Goal: Task Accomplishment & Management: Complete application form

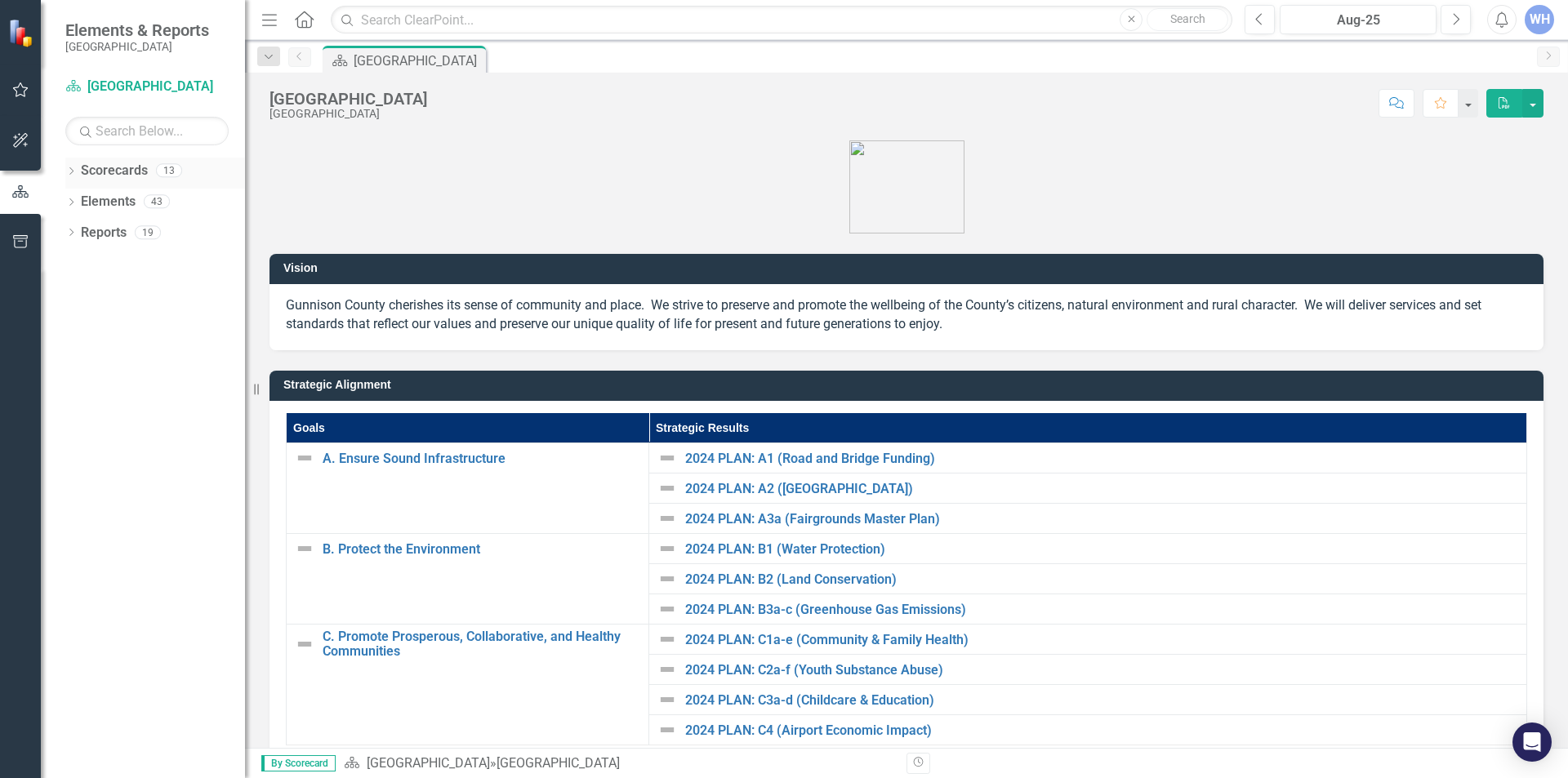
click at [67, 171] on icon "Dropdown" at bounding box center [71, 172] width 11 height 9
click at [83, 195] on div "Dropdown" at bounding box center [79, 202] width 12 height 14
click at [97, 231] on icon "Dropdown" at bounding box center [96, 231] width 12 height 9
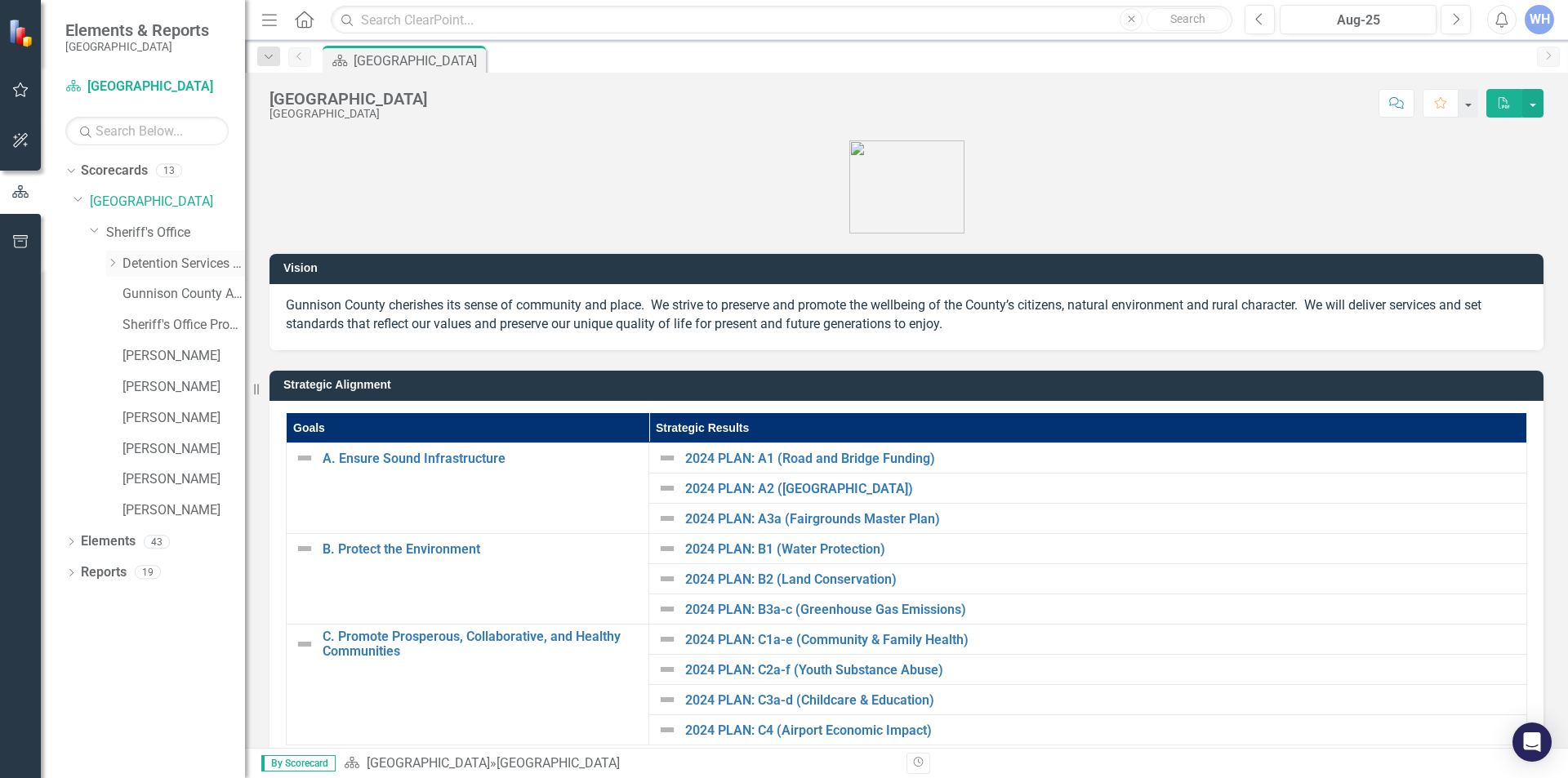
click at [113, 259] on icon "Dropdown" at bounding box center [112, 263] width 12 height 9
click at [155, 541] on link "[PERSON_NAME]" at bounding box center [184, 542] width 123 height 19
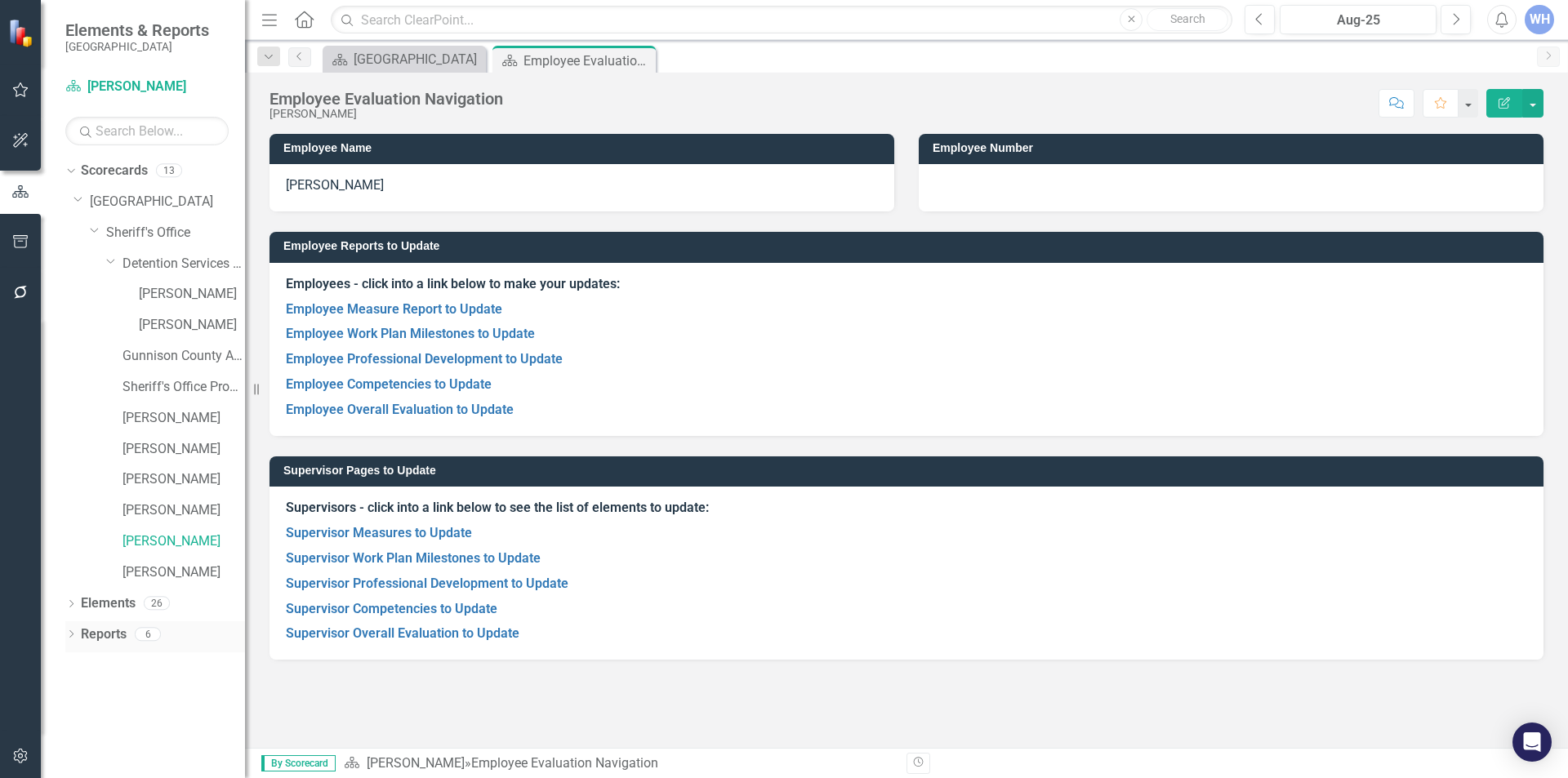
click at [72, 634] on icon "Dropdown" at bounding box center [71, 636] width 11 height 9
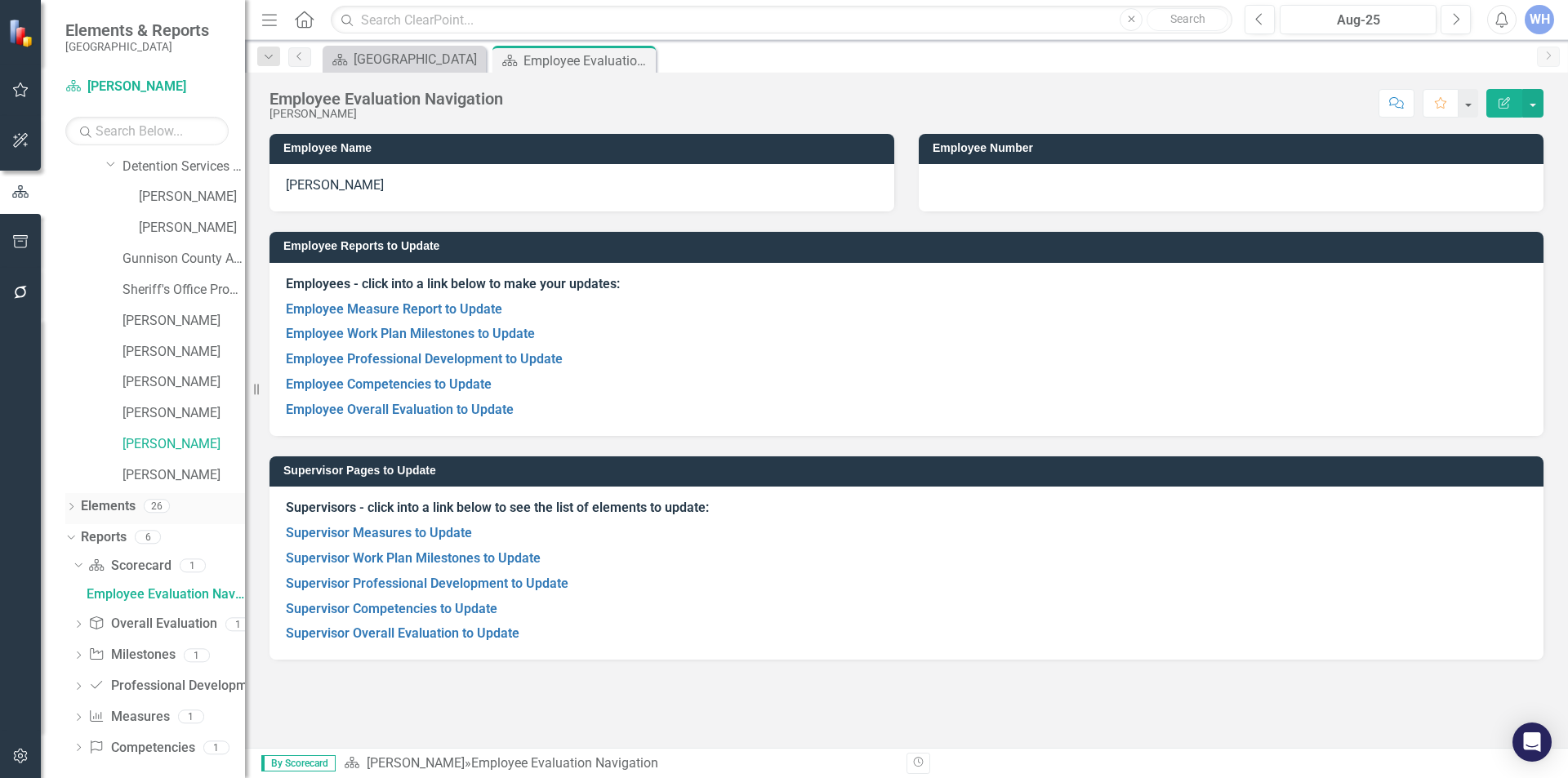
scroll to position [109, 0]
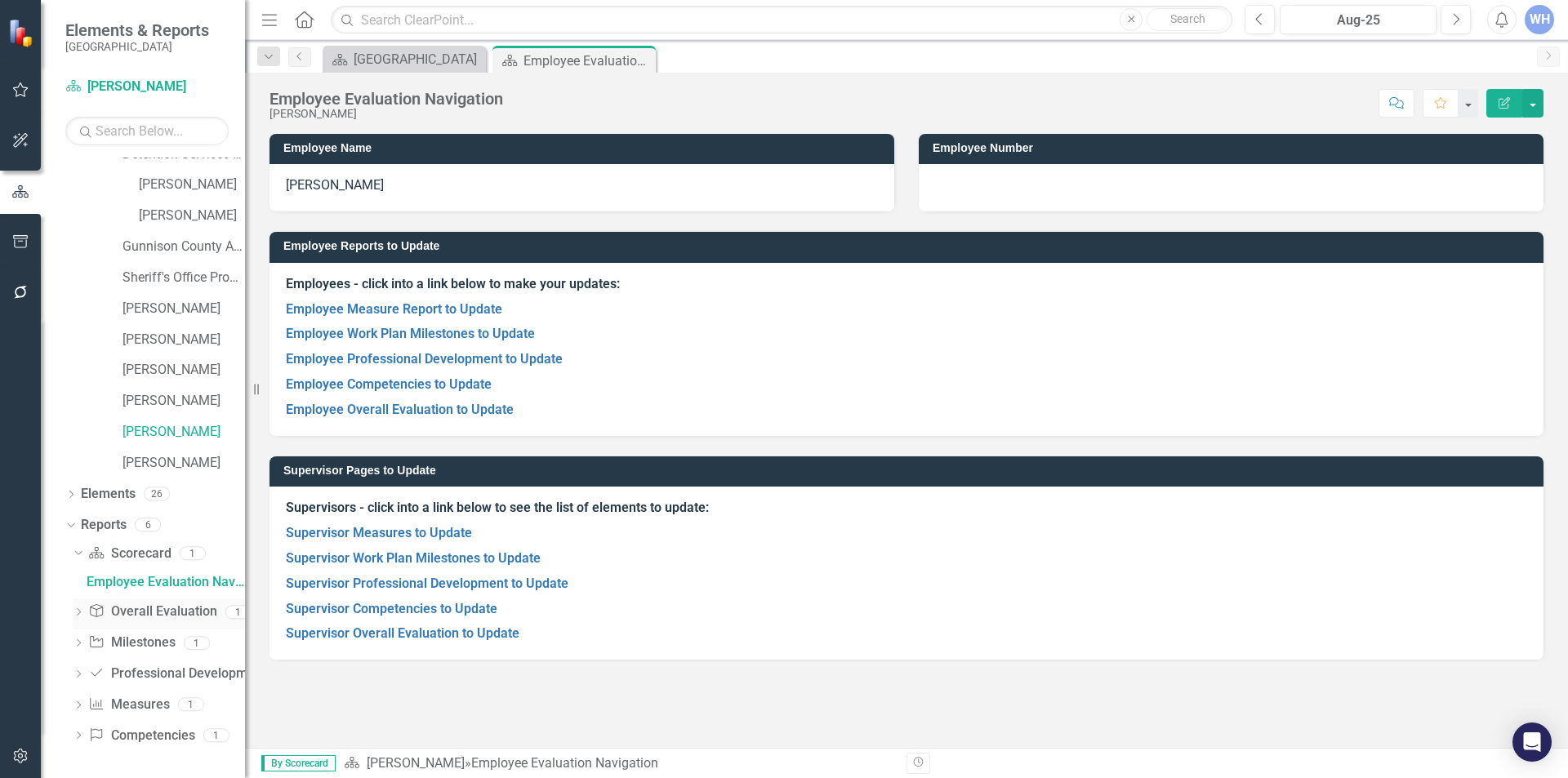
click at [78, 608] on div "Dropdown" at bounding box center [78, 614] width 11 height 14
click at [148, 617] on div "Employee Overall Evaluation to Update" at bounding box center [166, 612] width 159 height 15
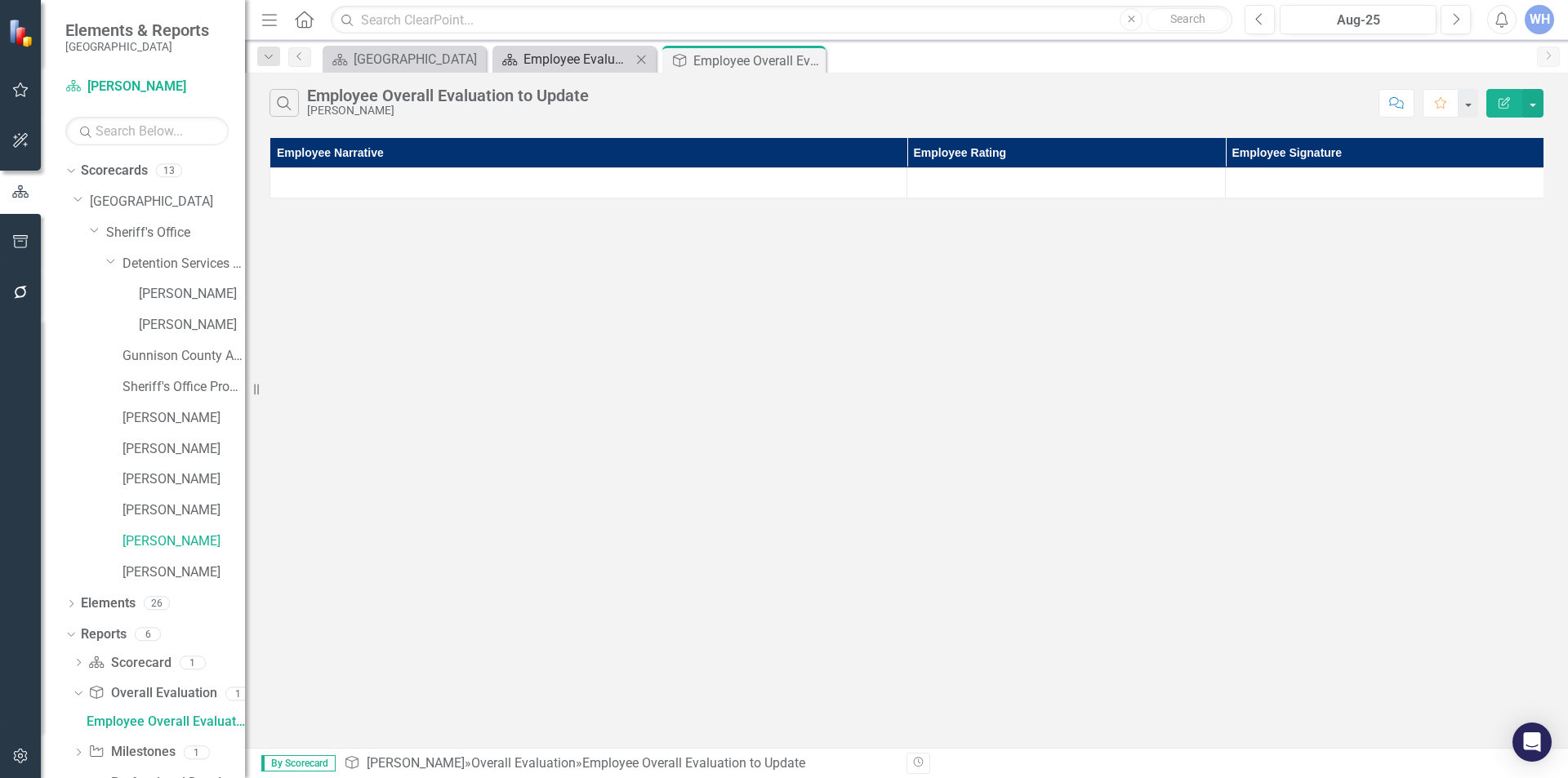
click at [597, 62] on div "Employee Evaluation Navigation" at bounding box center [578, 59] width 107 height 20
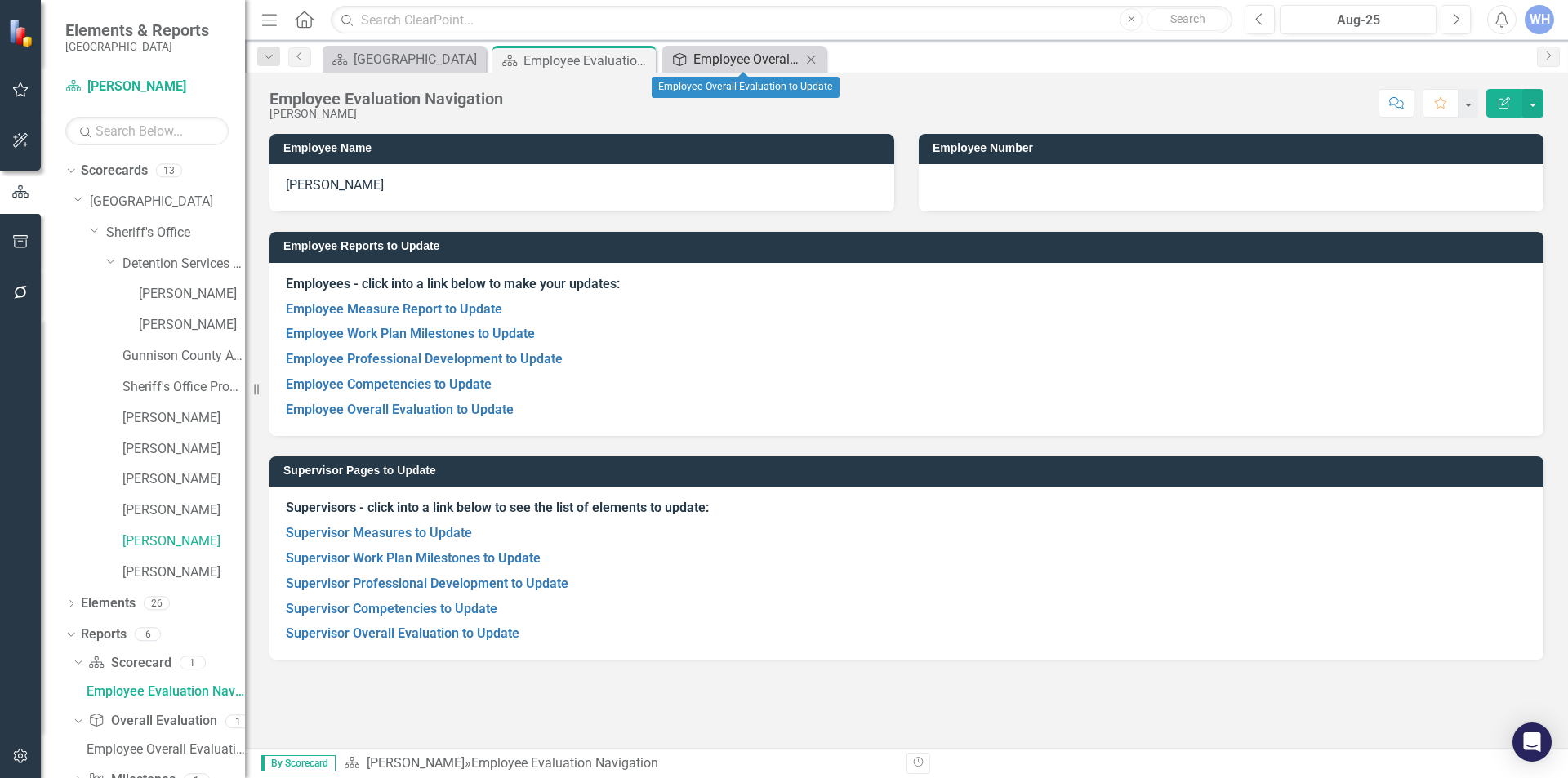
click at [740, 56] on div "Employee Overall Evaluation to Update" at bounding box center [747, 59] width 107 height 20
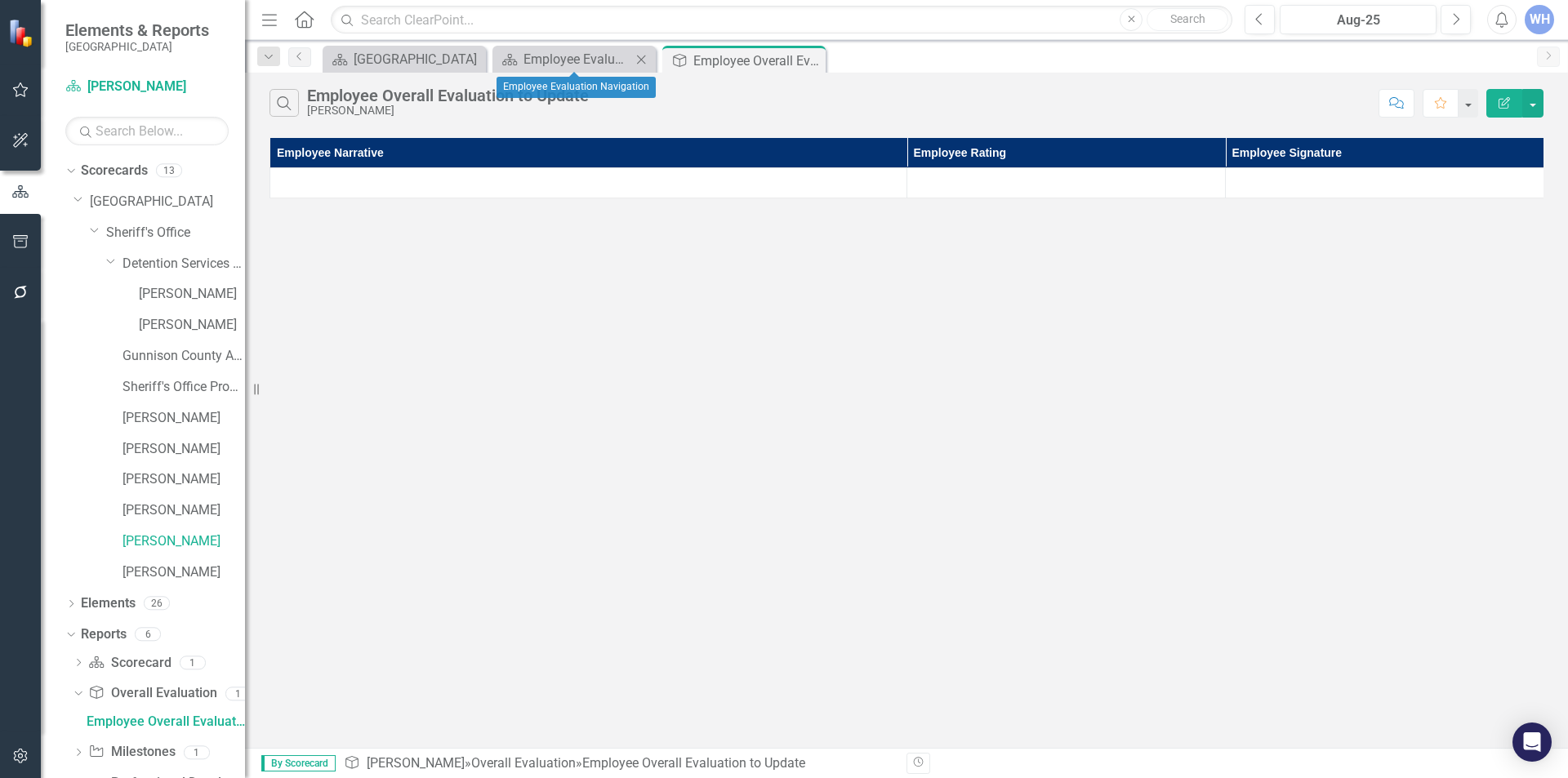
click at [646, 58] on icon "Close" at bounding box center [641, 59] width 16 height 13
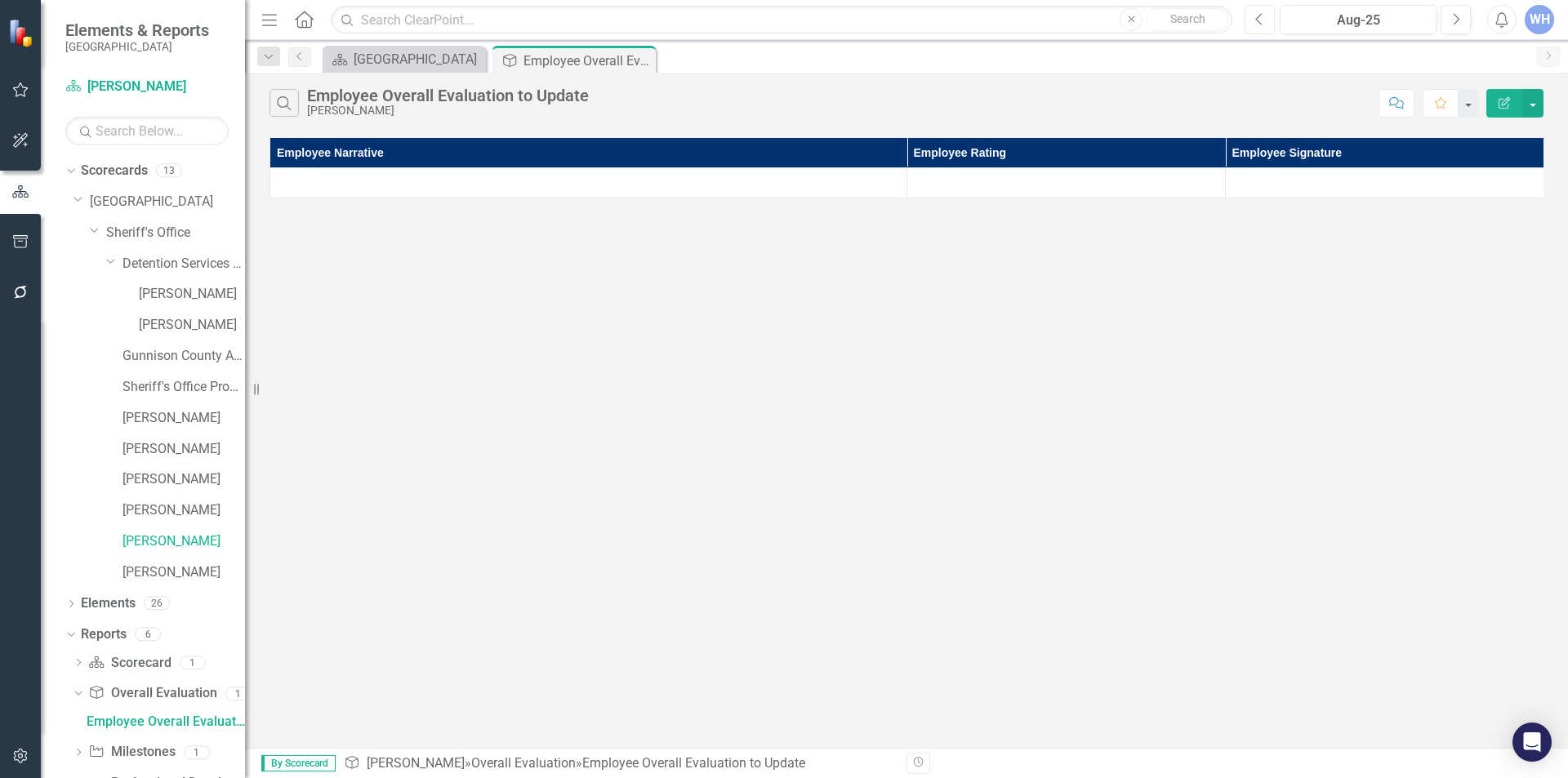
click at [1267, 20] on button "Previous" at bounding box center [1259, 20] width 30 height 29
click at [1343, 14] on div "[DATE]-25" at bounding box center [1358, 20] width 145 height 20
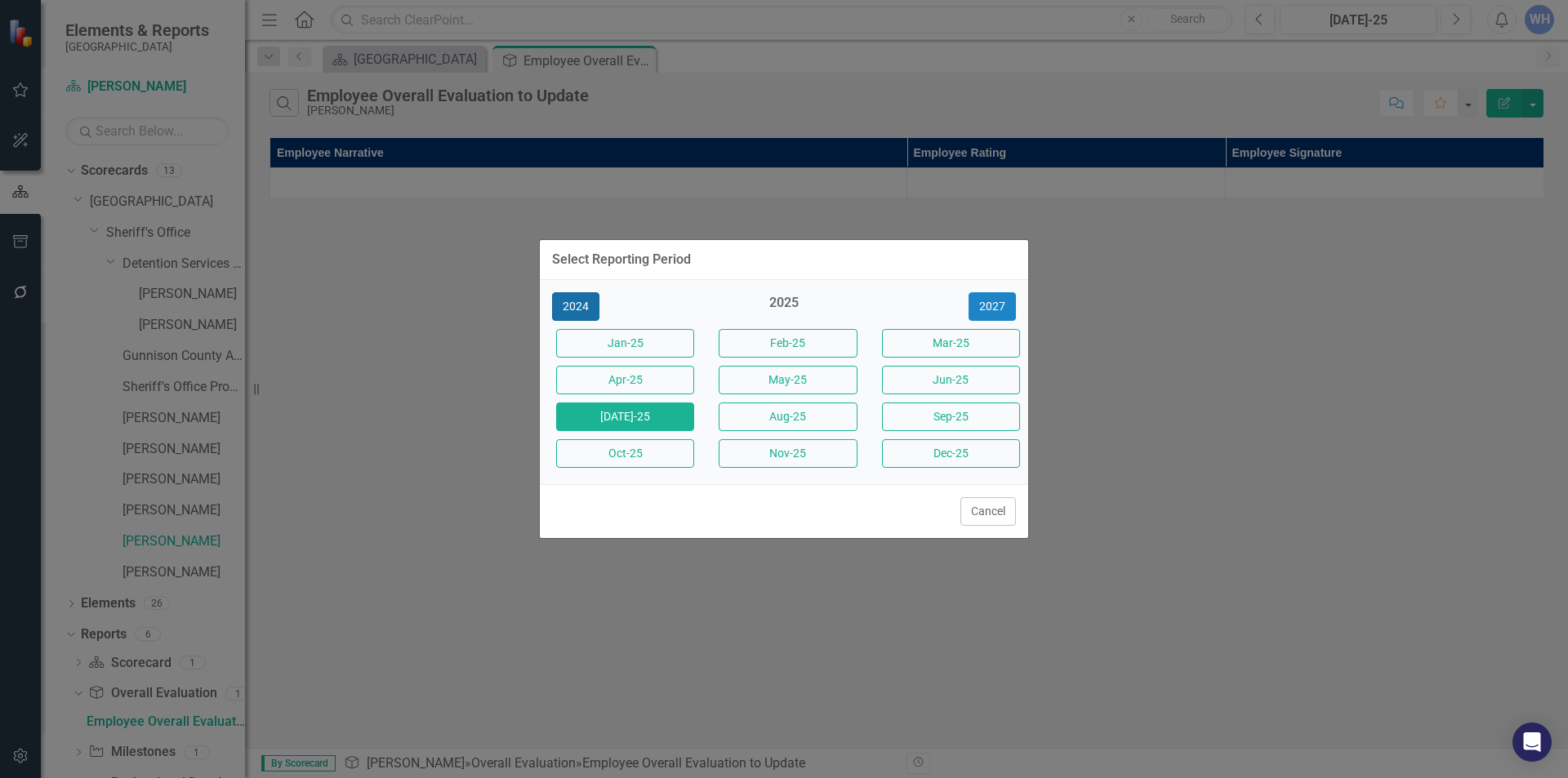
click at [584, 305] on button "2024" at bounding box center [576, 307] width 48 height 29
click at [909, 411] on button "Sep-24" at bounding box center [951, 417] width 138 height 29
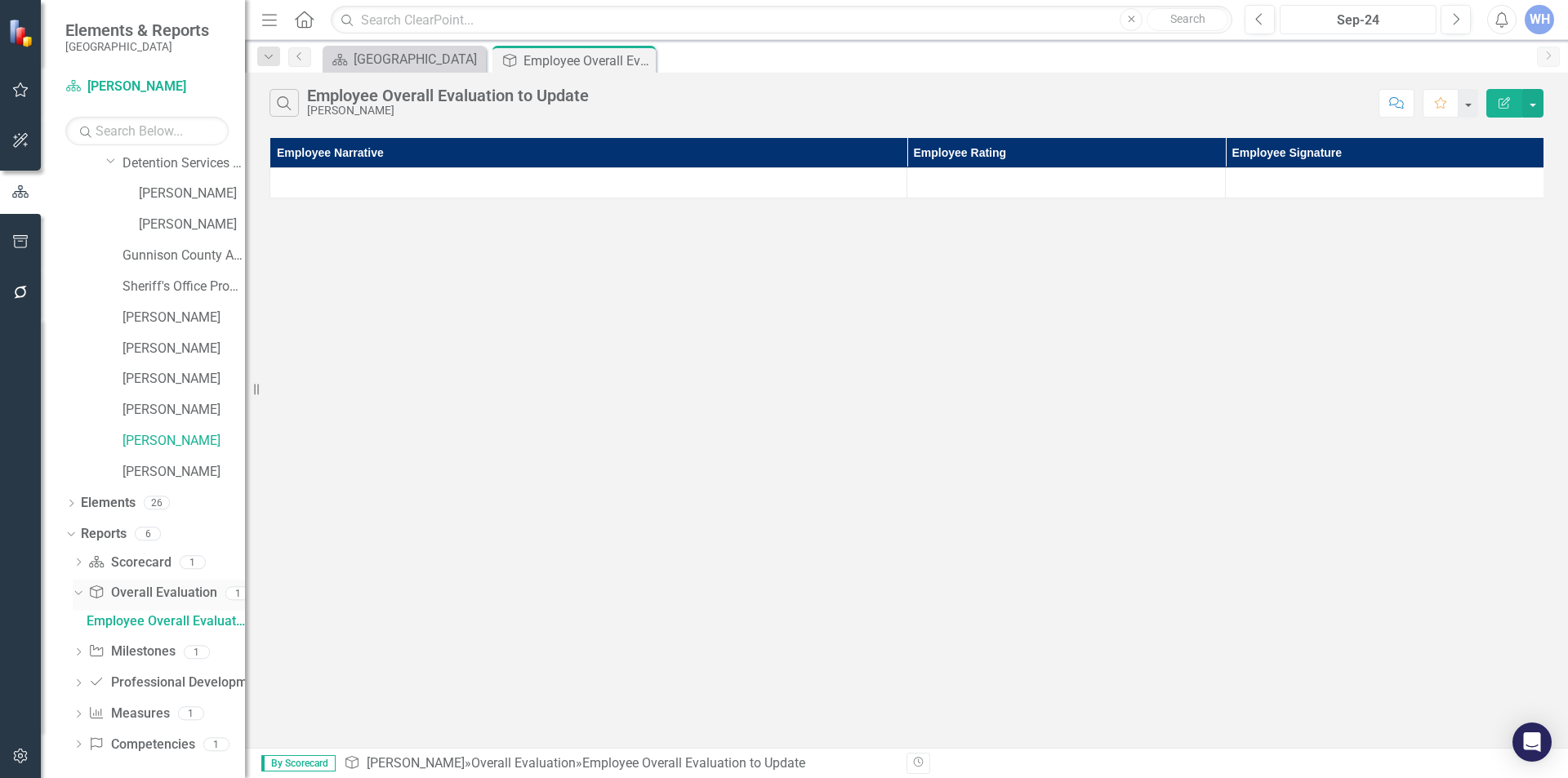
scroll to position [109, 0]
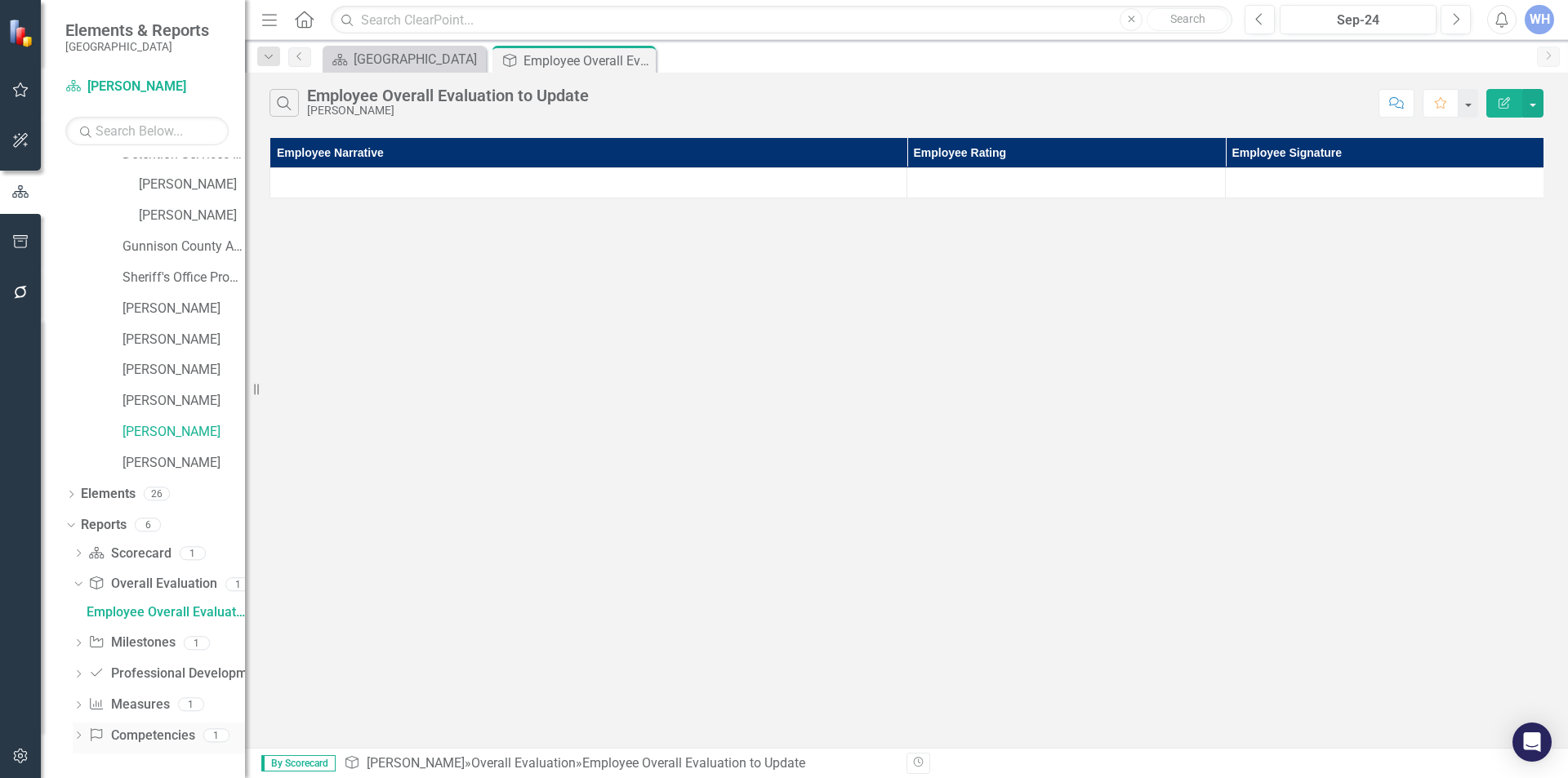
click at [126, 729] on link "Competency Competencies" at bounding box center [141, 736] width 106 height 19
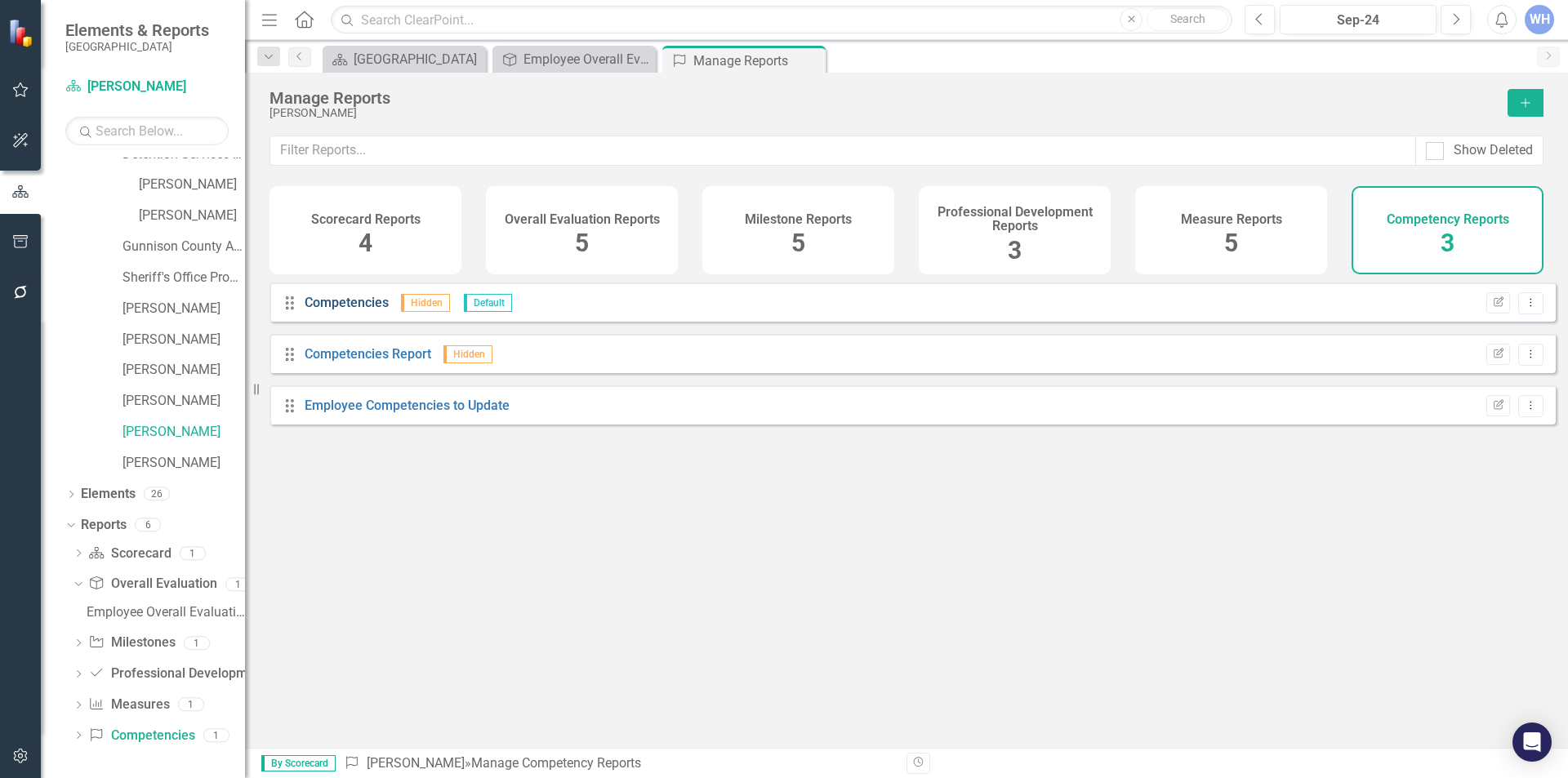
click at [334, 311] on link "Competencies" at bounding box center [346, 303] width 84 height 15
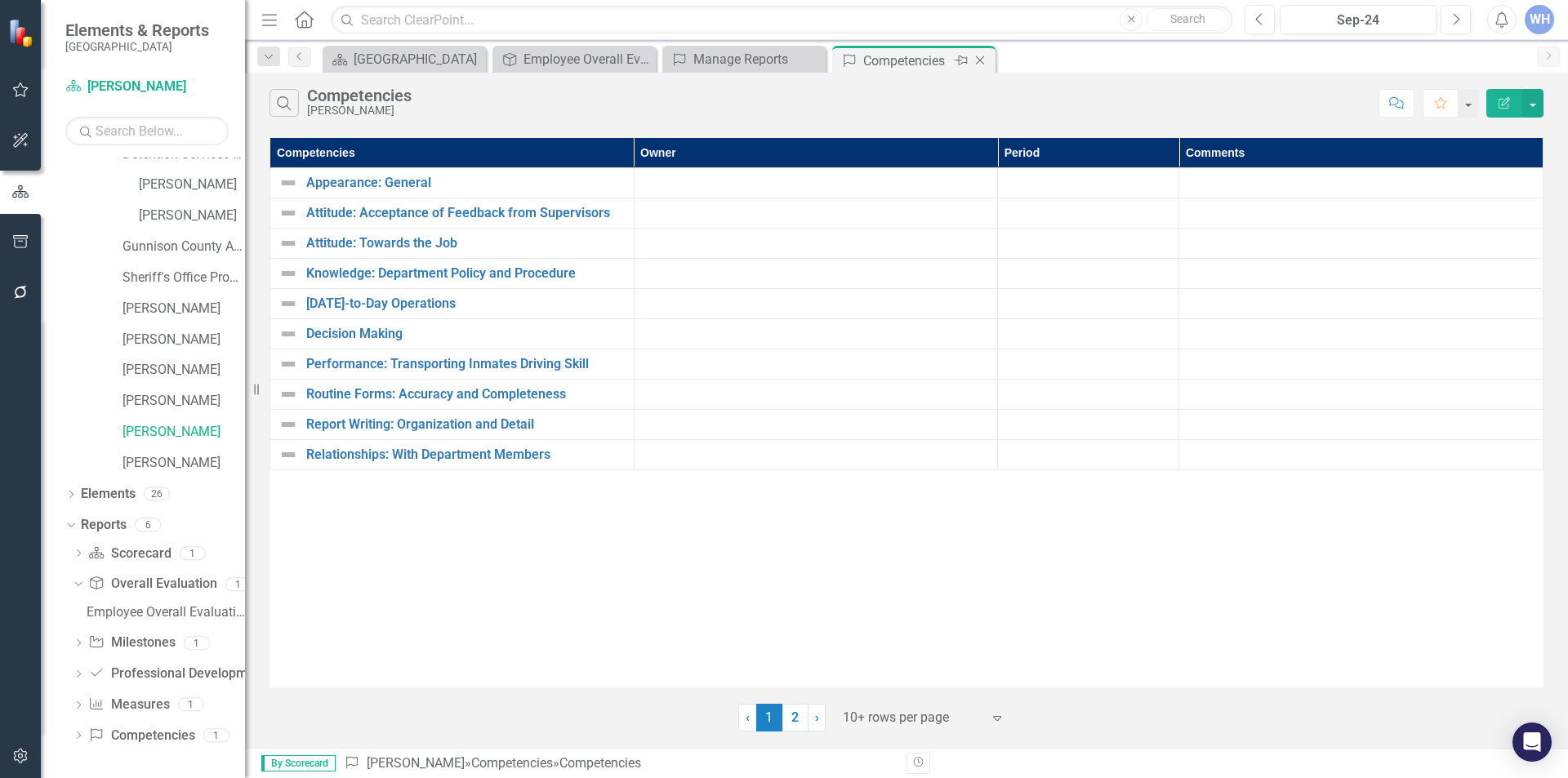
click at [984, 61] on icon "Close" at bounding box center [979, 60] width 16 height 13
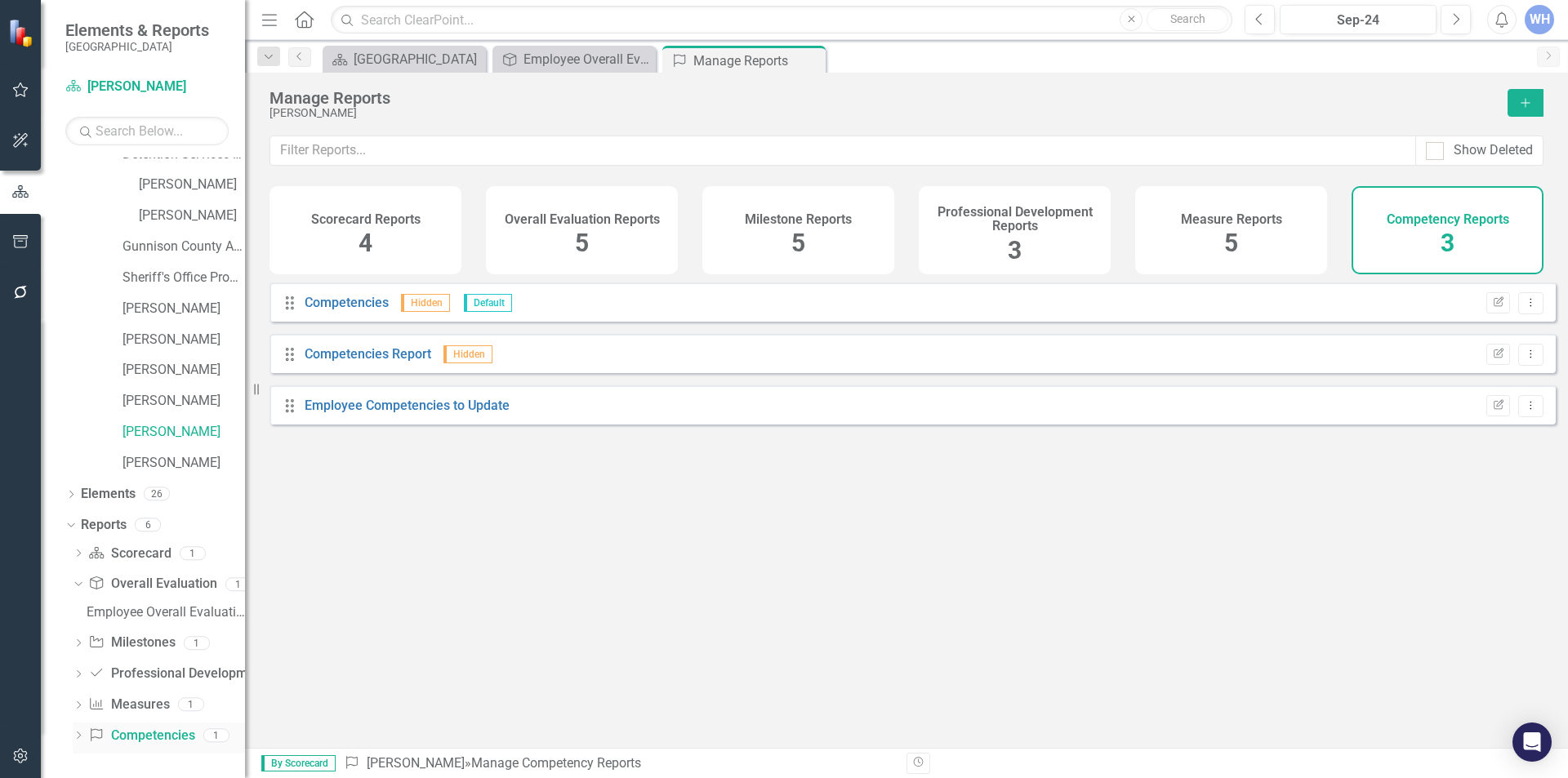
click at [78, 732] on div "Dropdown" at bounding box center [78, 738] width 11 height 14
click at [115, 740] on div "Employee Competencies to Update" at bounding box center [166, 736] width 159 height 15
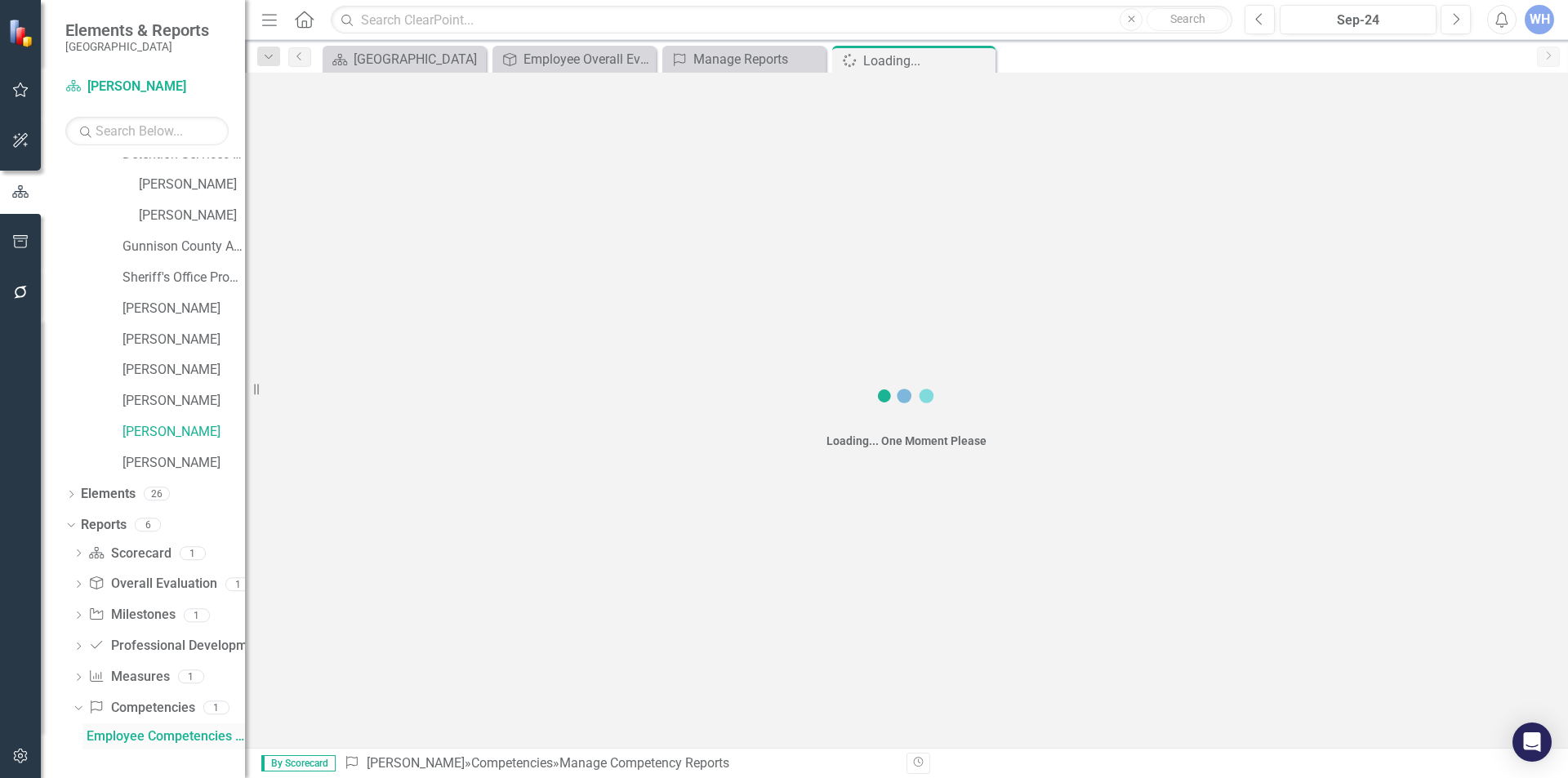
scroll to position [81, 0]
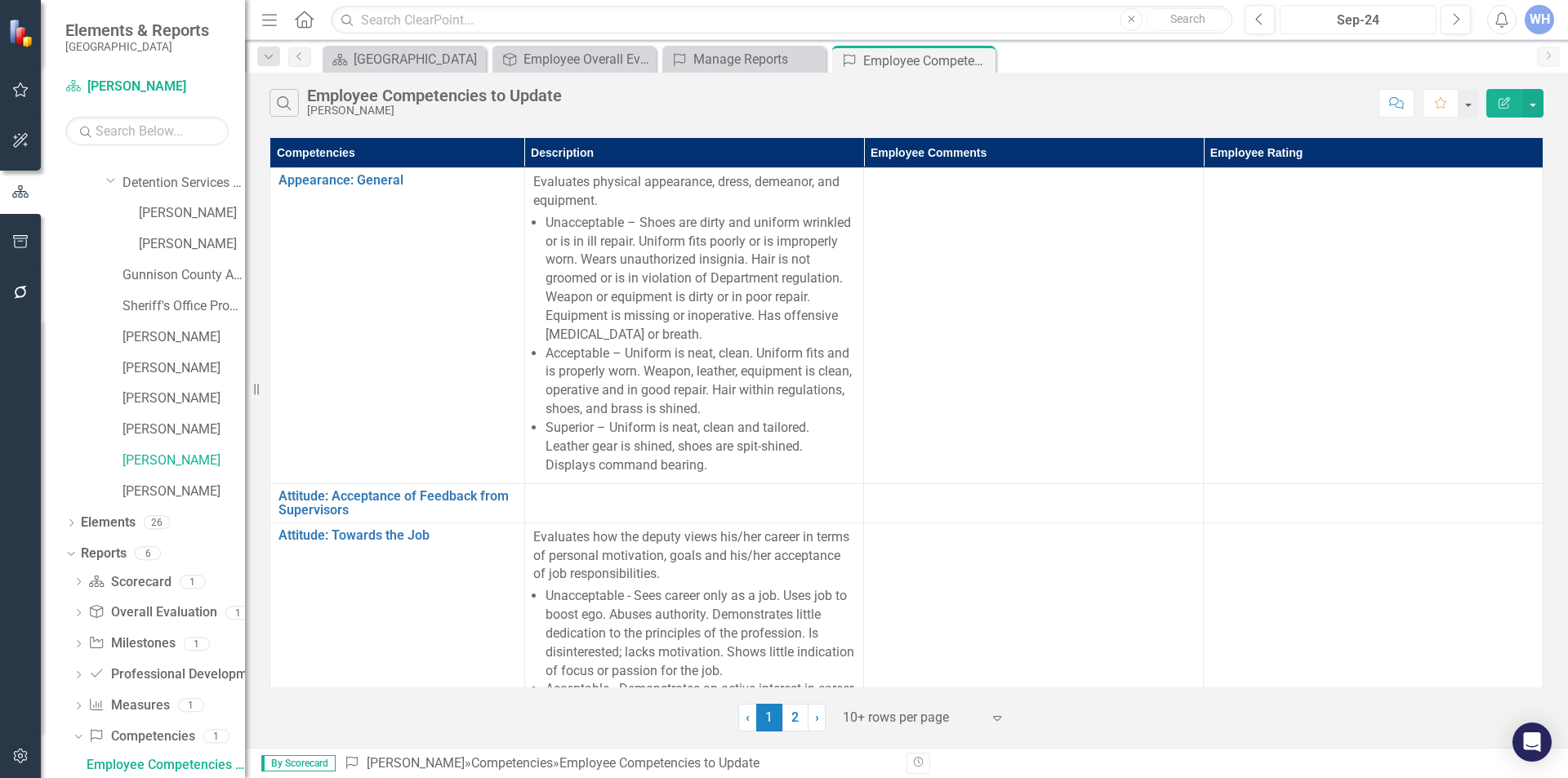
click at [1402, 26] on div "Sep-24" at bounding box center [1358, 20] width 145 height 20
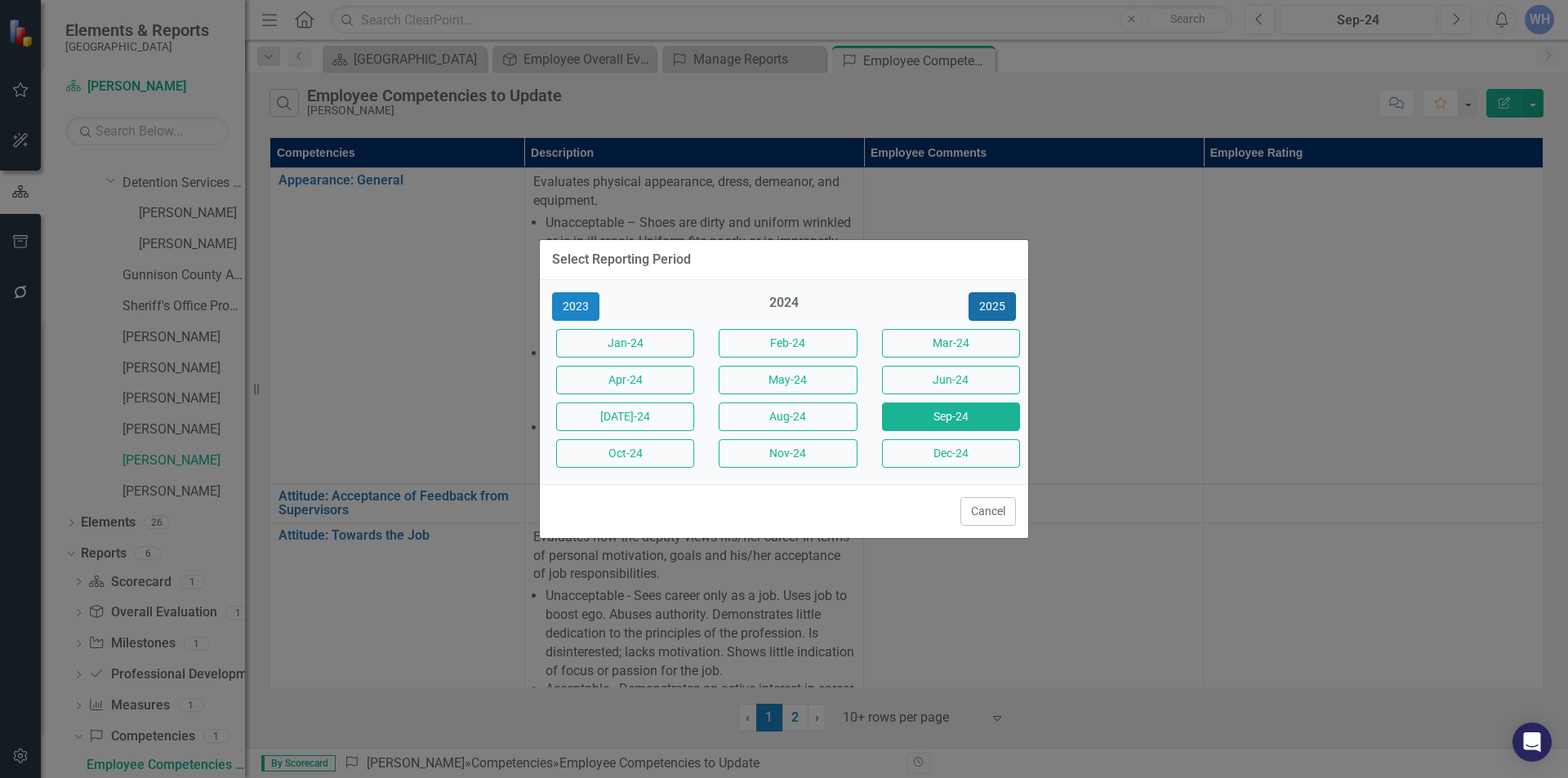
click at [984, 305] on button "2025" at bounding box center [993, 307] width 48 height 29
click at [923, 415] on button "Sep-25" at bounding box center [951, 417] width 138 height 29
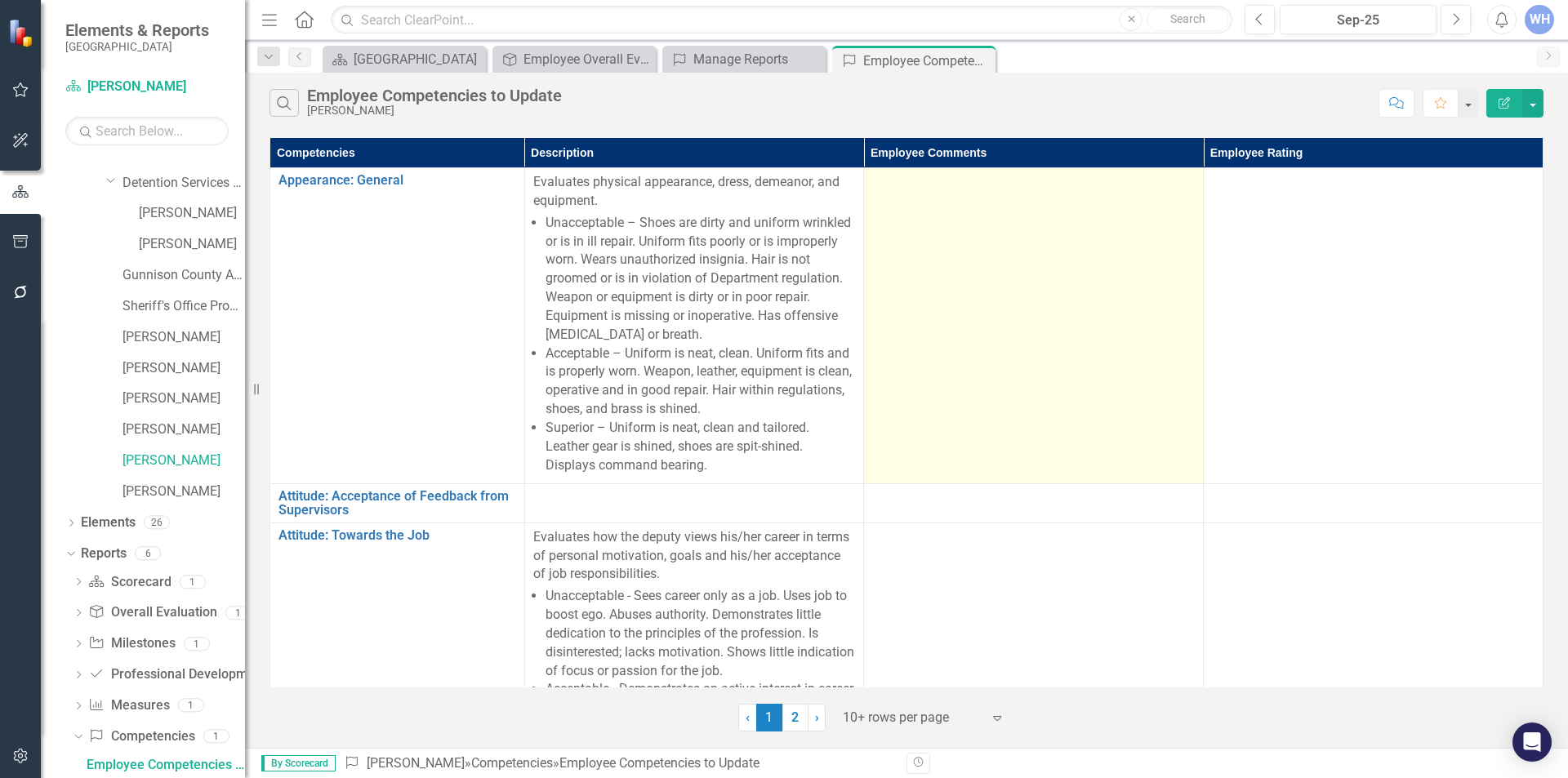
click at [885, 187] on div at bounding box center [1034, 183] width 322 height 20
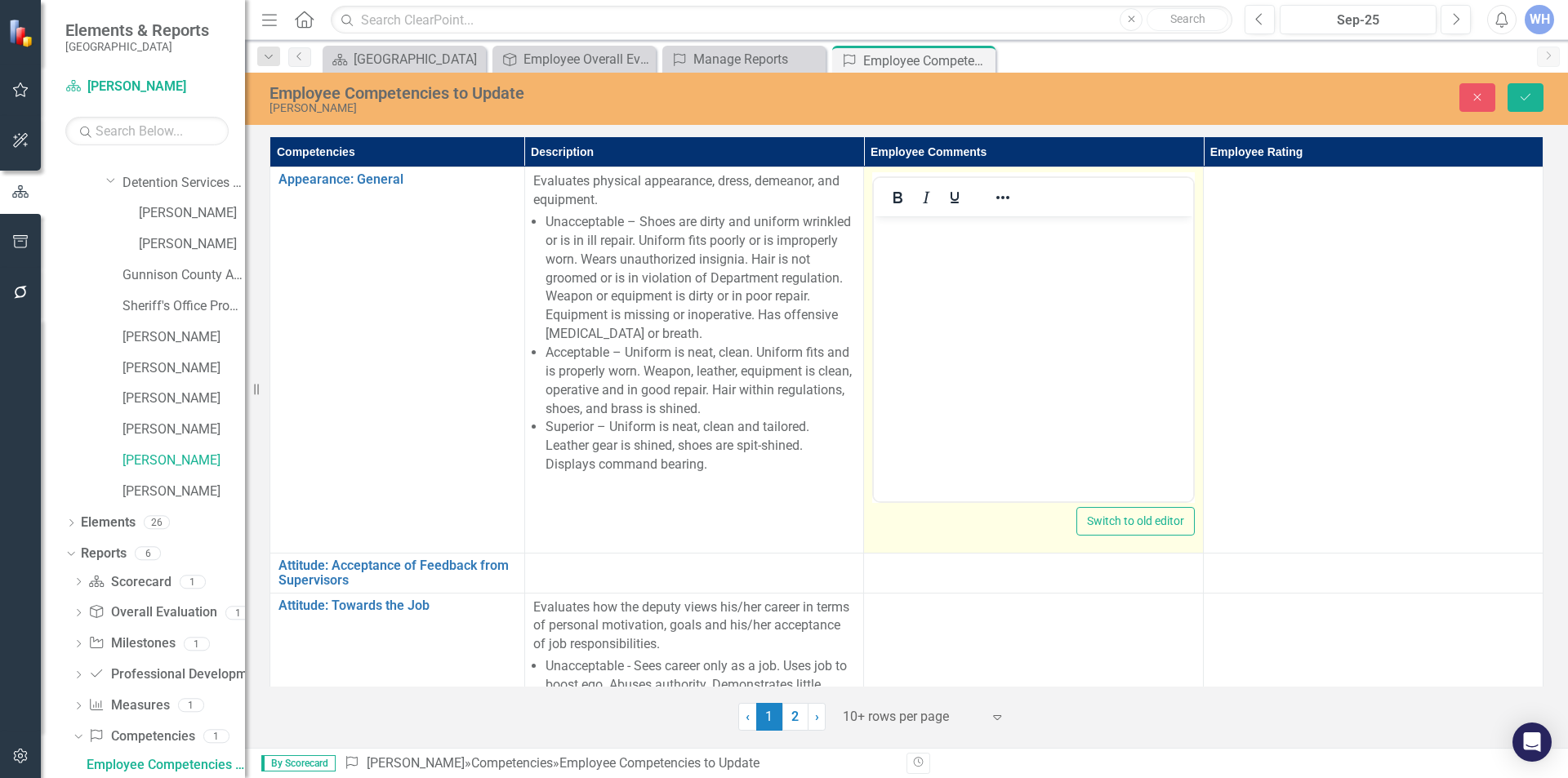
click at [885, 230] on p "Rich Text Area. Press ALT-0 for help." at bounding box center [1033, 230] width 311 height 20
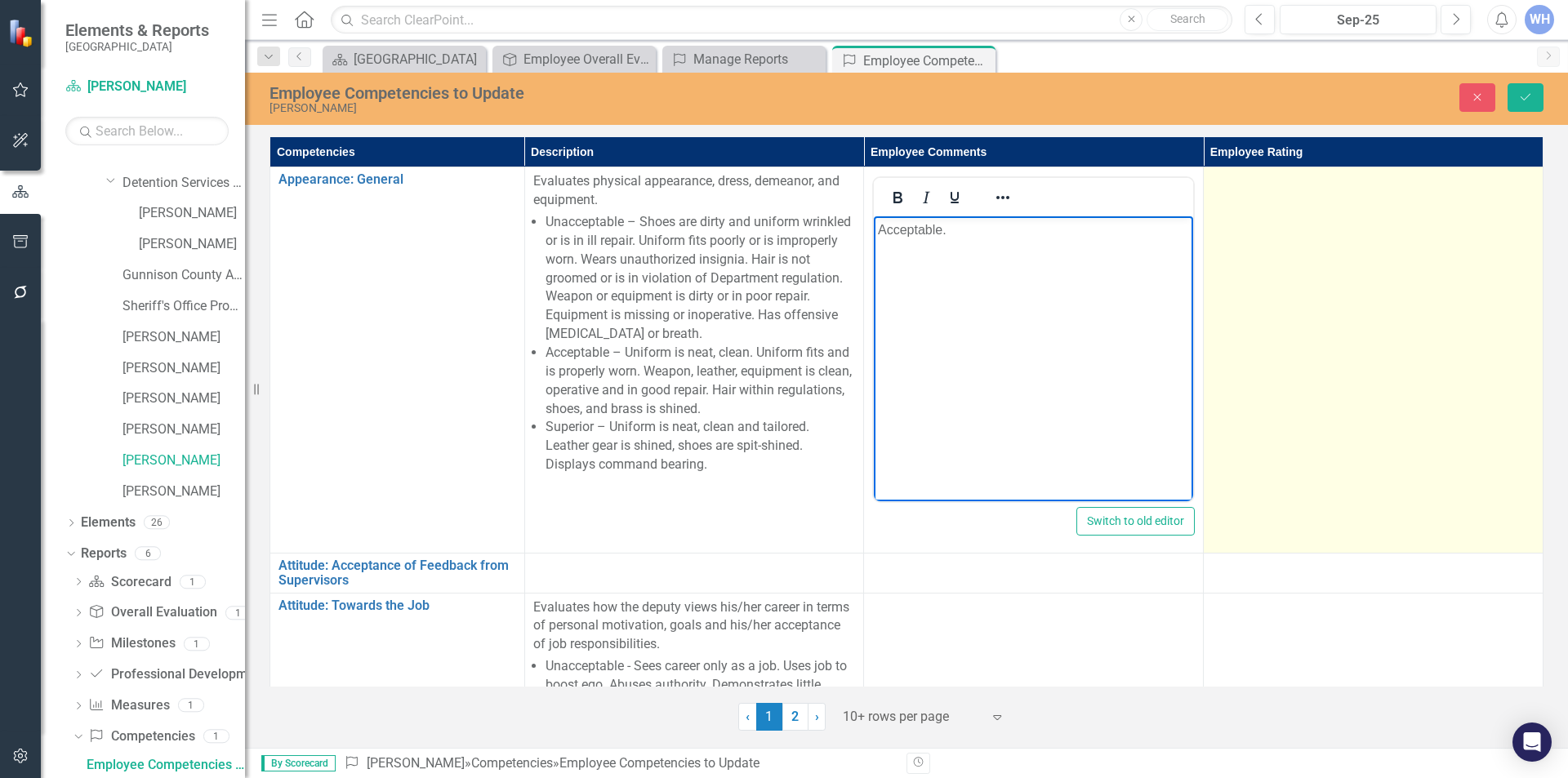
click at [1318, 201] on td at bounding box center [1373, 360] width 340 height 386
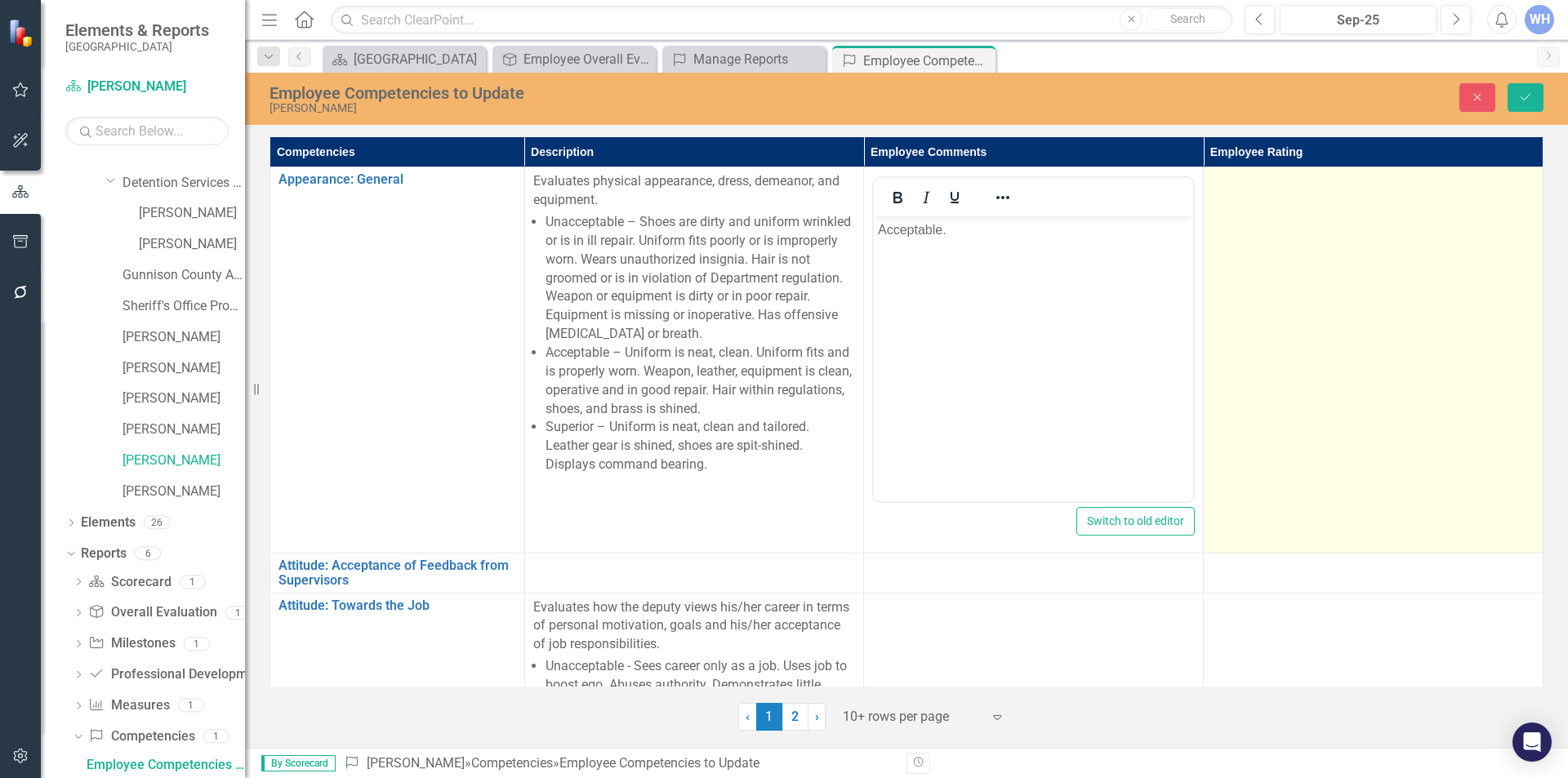
click at [1318, 201] on td at bounding box center [1373, 360] width 340 height 386
click at [1513, 193] on icon "Expand" at bounding box center [1519, 187] width 16 height 13
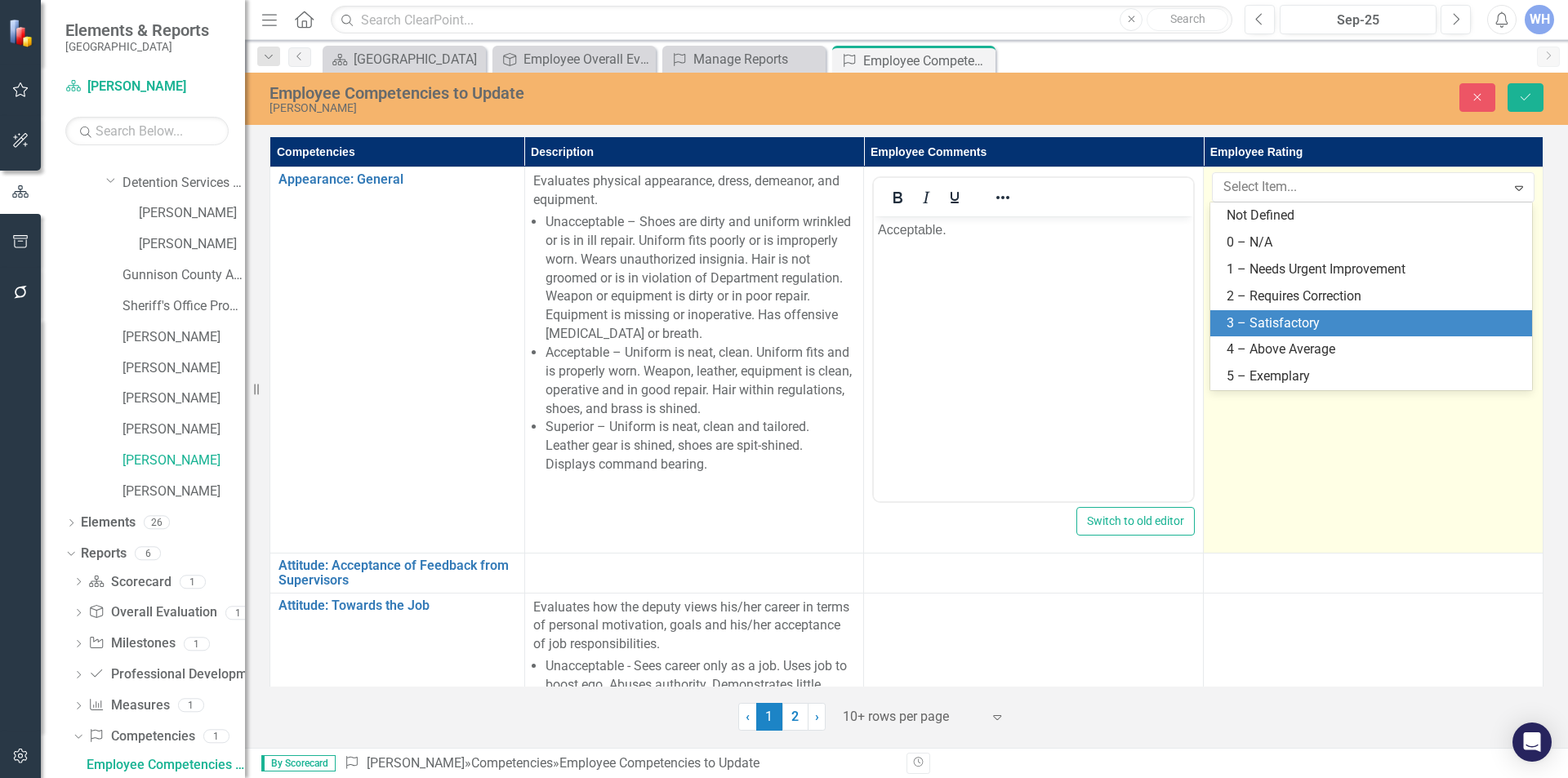
click at [1300, 315] on div "3 – Satisfactory" at bounding box center [1374, 324] width 296 height 19
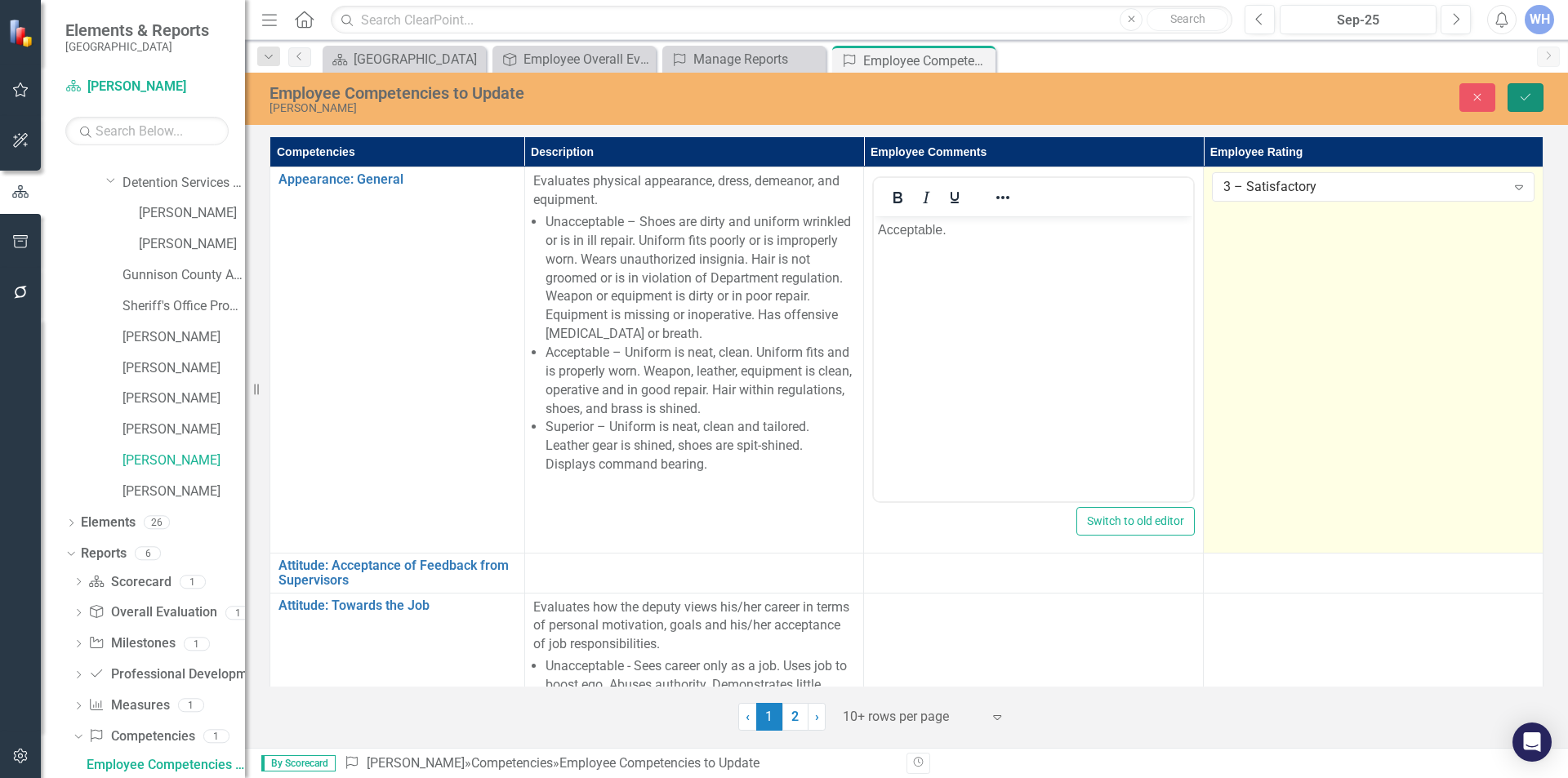
click at [1517, 97] on button "Save" at bounding box center [1525, 98] width 36 height 29
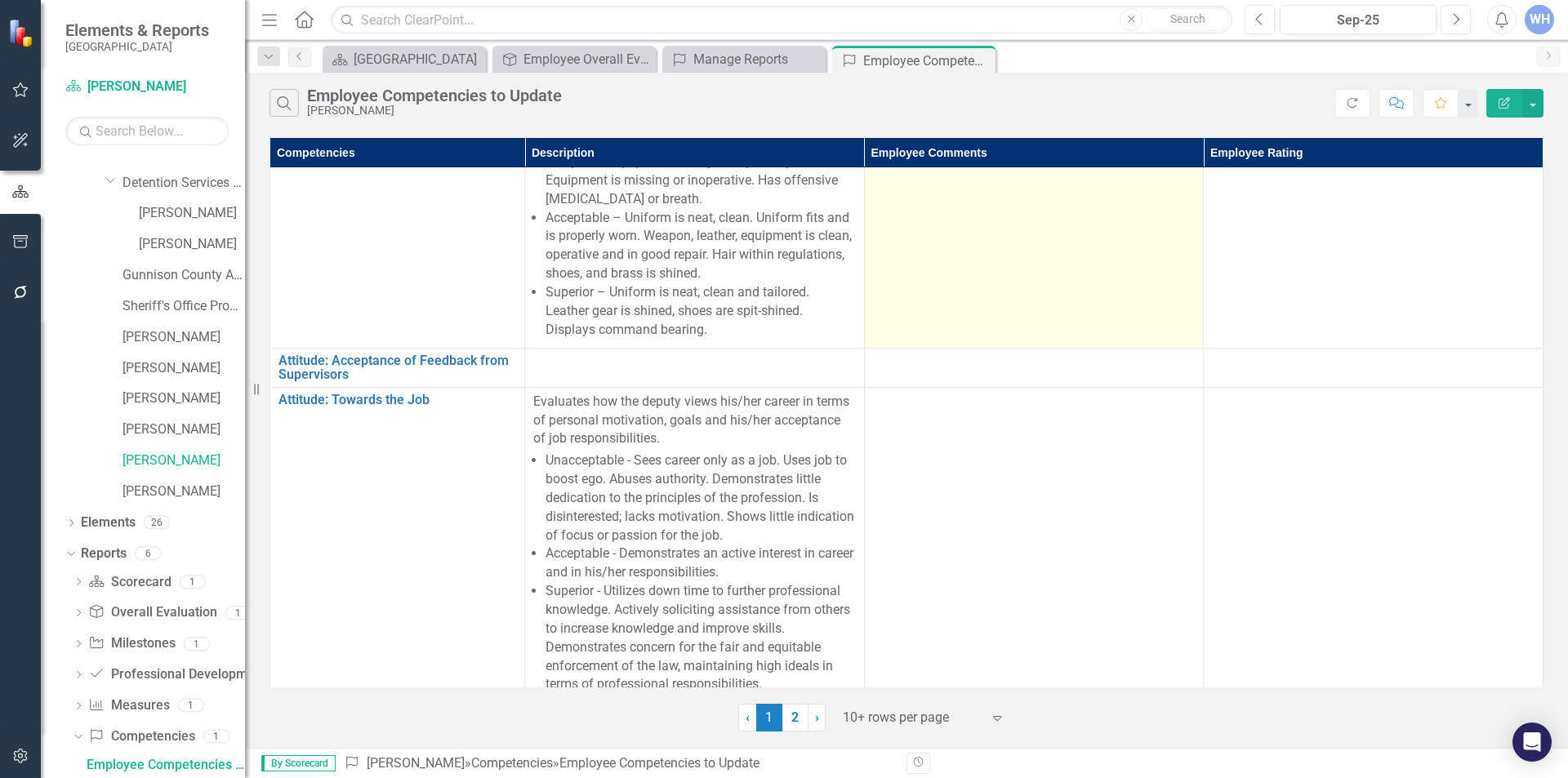
scroll to position [163, 0]
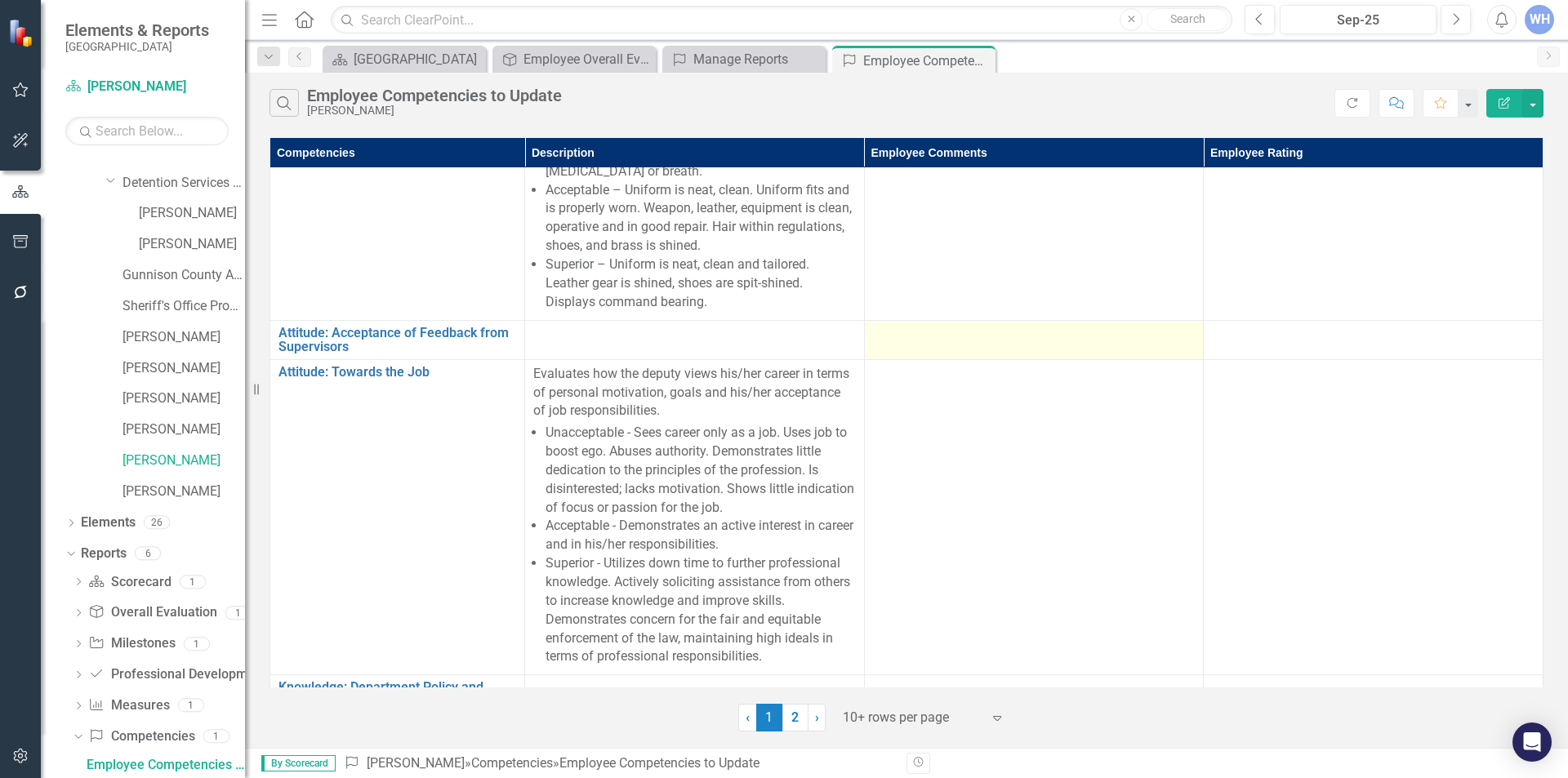
click at [919, 337] on div at bounding box center [1035, 335] width 322 height 20
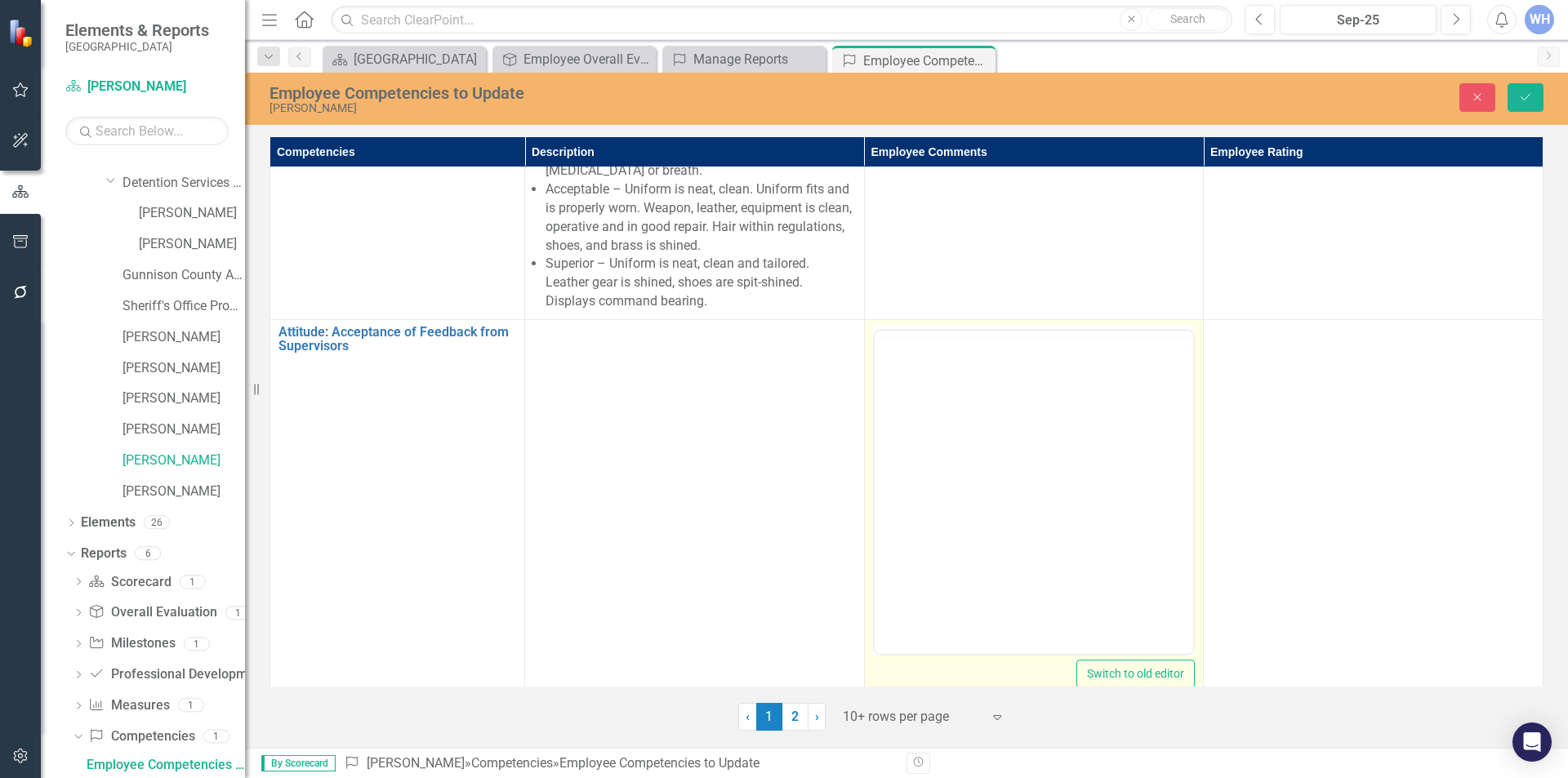
scroll to position [0, 0]
click at [903, 386] on p "Rich Text Area. Press ALT-0 for help." at bounding box center [1033, 382] width 311 height 20
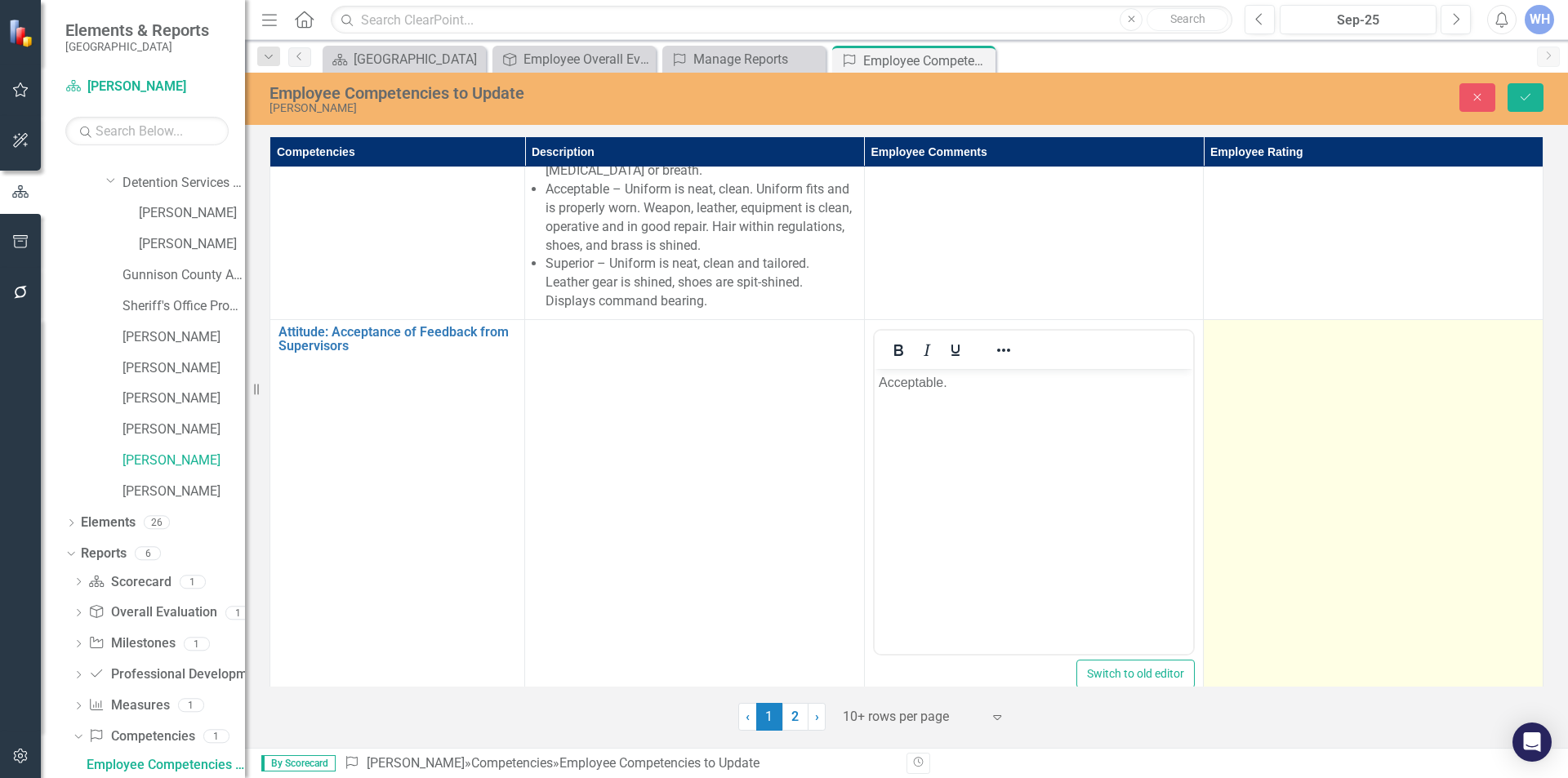
click at [1242, 337] on div at bounding box center [1373, 334] width 322 height 20
click at [1511, 342] on icon "Expand" at bounding box center [1519, 340] width 16 height 13
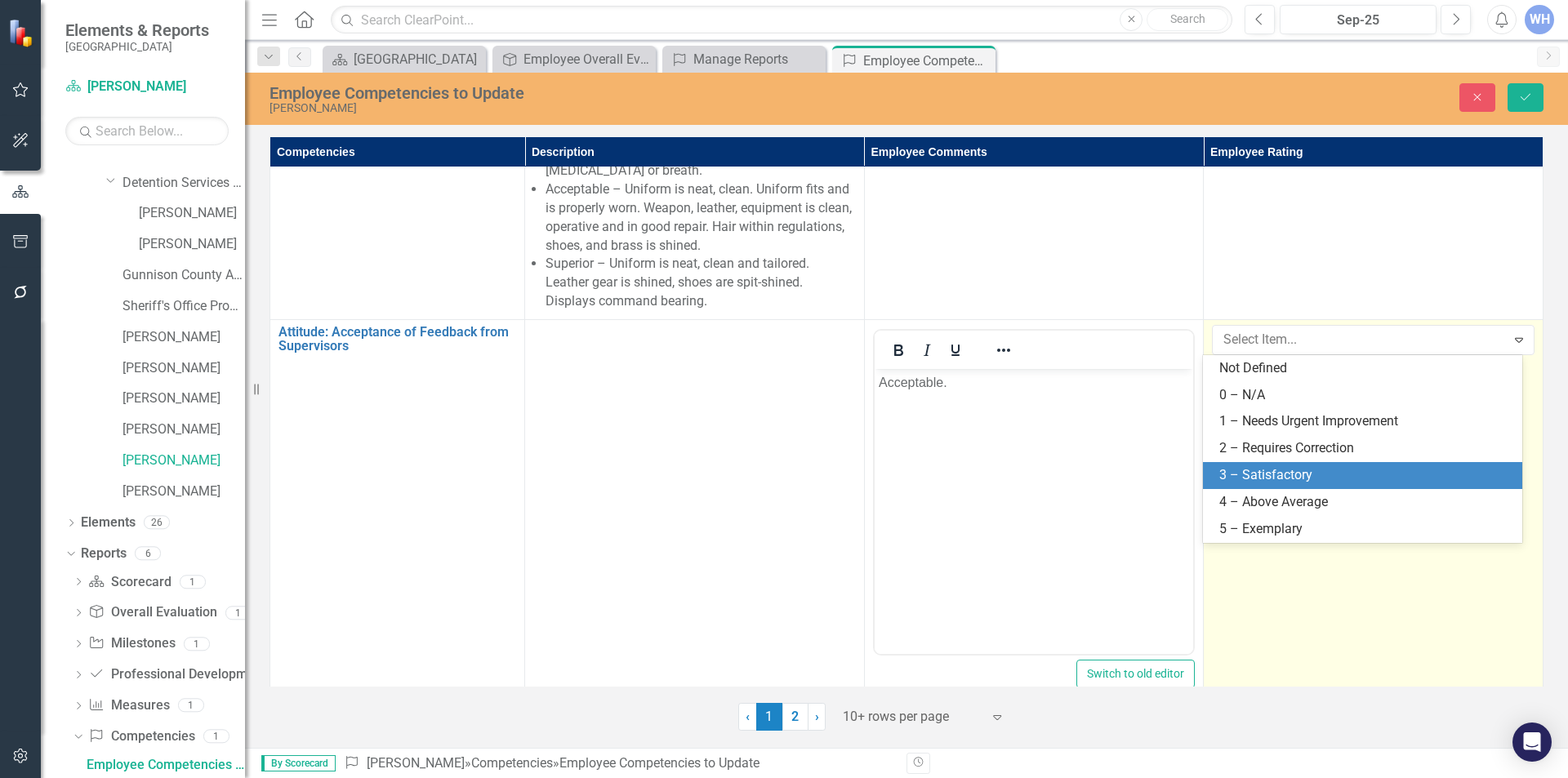
click at [1279, 473] on div "3 – Satisfactory" at bounding box center [1367, 476] width 293 height 19
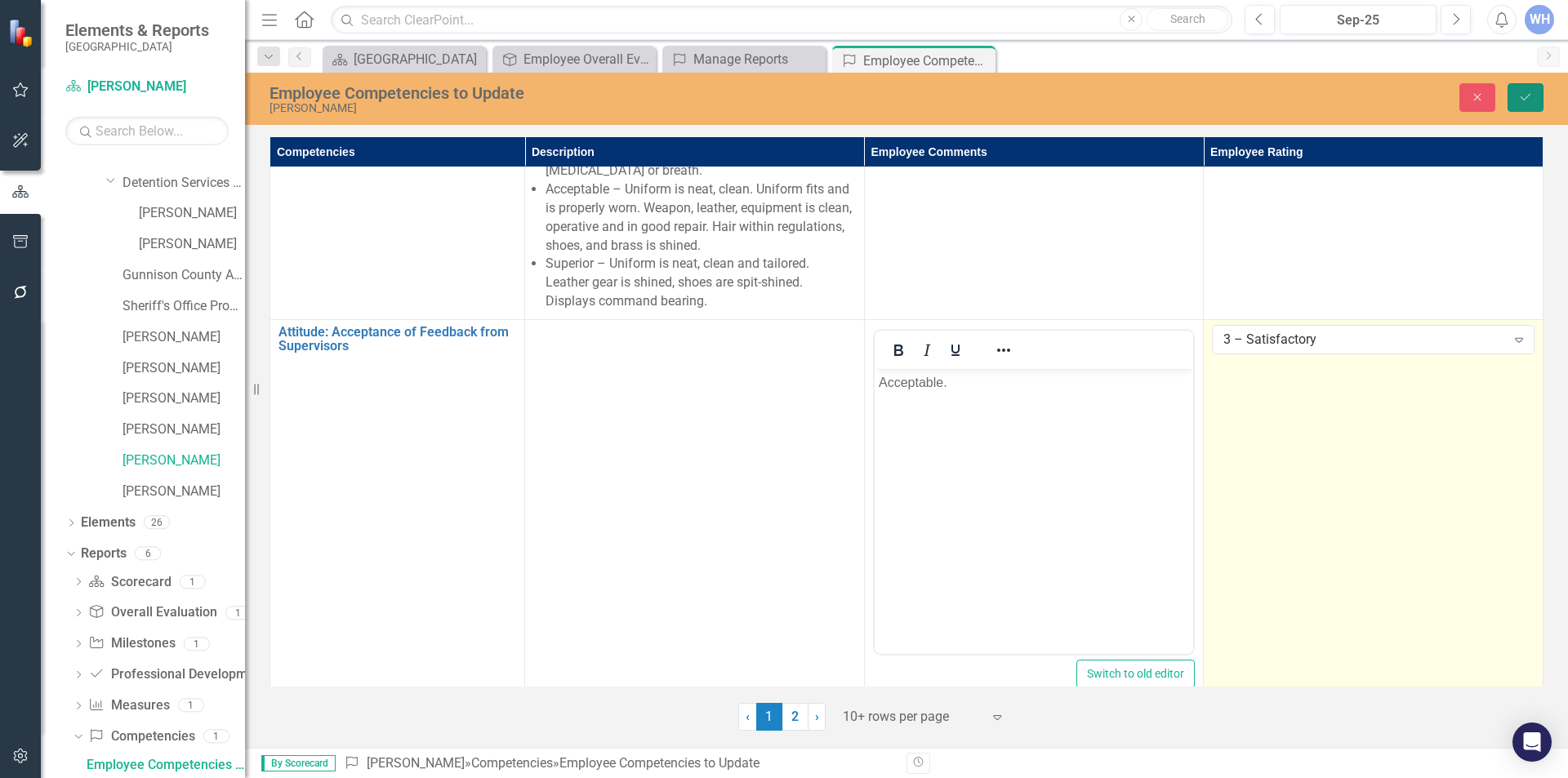
click at [1530, 99] on icon "Save" at bounding box center [1525, 96] width 15 height 11
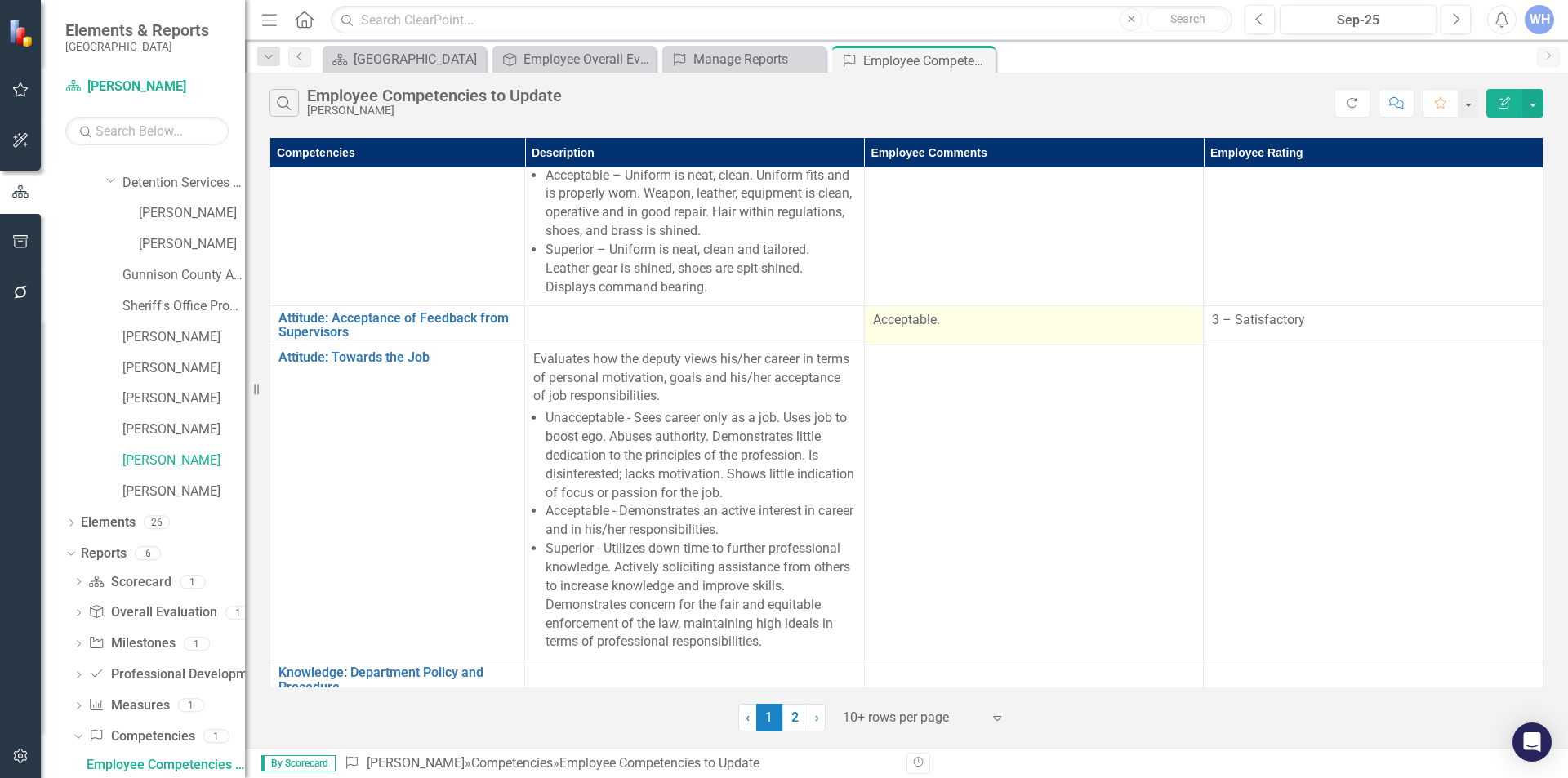
scroll to position [163, 0]
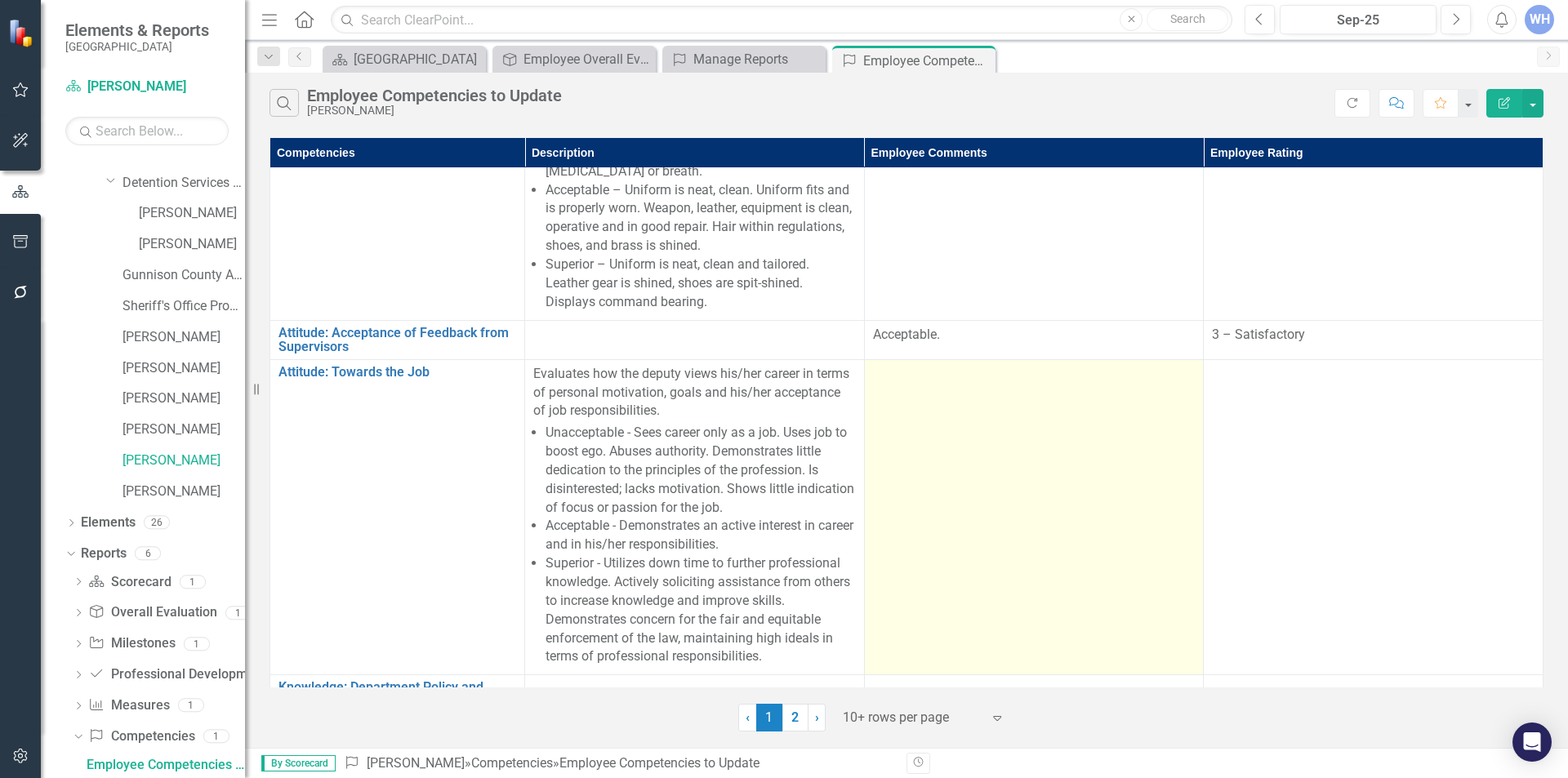
click at [896, 393] on td at bounding box center [1034, 517] width 340 height 316
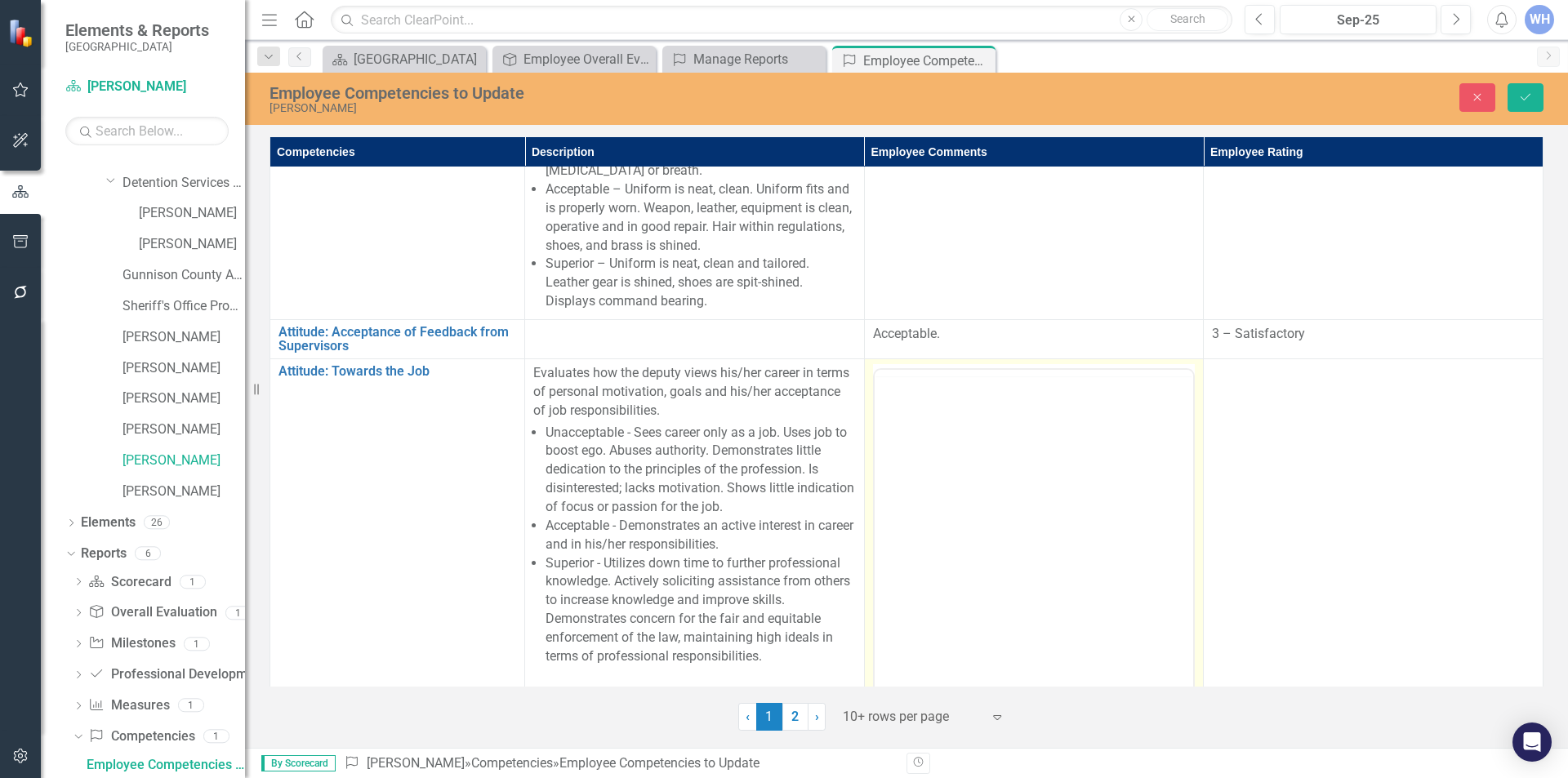
scroll to position [0, 0]
click at [892, 424] on p "Rich Text Area. Press ALT-0 for help." at bounding box center [1033, 422] width 311 height 20
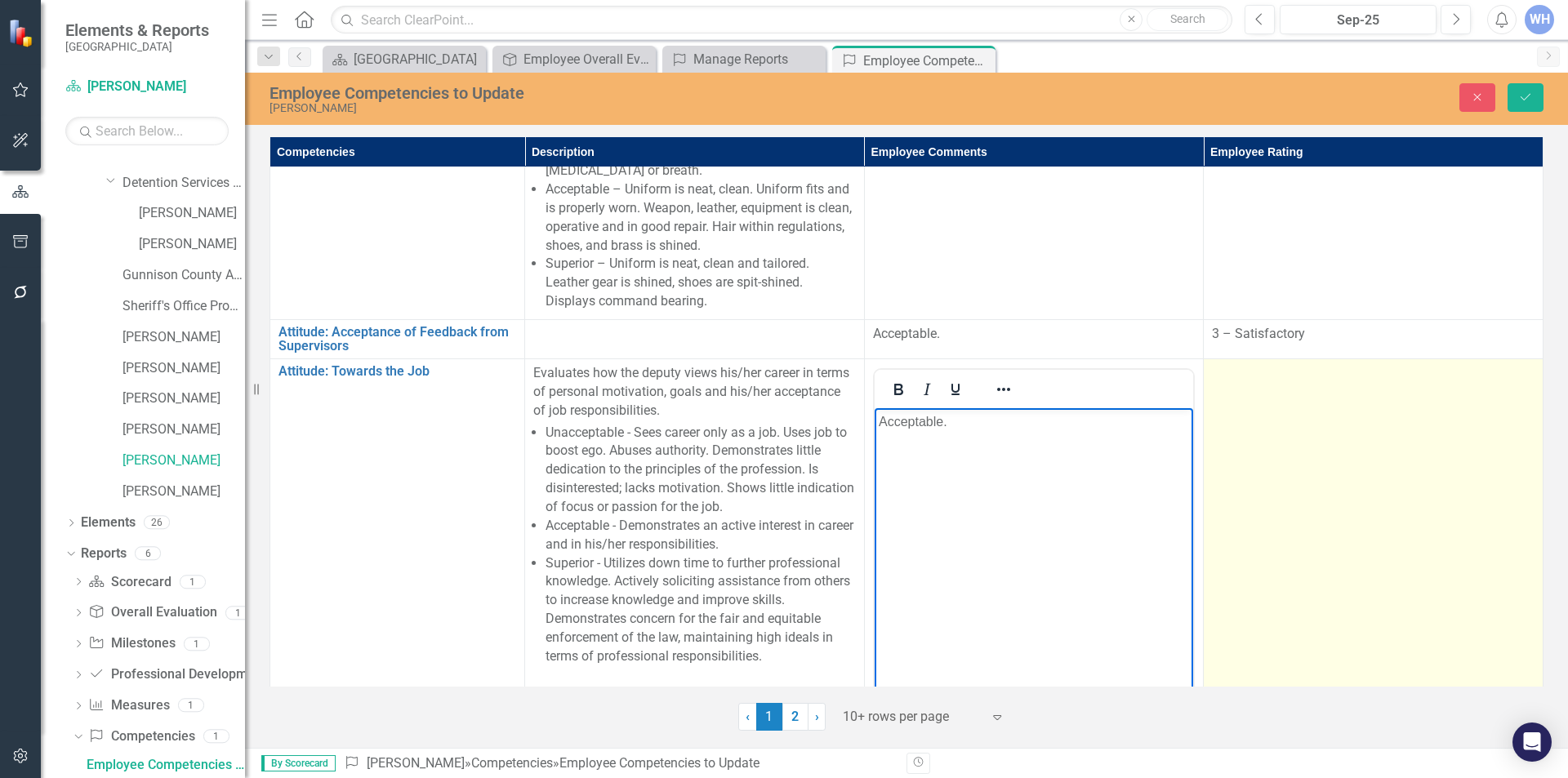
click at [1248, 390] on td at bounding box center [1373, 552] width 340 height 386
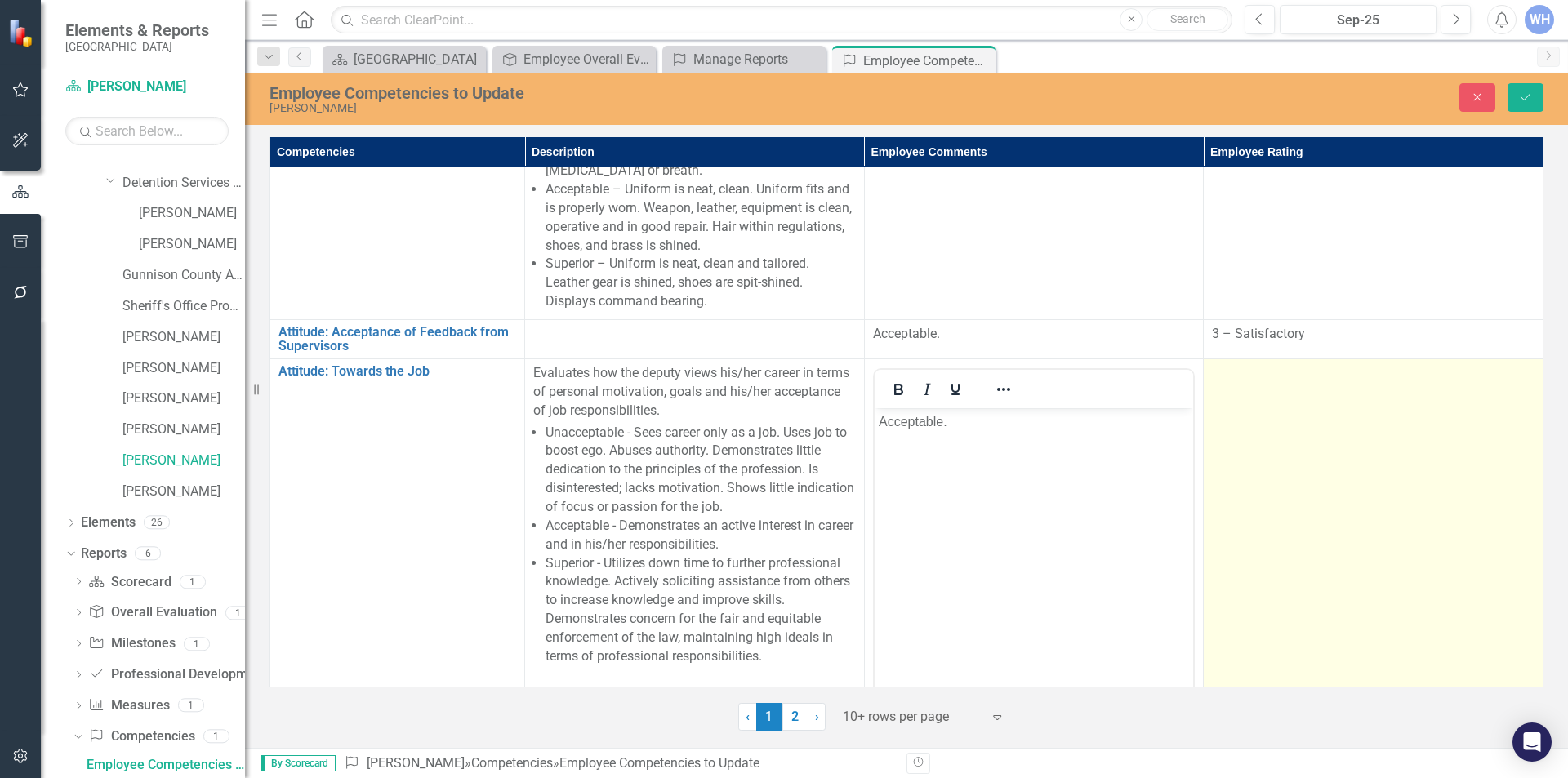
click at [1248, 390] on td at bounding box center [1373, 552] width 340 height 386
click at [1515, 378] on icon at bounding box center [1519, 380] width 9 height 5
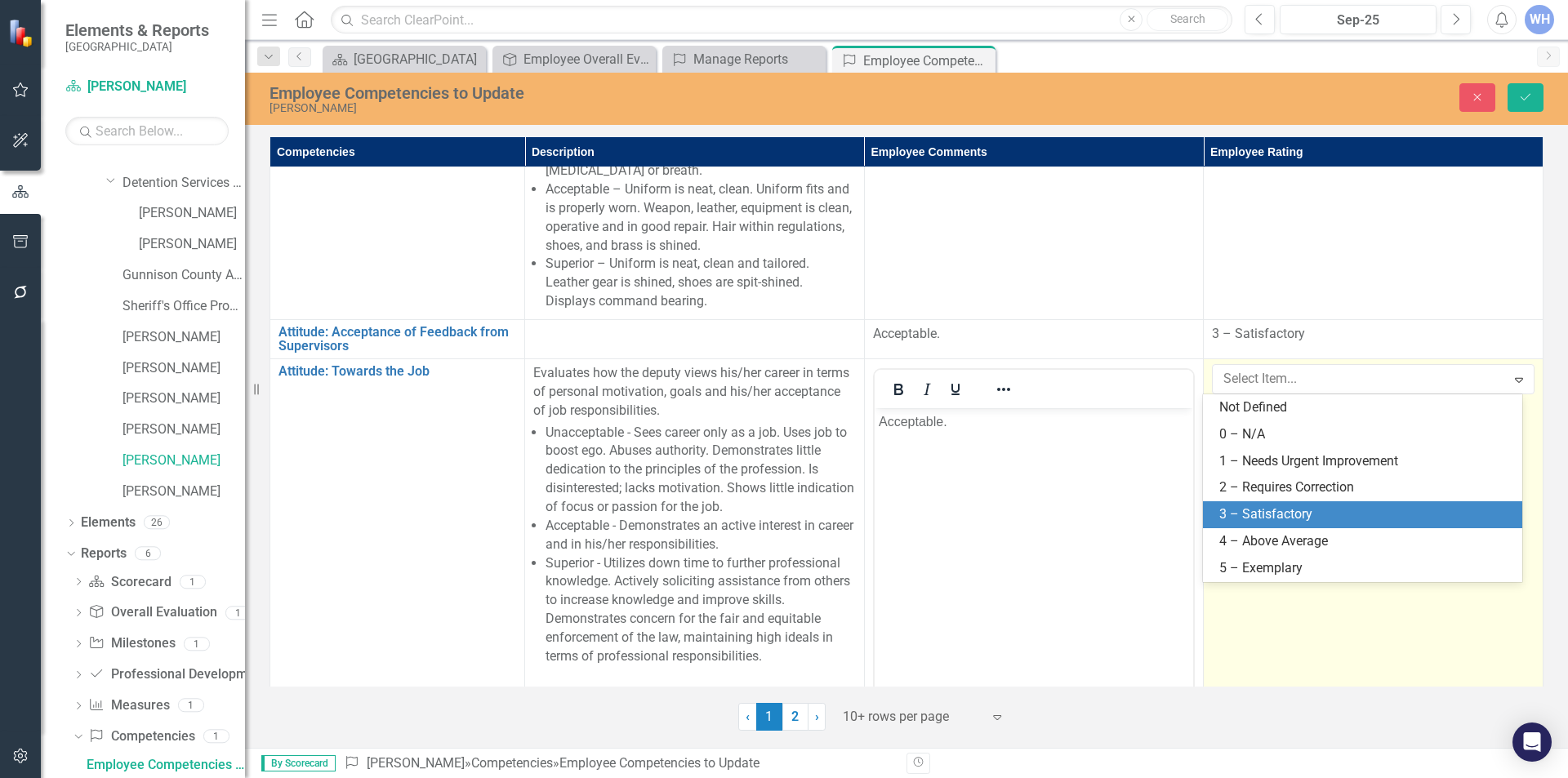
click at [1298, 510] on div "3 – Satisfactory" at bounding box center [1367, 515] width 293 height 19
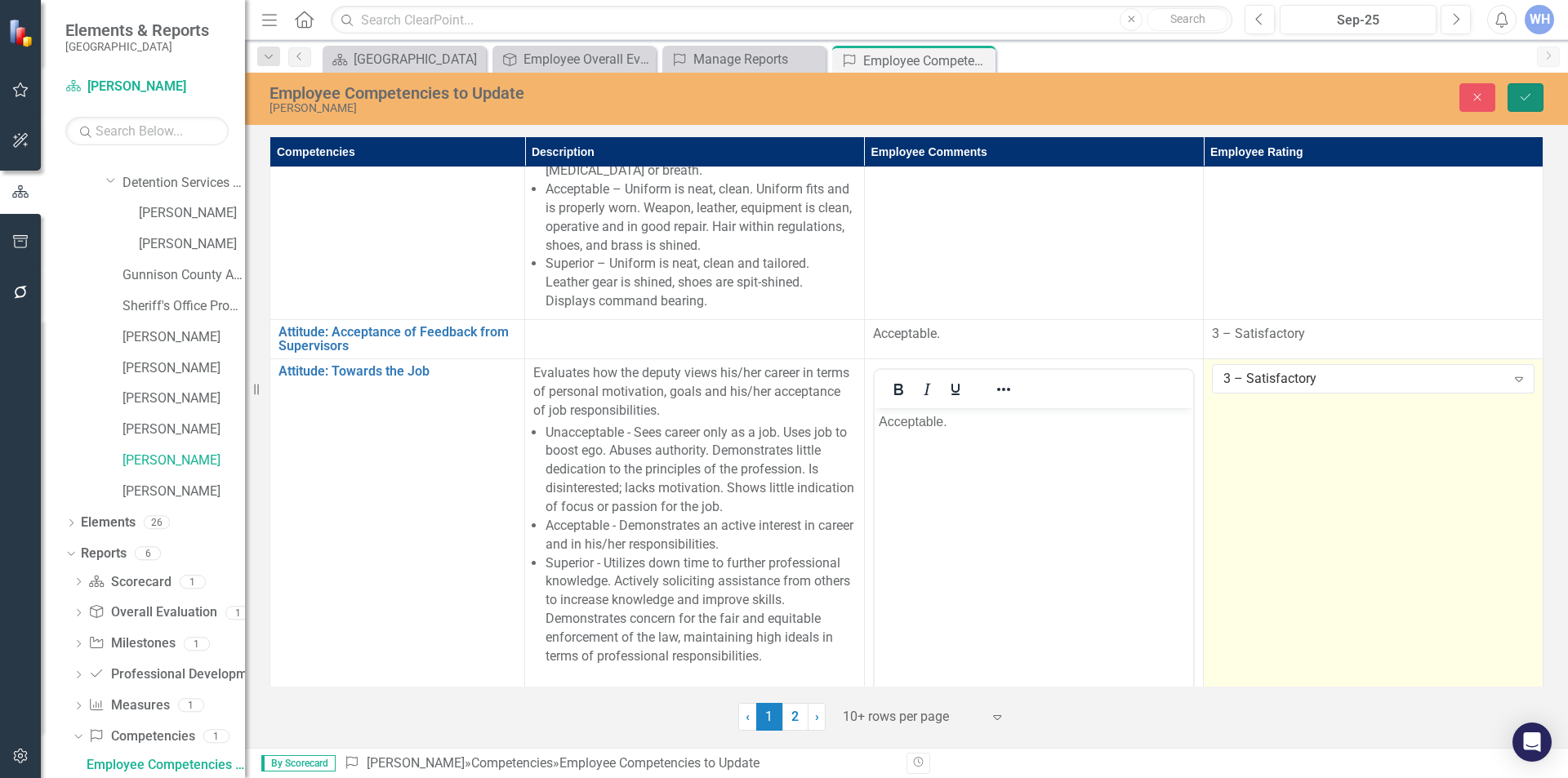
click at [1527, 96] on icon "Save" at bounding box center [1525, 96] width 15 height 11
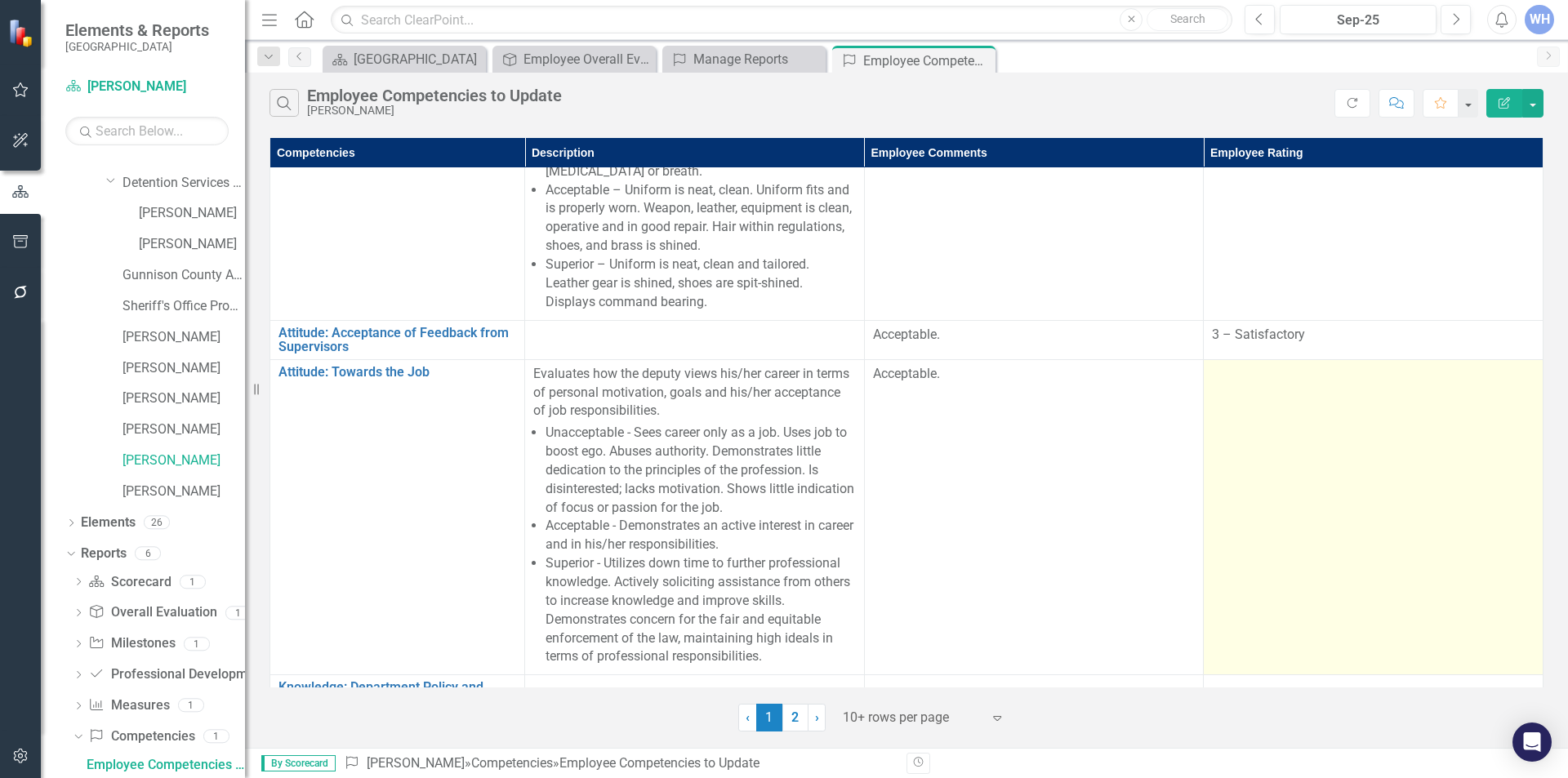
click at [1527, 96] on button "button" at bounding box center [1533, 103] width 21 height 29
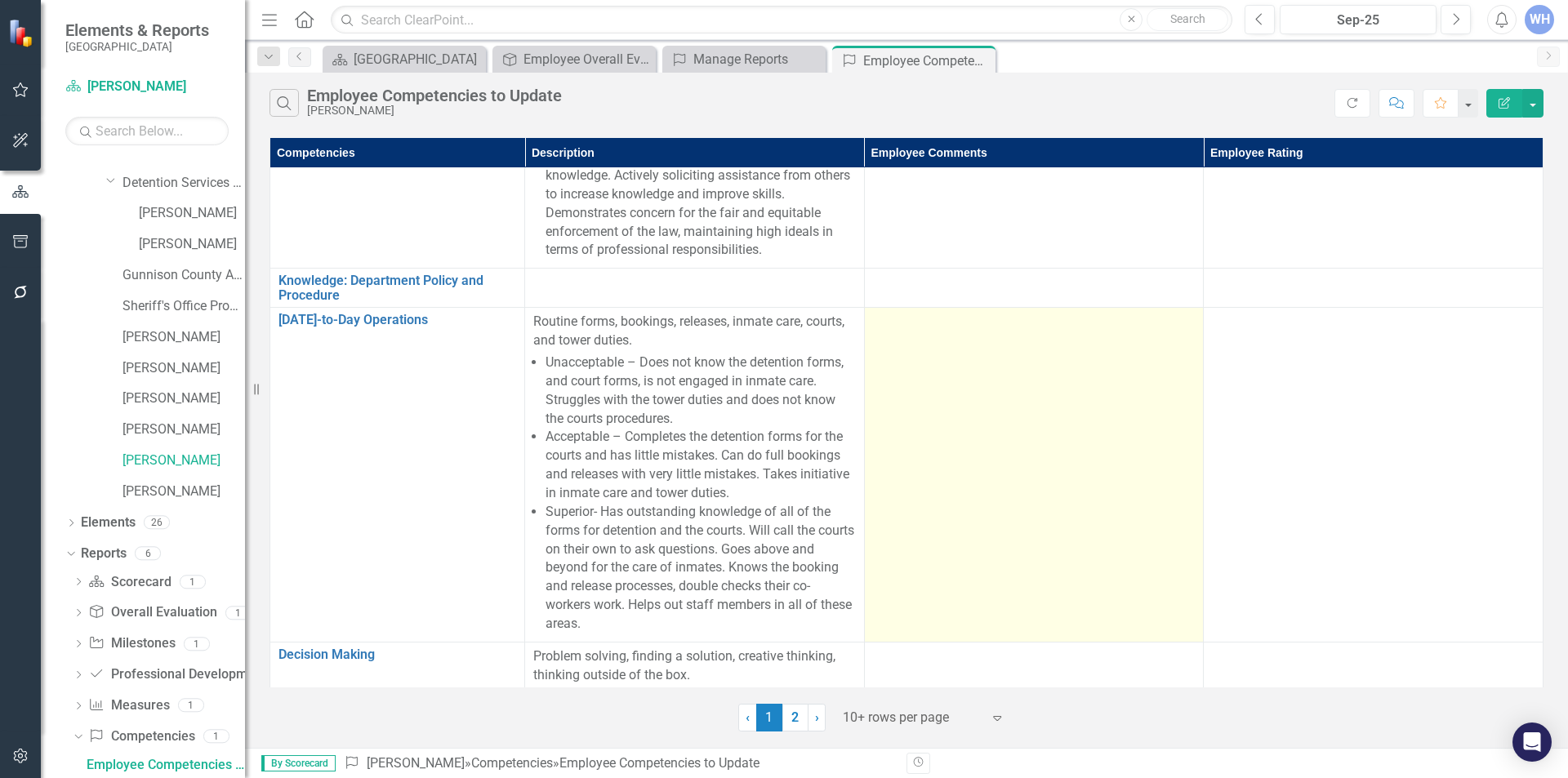
scroll to position [572, 0]
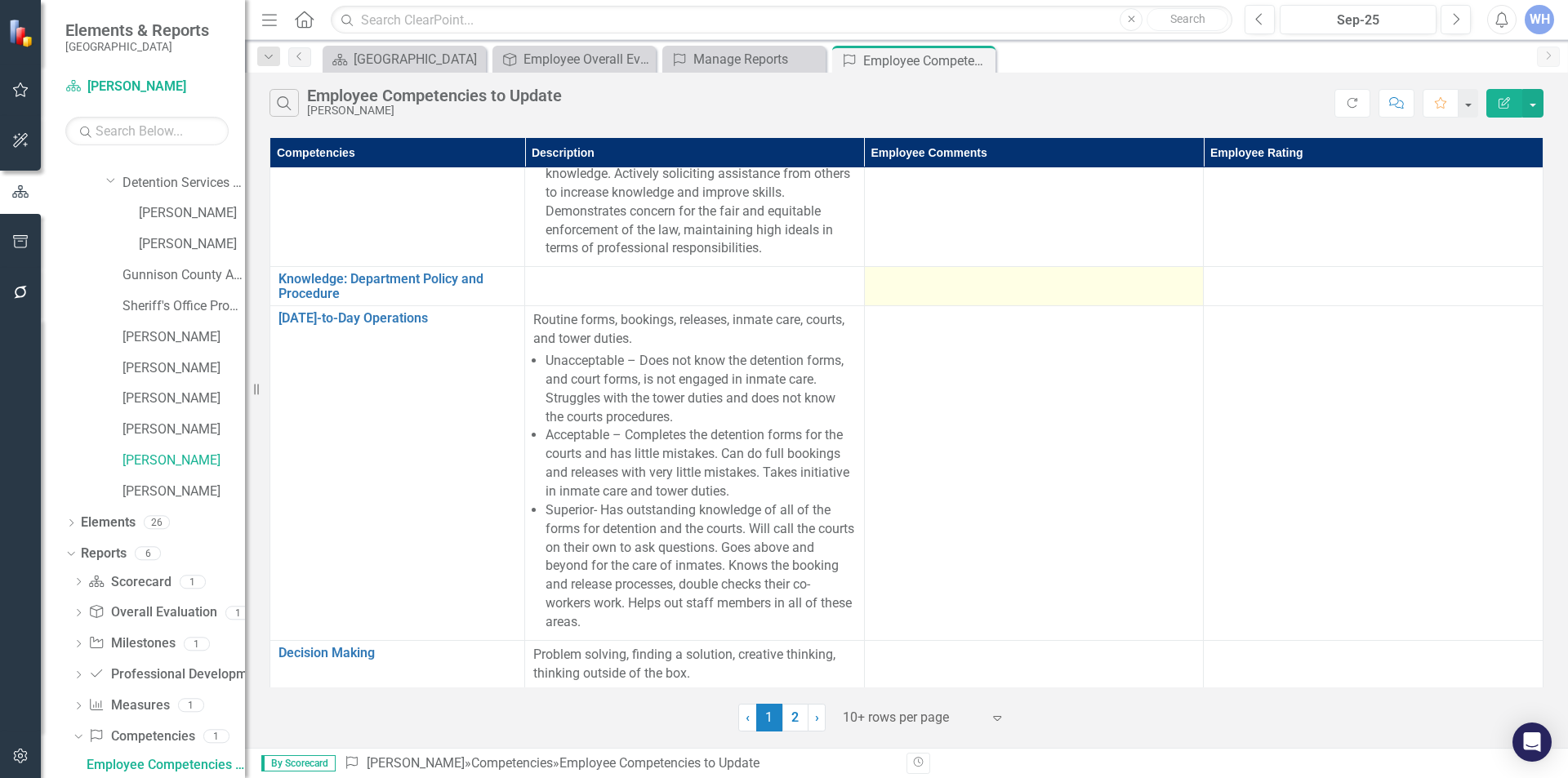
click at [874, 278] on div at bounding box center [1035, 282] width 322 height 20
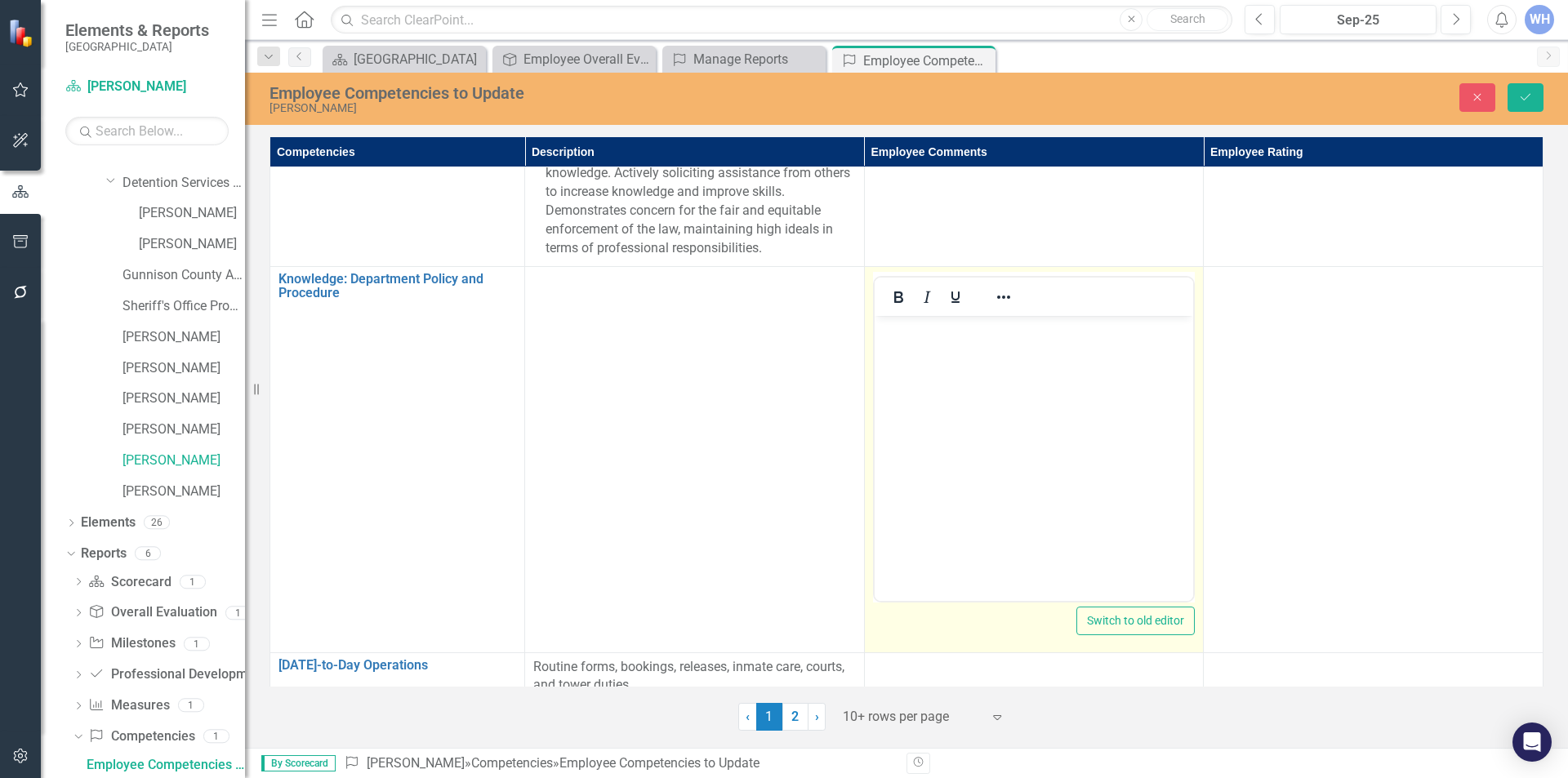
scroll to position [0, 0]
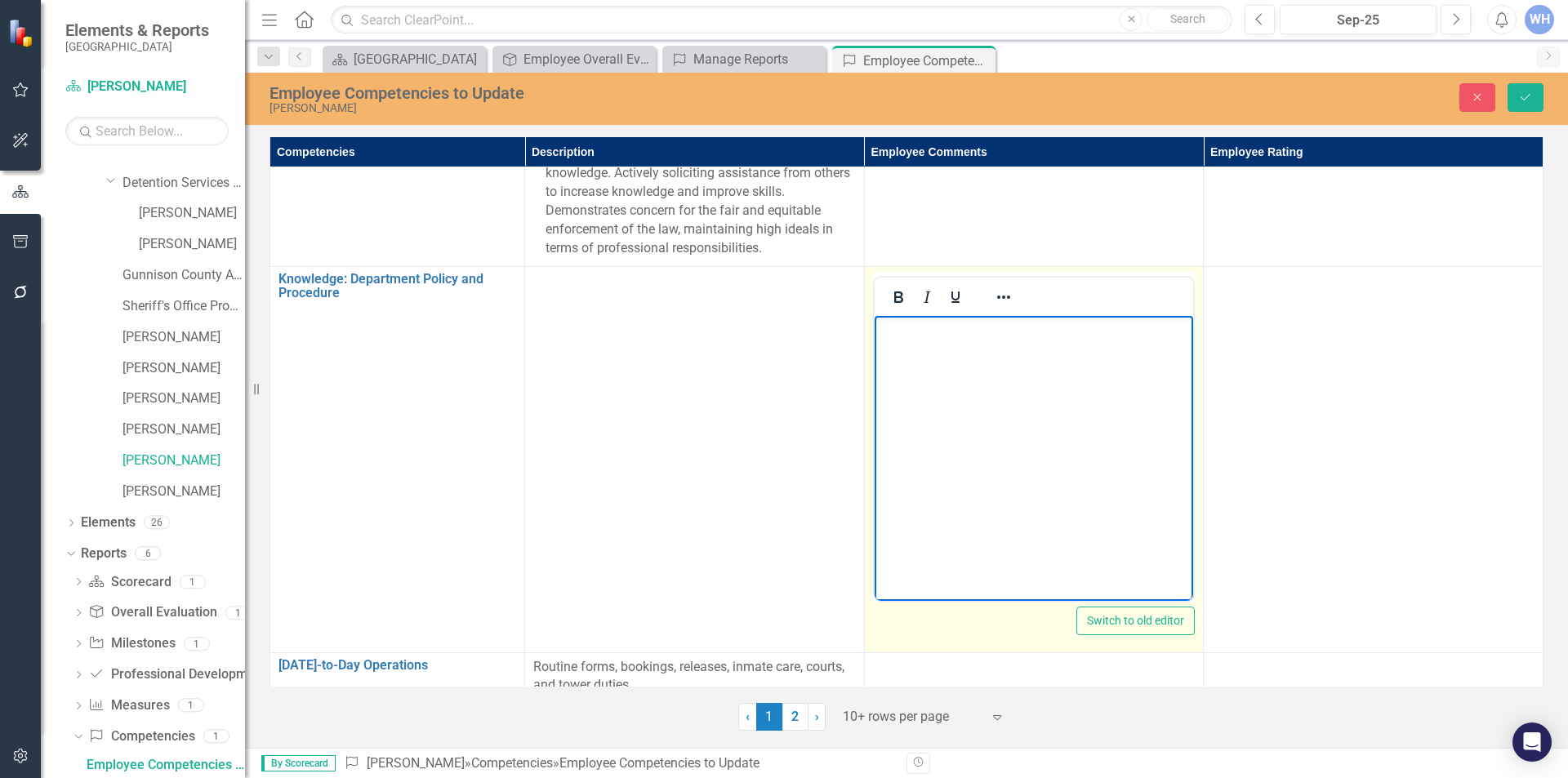
click at [892, 336] on p "Rich Text Area. Press ALT-0 for help." at bounding box center [1033, 328] width 311 height 20
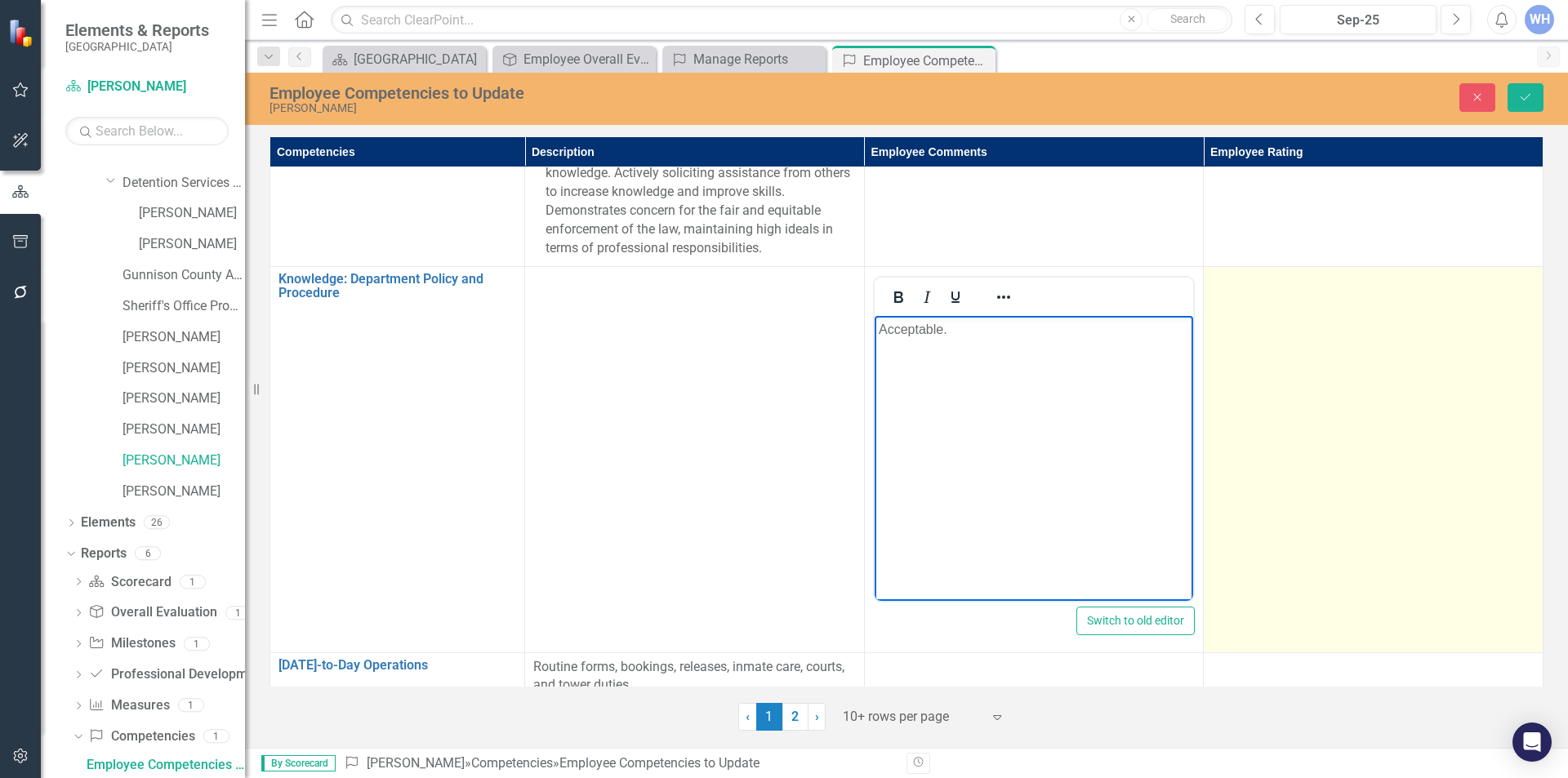
click at [1253, 298] on td at bounding box center [1373, 459] width 340 height 386
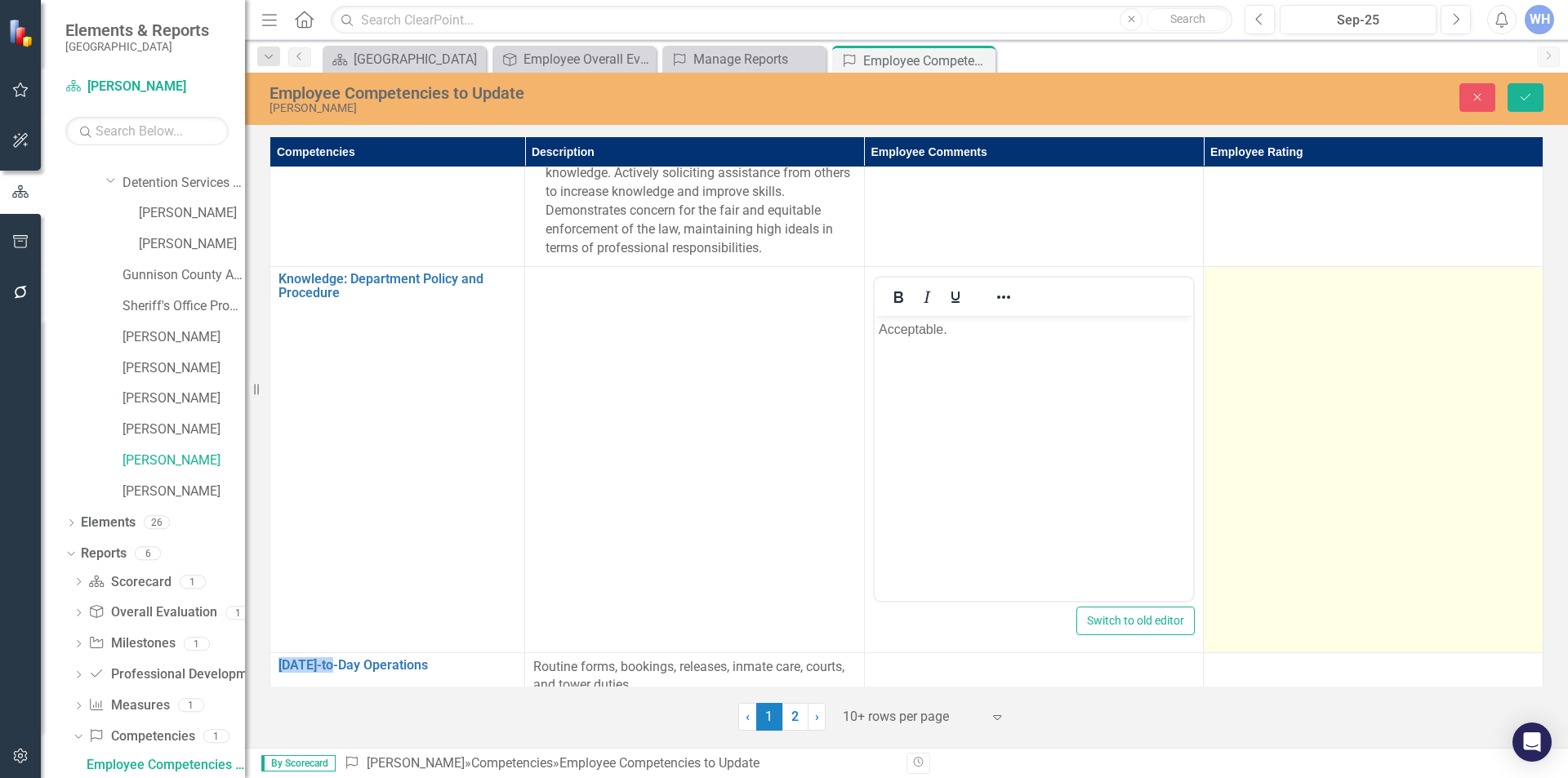
click at [1253, 298] on td at bounding box center [1373, 459] width 340 height 386
click at [1511, 281] on icon "Expand" at bounding box center [1519, 286] width 16 height 13
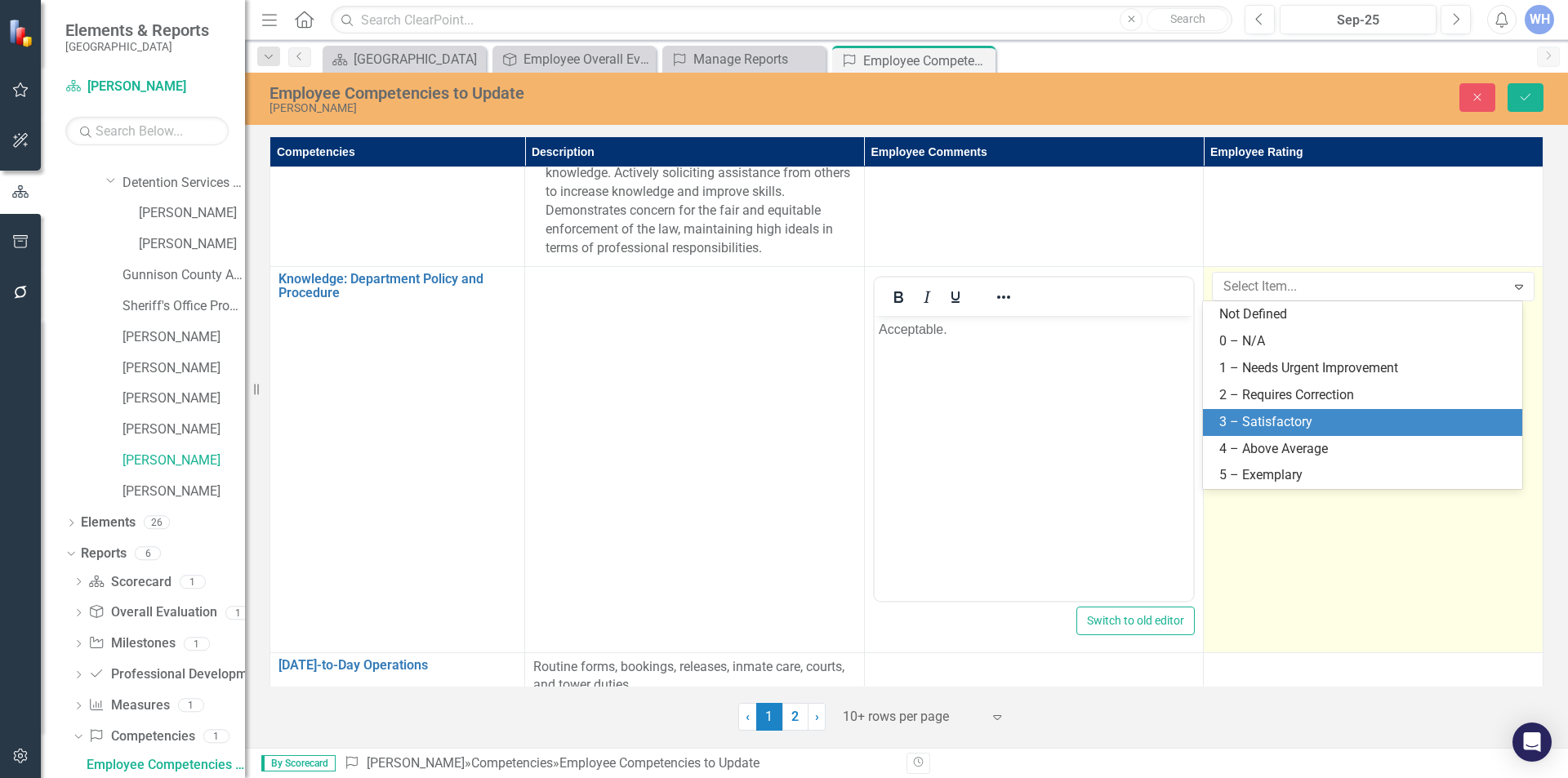
click at [1287, 411] on div "3 – Satisfactory" at bounding box center [1362, 423] width 319 height 27
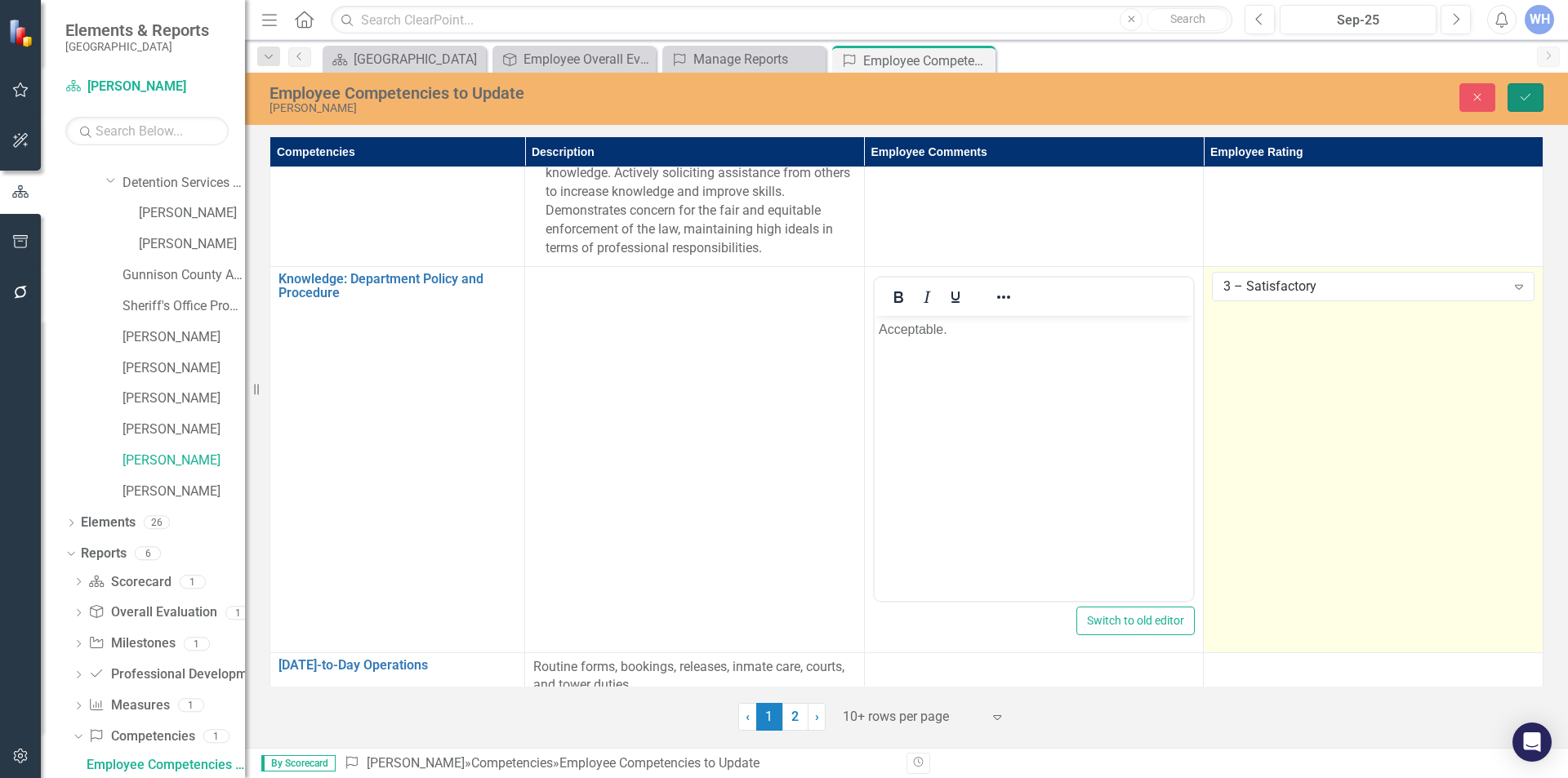
click at [1531, 96] on icon "Save" at bounding box center [1525, 96] width 15 height 11
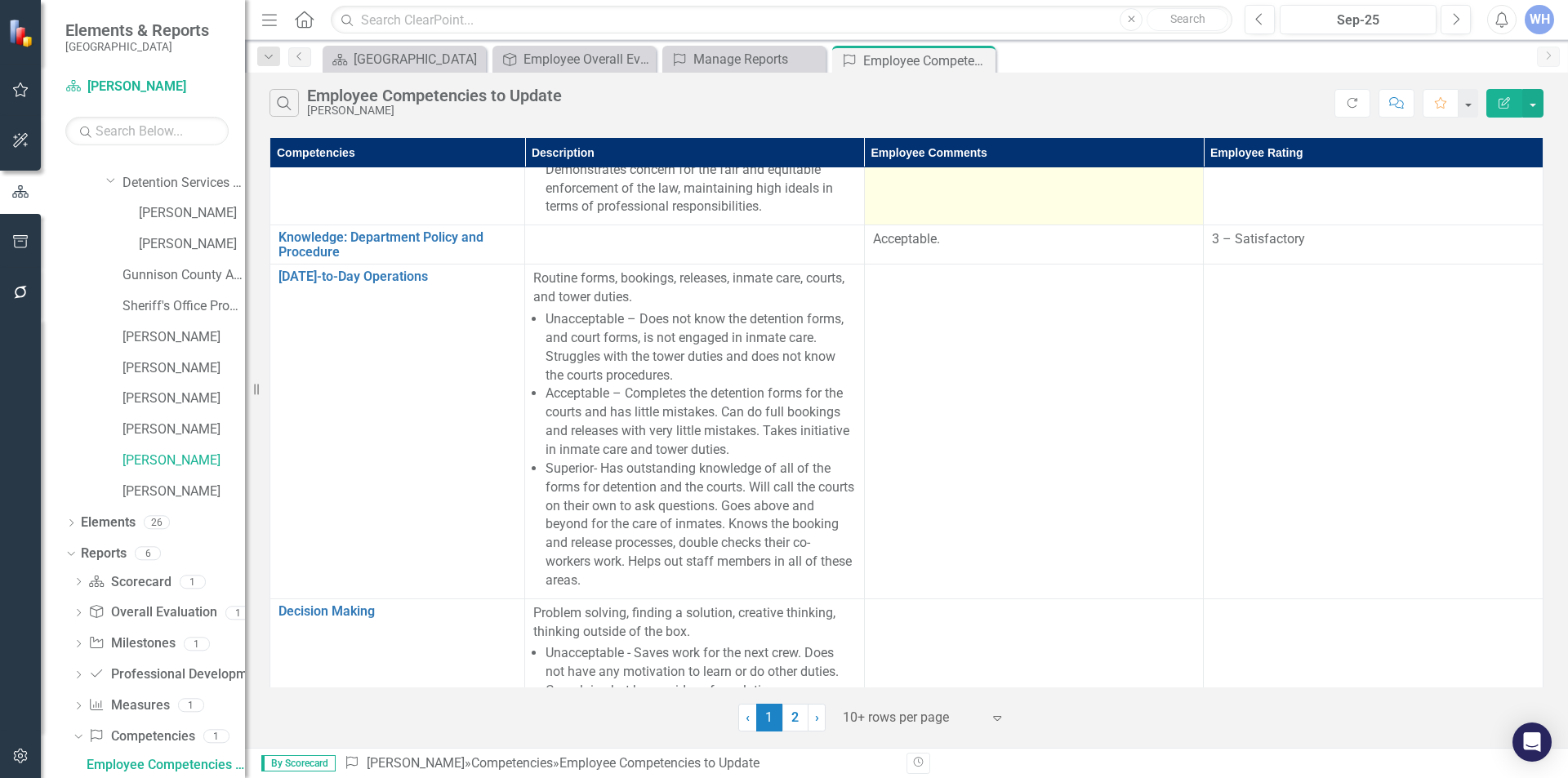
scroll to position [653, 0]
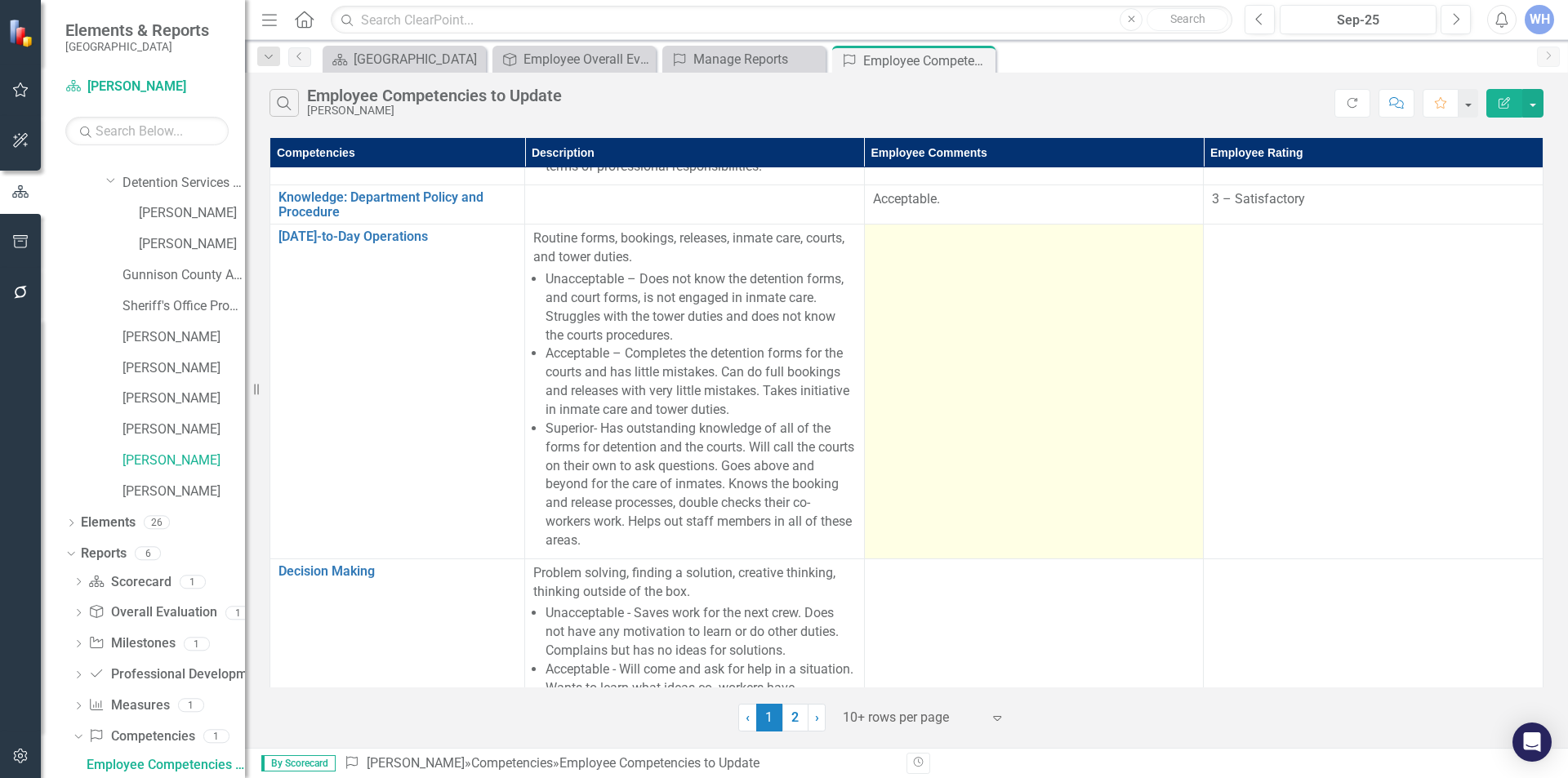
click at [874, 242] on div at bounding box center [1035, 239] width 322 height 20
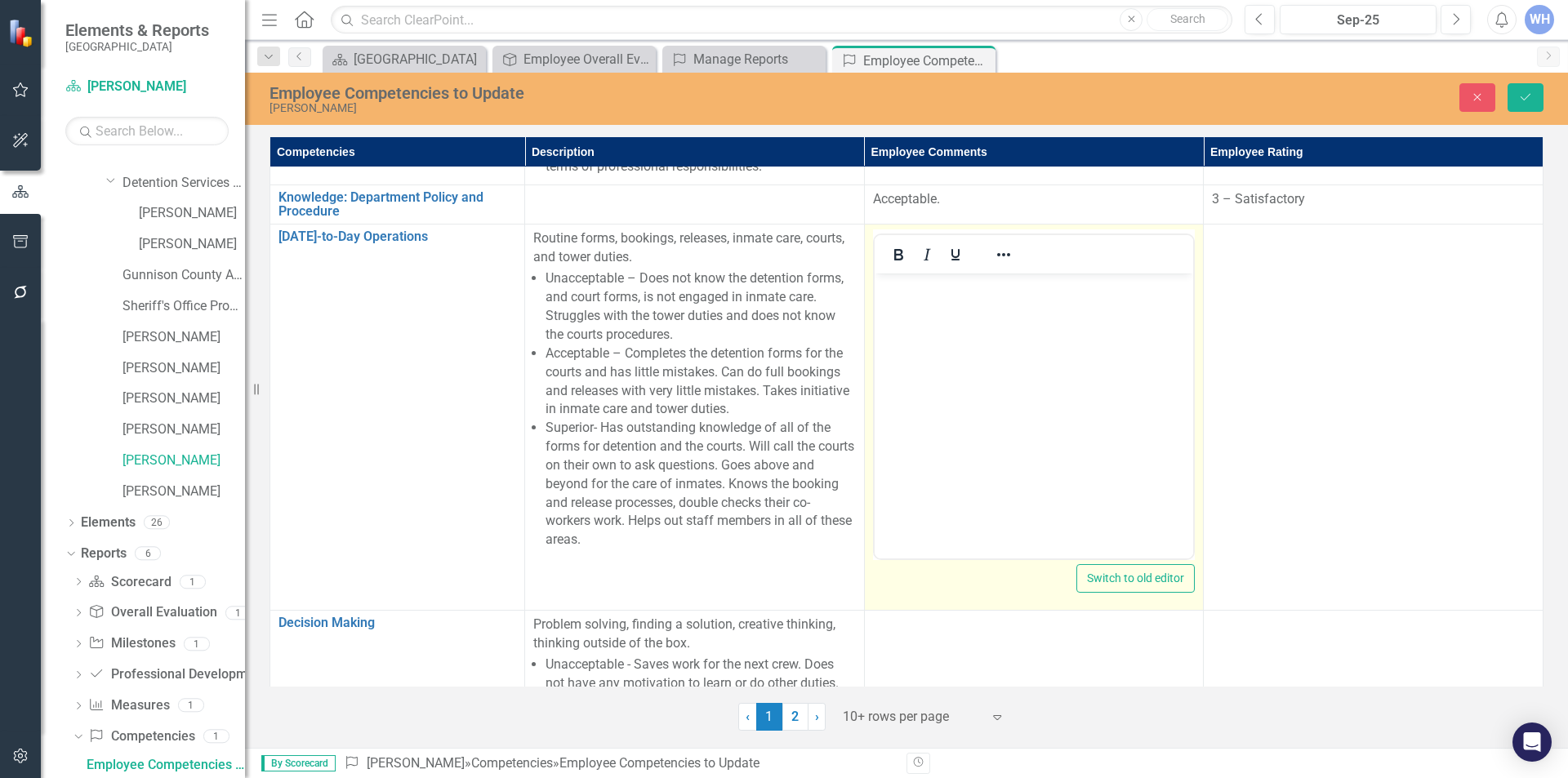
scroll to position [0, 0]
click at [898, 289] on p "Rich Text Area. Press ALT-0 for help." at bounding box center [1033, 287] width 311 height 20
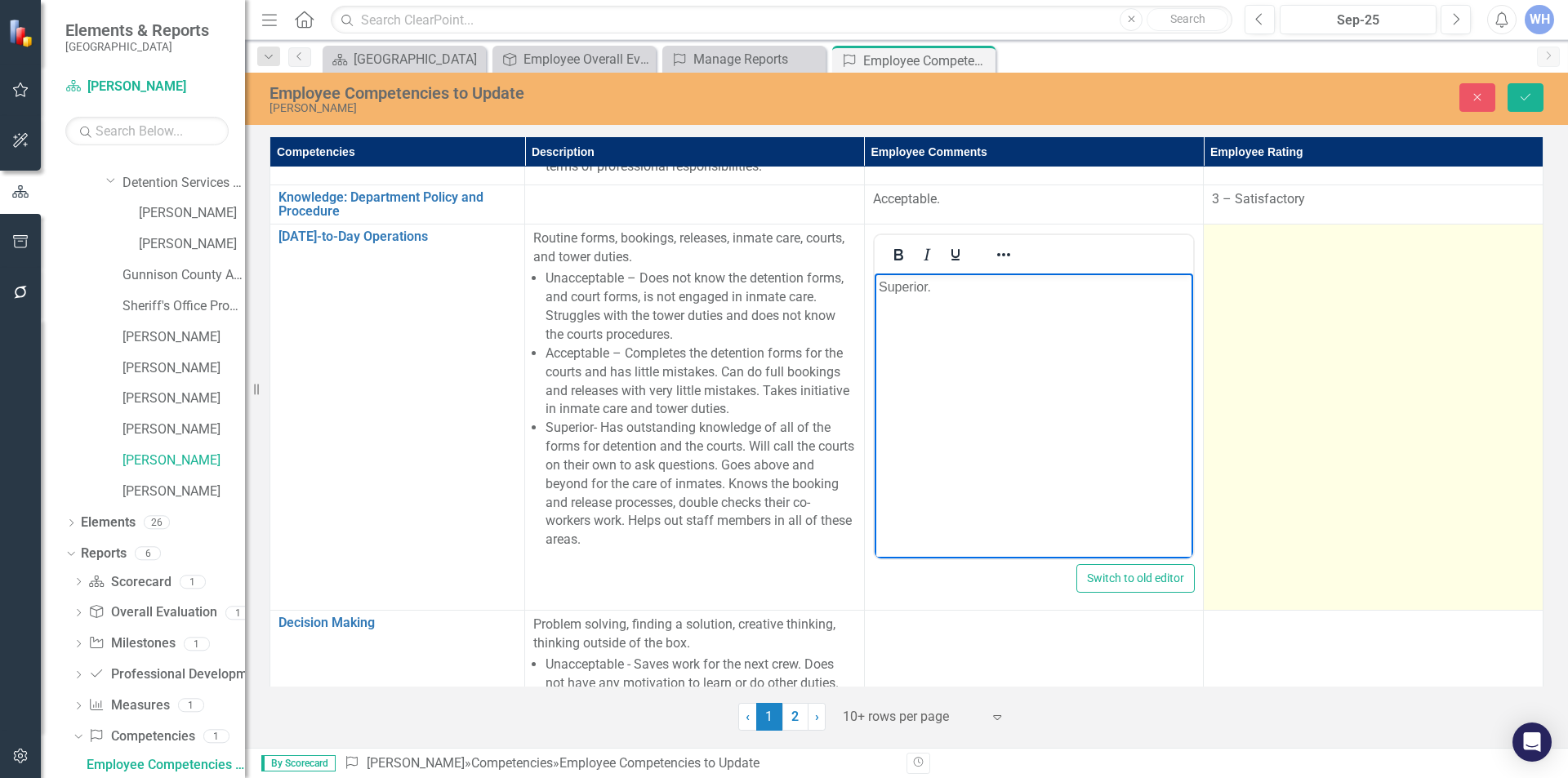
click at [1220, 259] on td at bounding box center [1373, 416] width 340 height 386
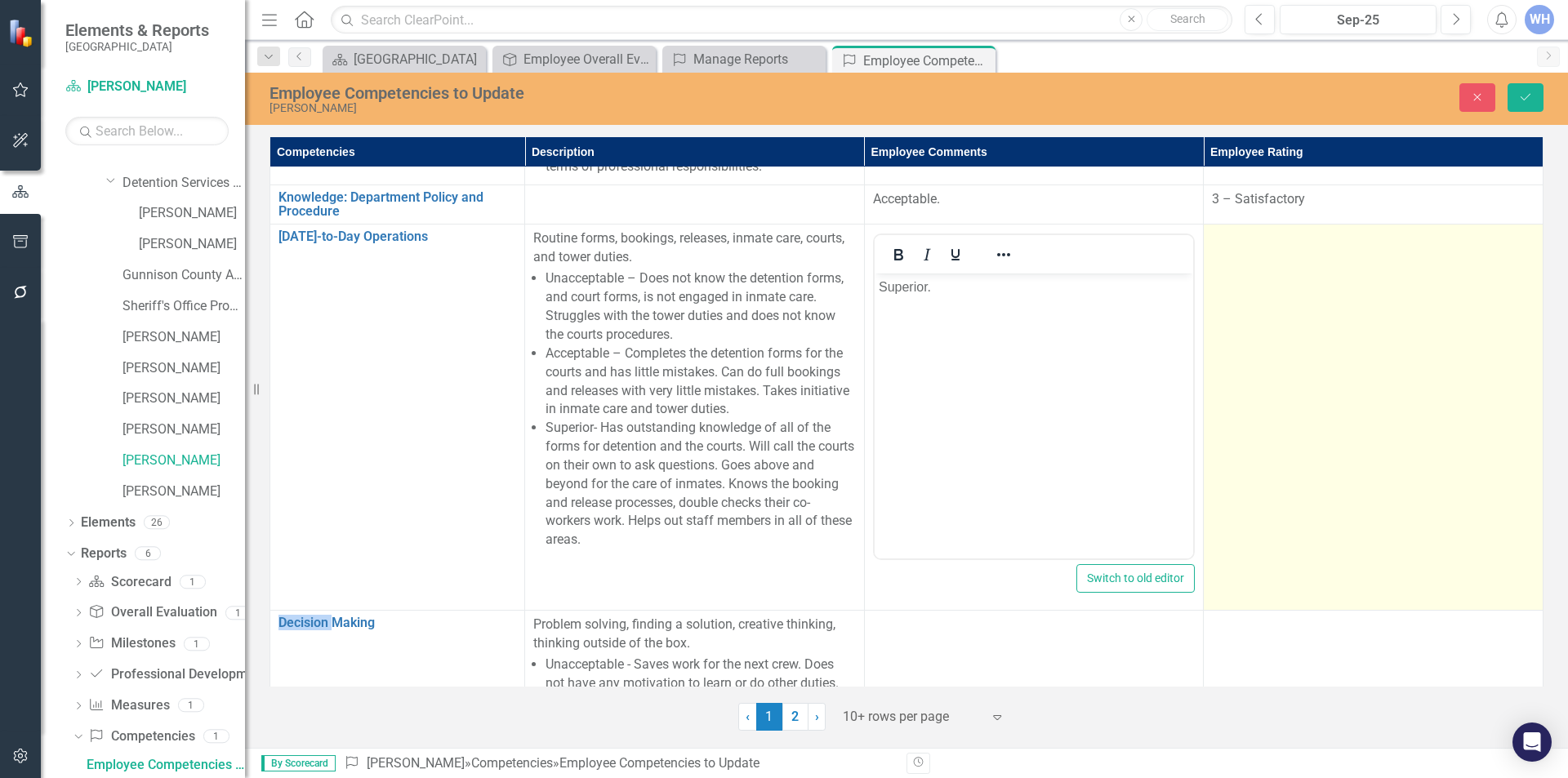
click at [1220, 259] on td at bounding box center [1373, 416] width 340 height 386
click at [1505, 244] on div "Expand" at bounding box center [1519, 244] width 29 height 26
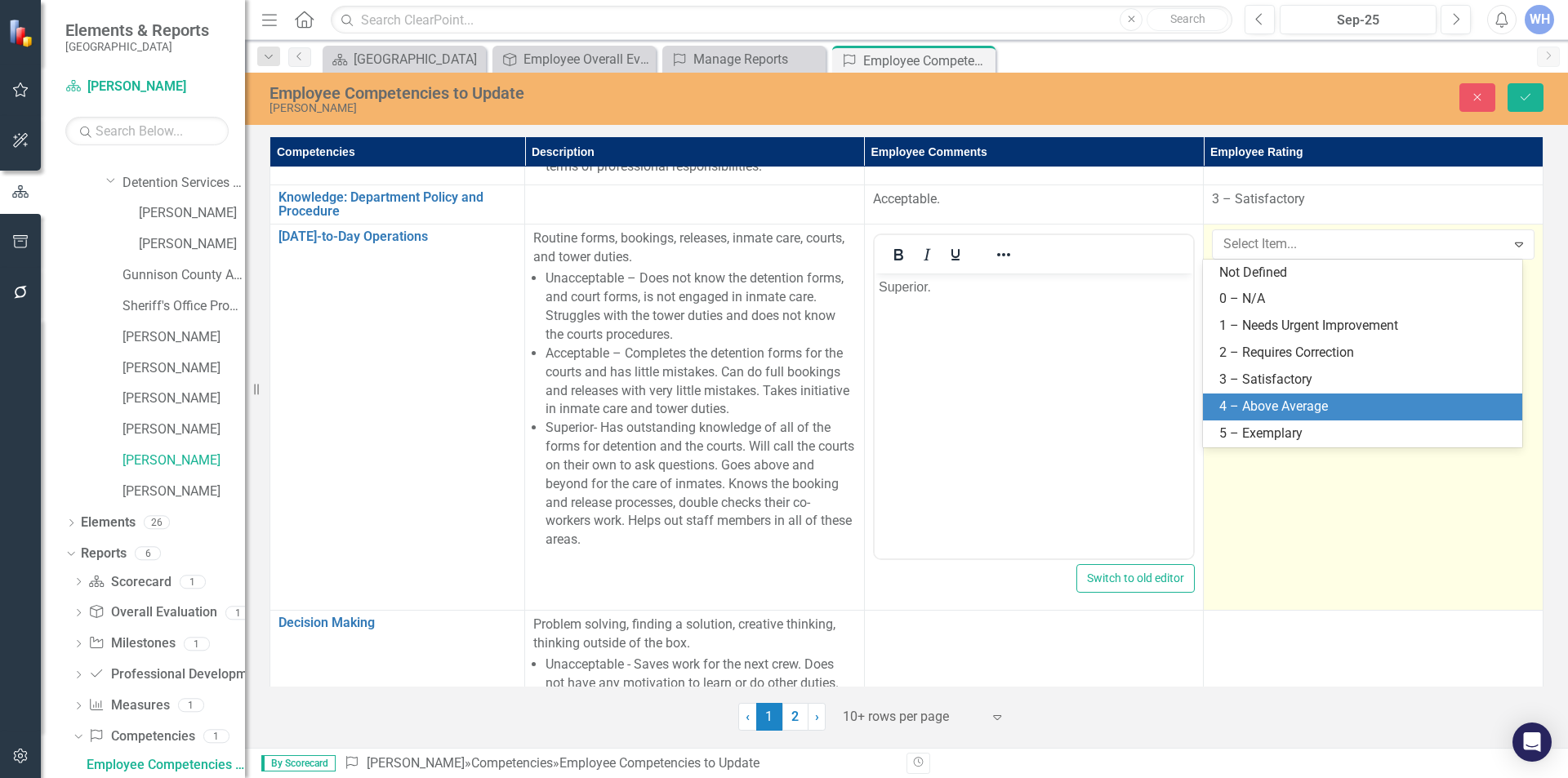
click at [1293, 405] on div "4 – Above Average" at bounding box center [1367, 407] width 293 height 19
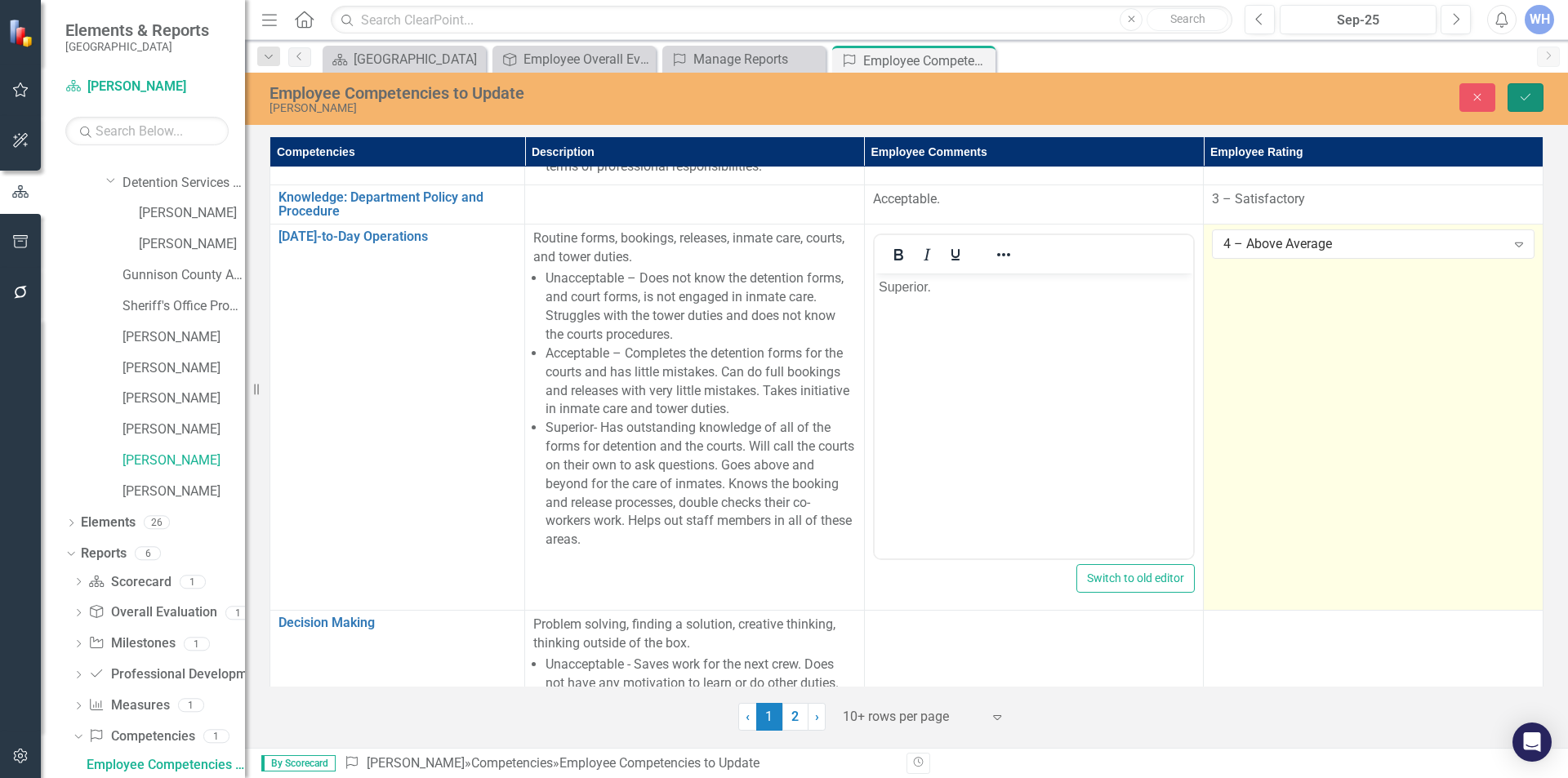
click at [1523, 95] on icon "Save" at bounding box center [1525, 96] width 15 height 11
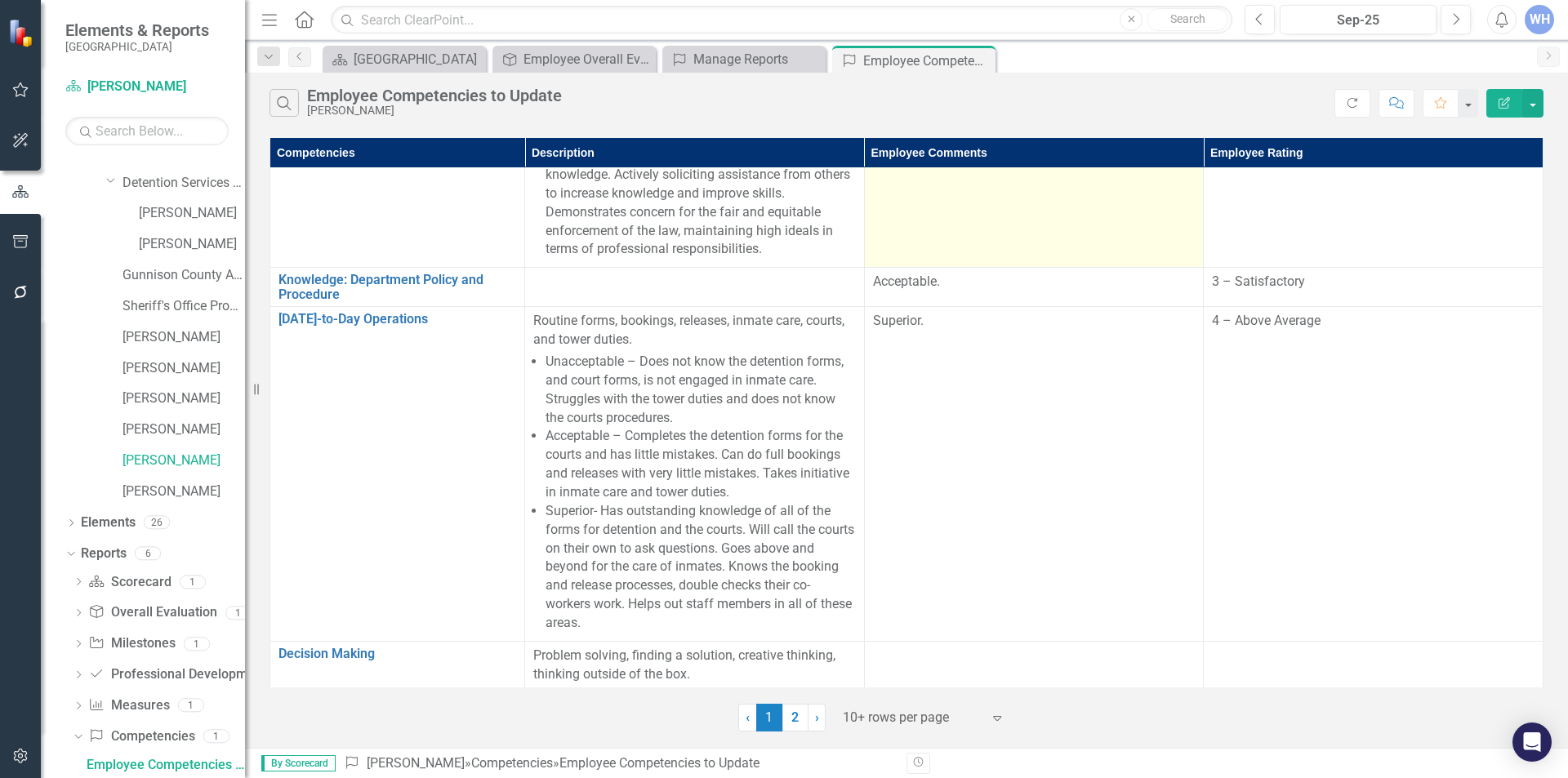
scroll to position [898, 0]
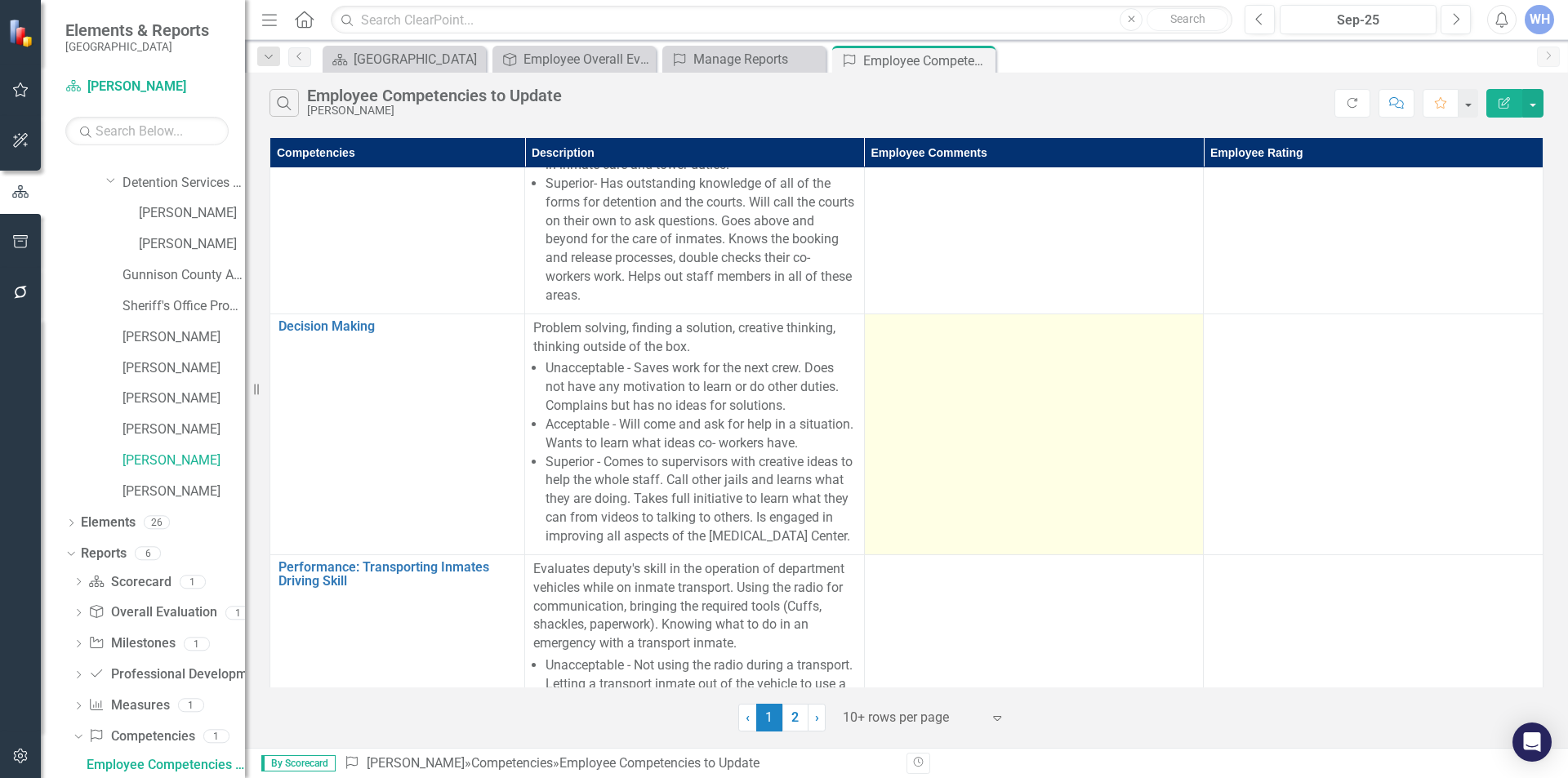
click at [884, 338] on div at bounding box center [1035, 328] width 322 height 20
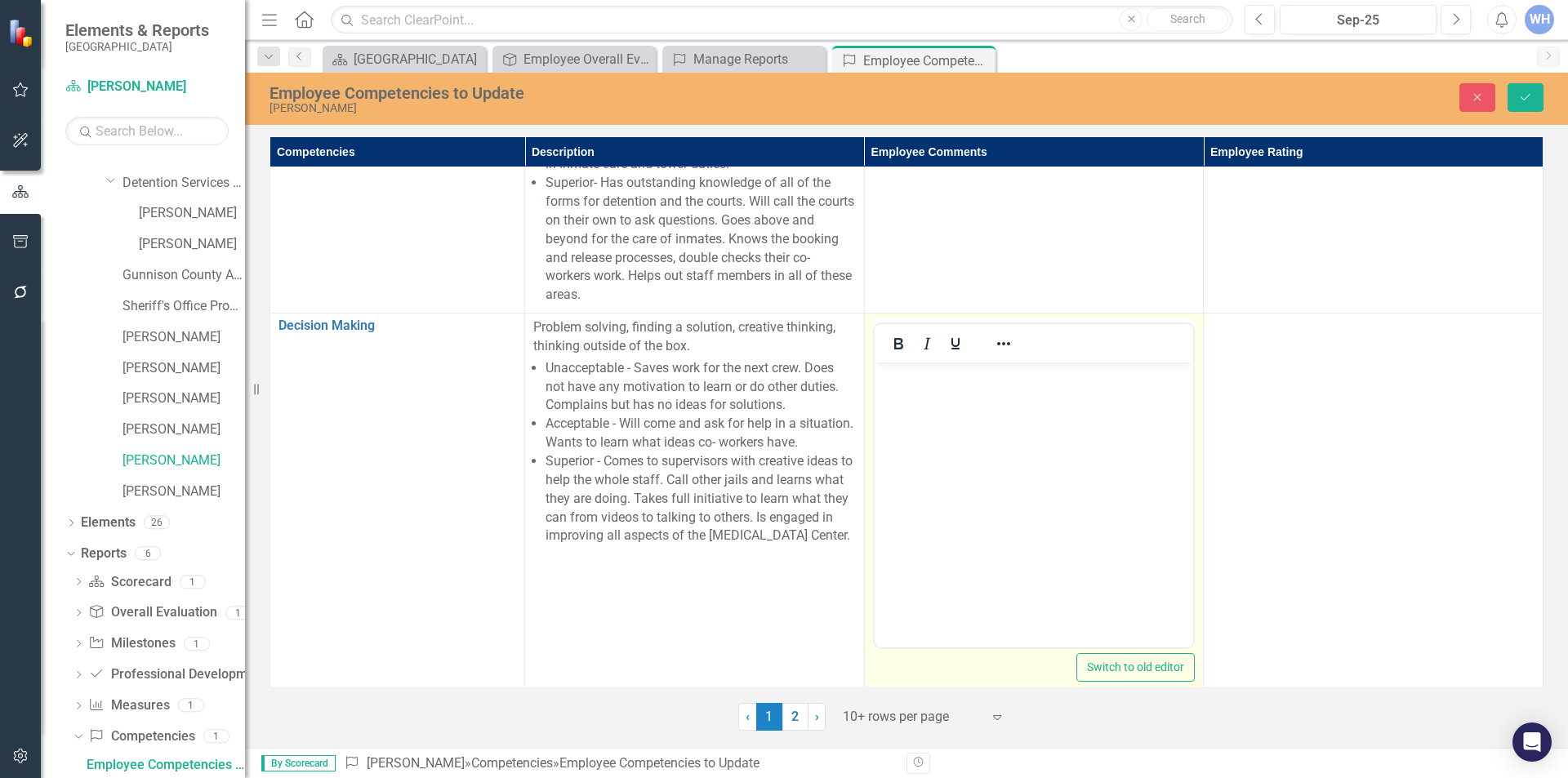
scroll to position [0, 0]
click at [893, 379] on p "Rich Text Area. Press ALT-0 for help." at bounding box center [1033, 376] width 311 height 20
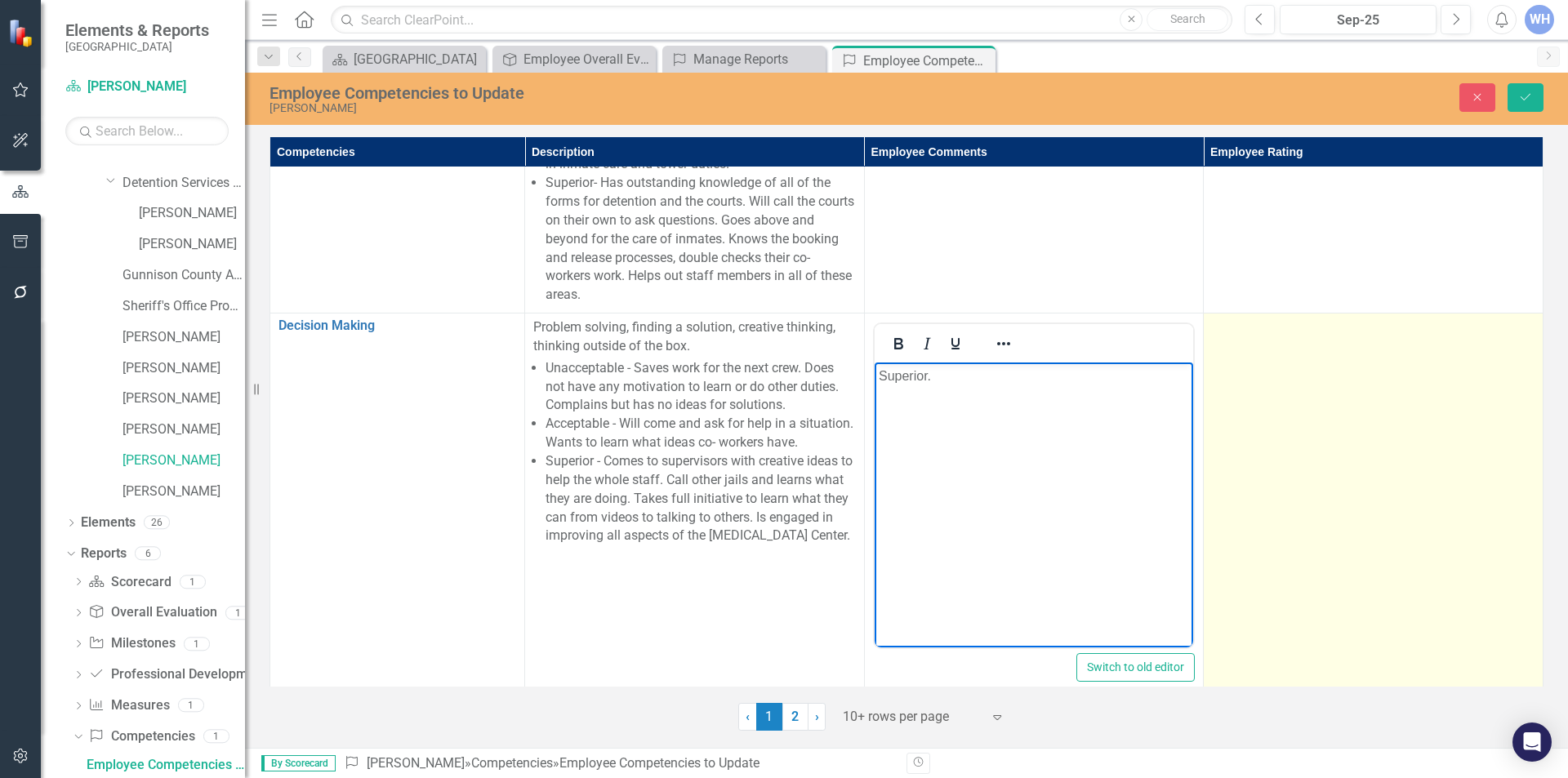
click at [1231, 334] on div at bounding box center [1373, 328] width 322 height 20
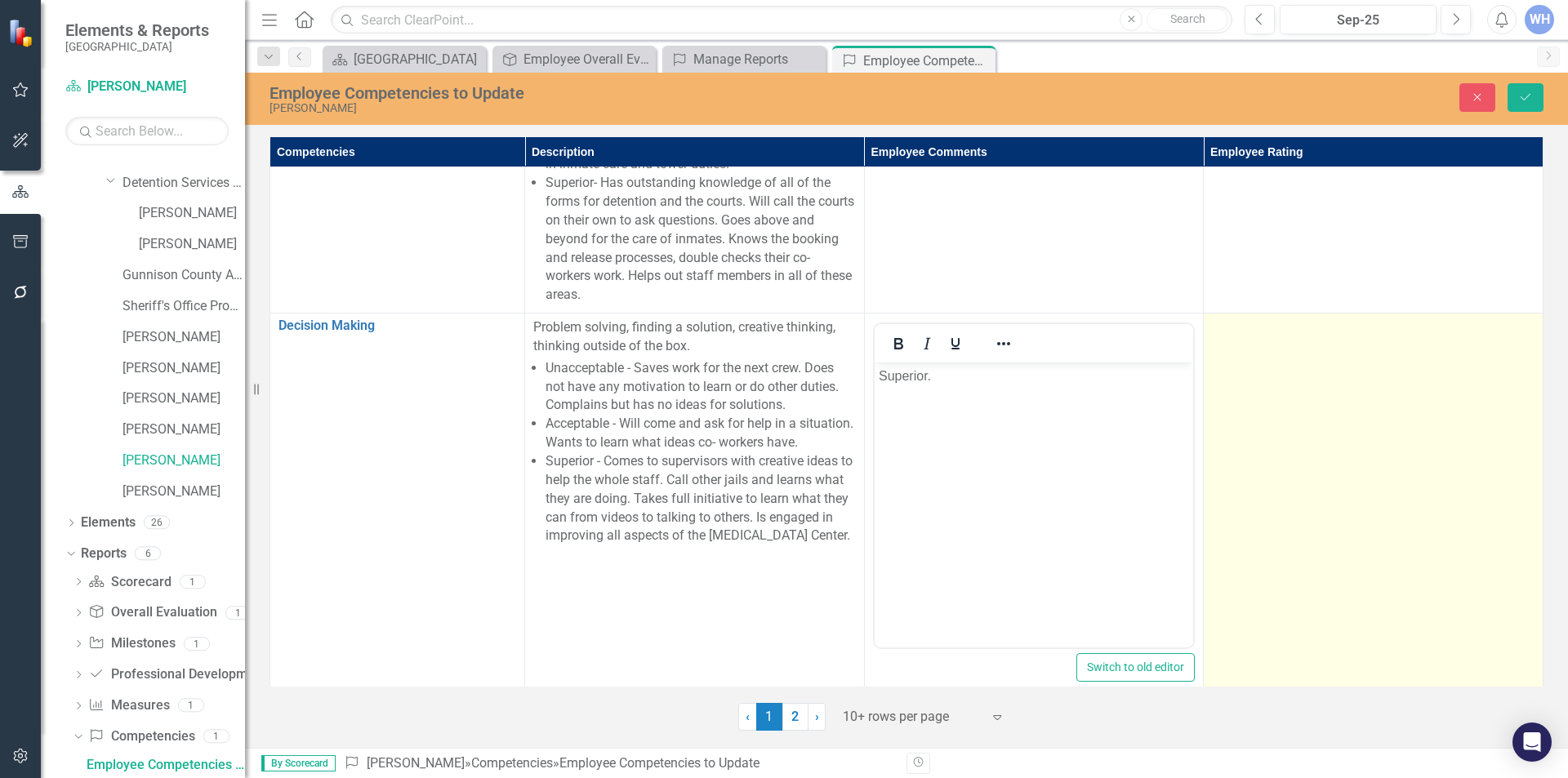
click at [1231, 334] on div at bounding box center [1373, 328] width 322 height 20
click at [1513, 328] on icon "Expand" at bounding box center [1519, 333] width 16 height 13
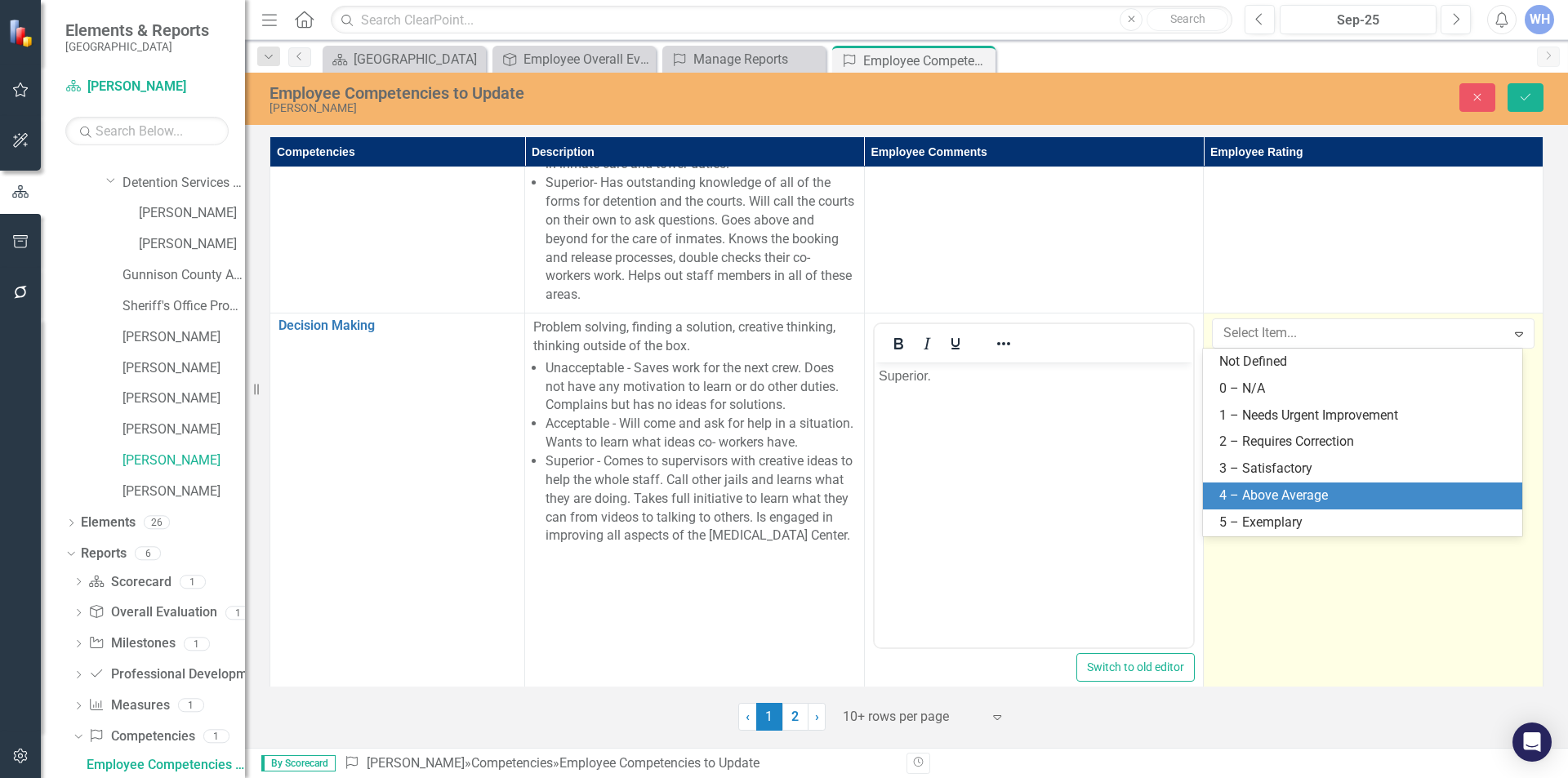
click at [1298, 494] on div "4 – Above Average" at bounding box center [1367, 496] width 293 height 19
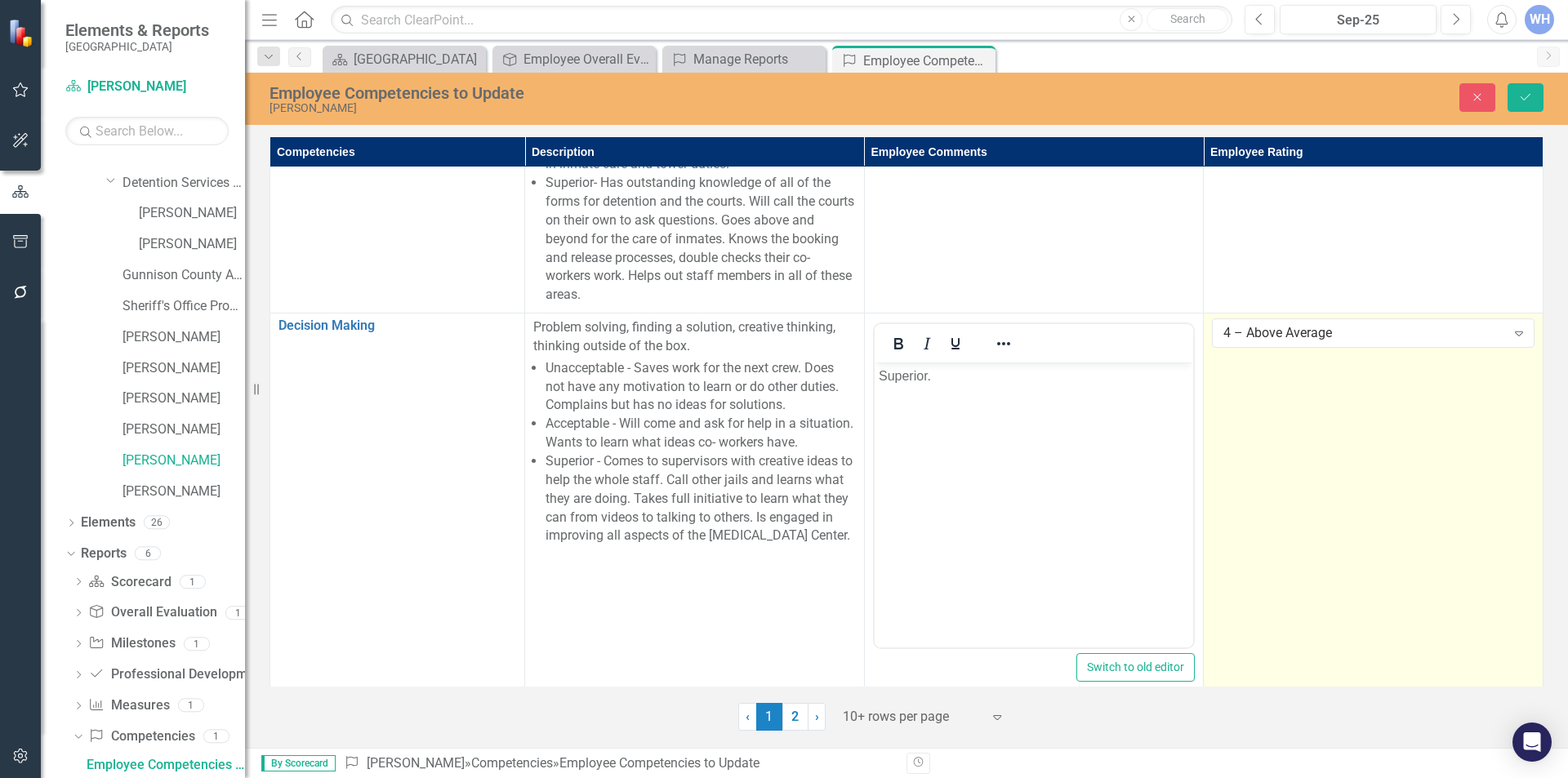
click at [1527, 82] on div "Employee Competencies to Update [PERSON_NAME] Close Save" at bounding box center [906, 97] width 1323 height 33
click at [1527, 92] on icon "Save" at bounding box center [1525, 96] width 15 height 11
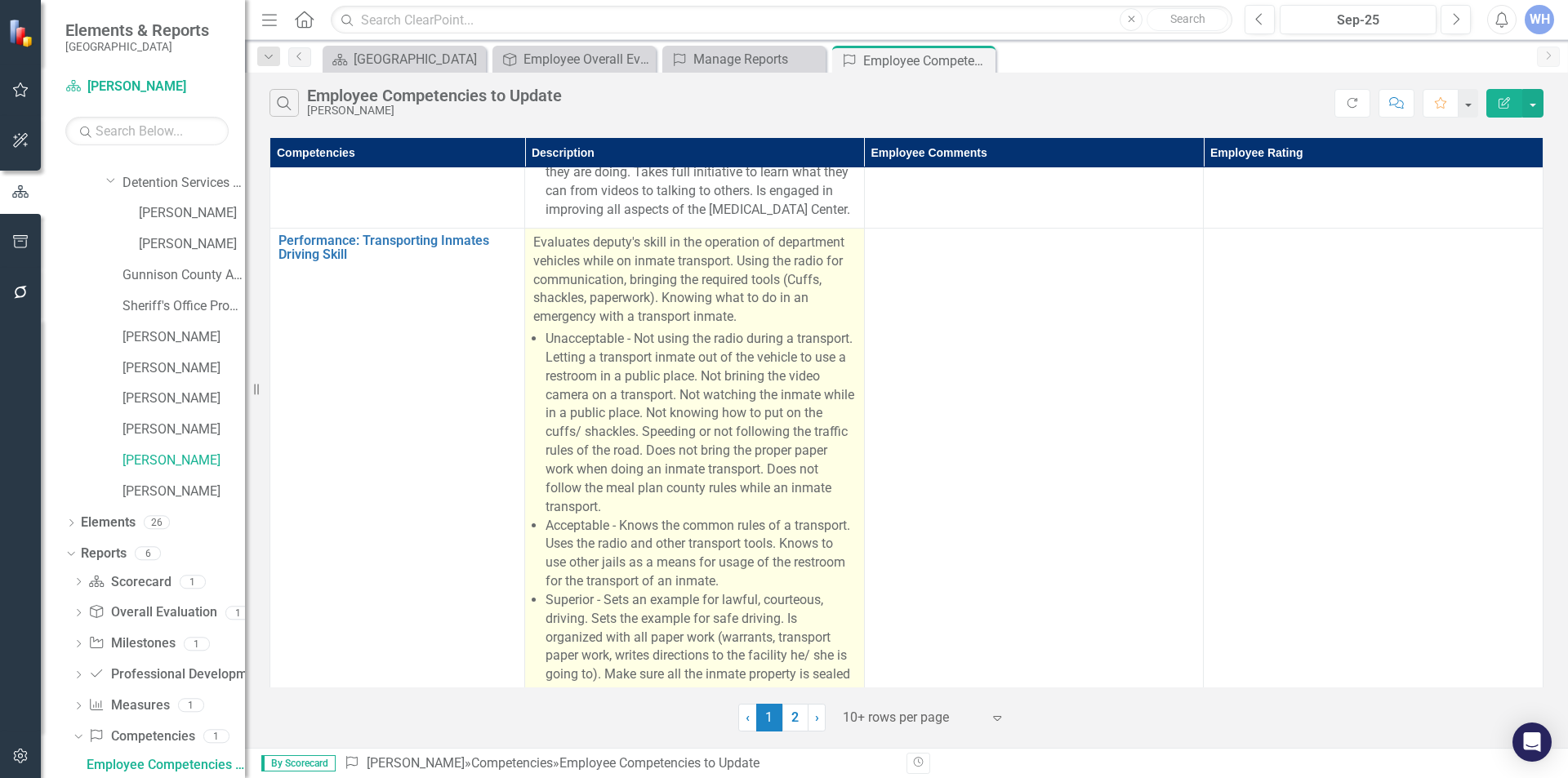
scroll to position [1307, 0]
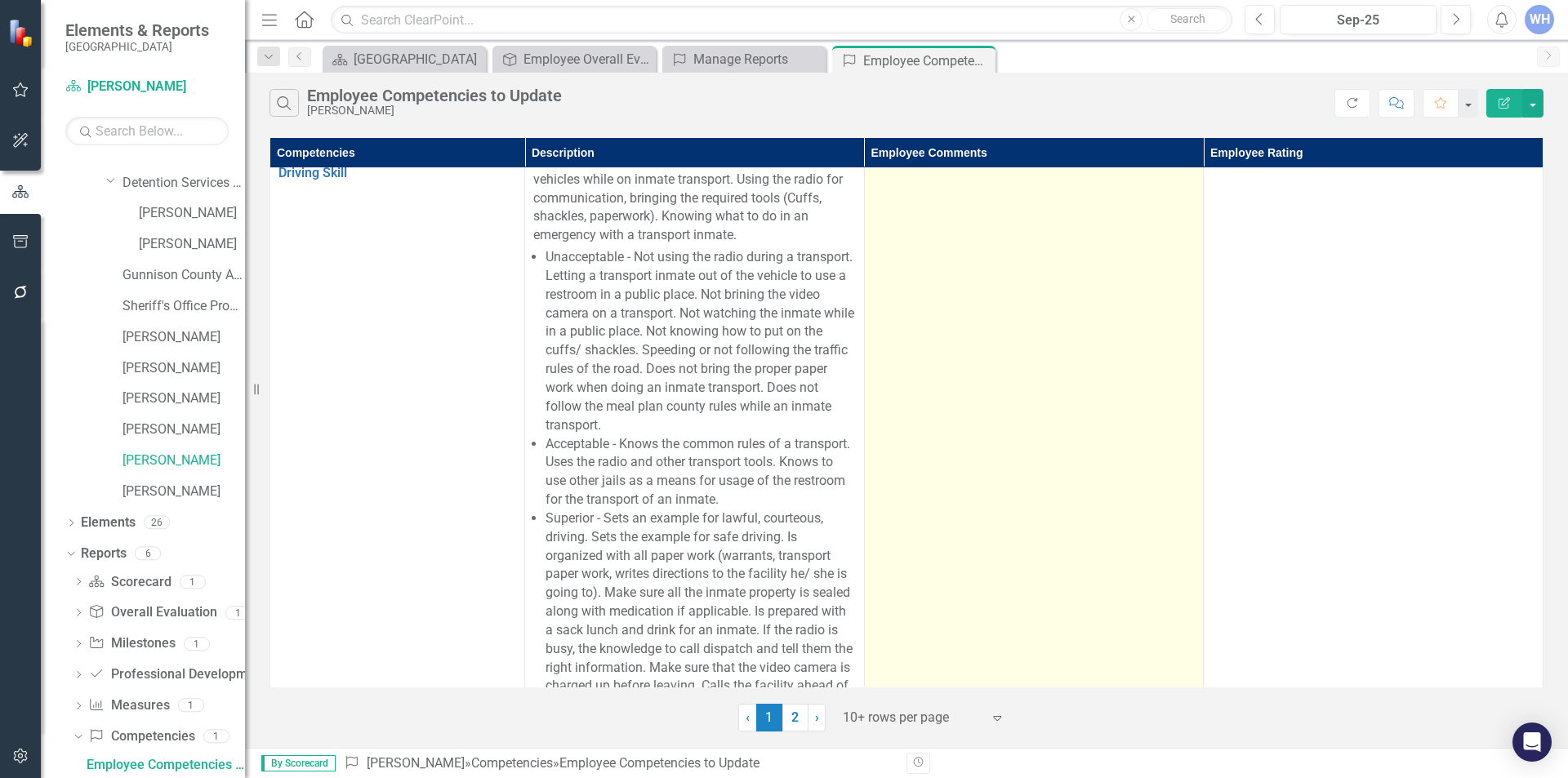
click at [877, 171] on div at bounding box center [1035, 161] width 322 height 20
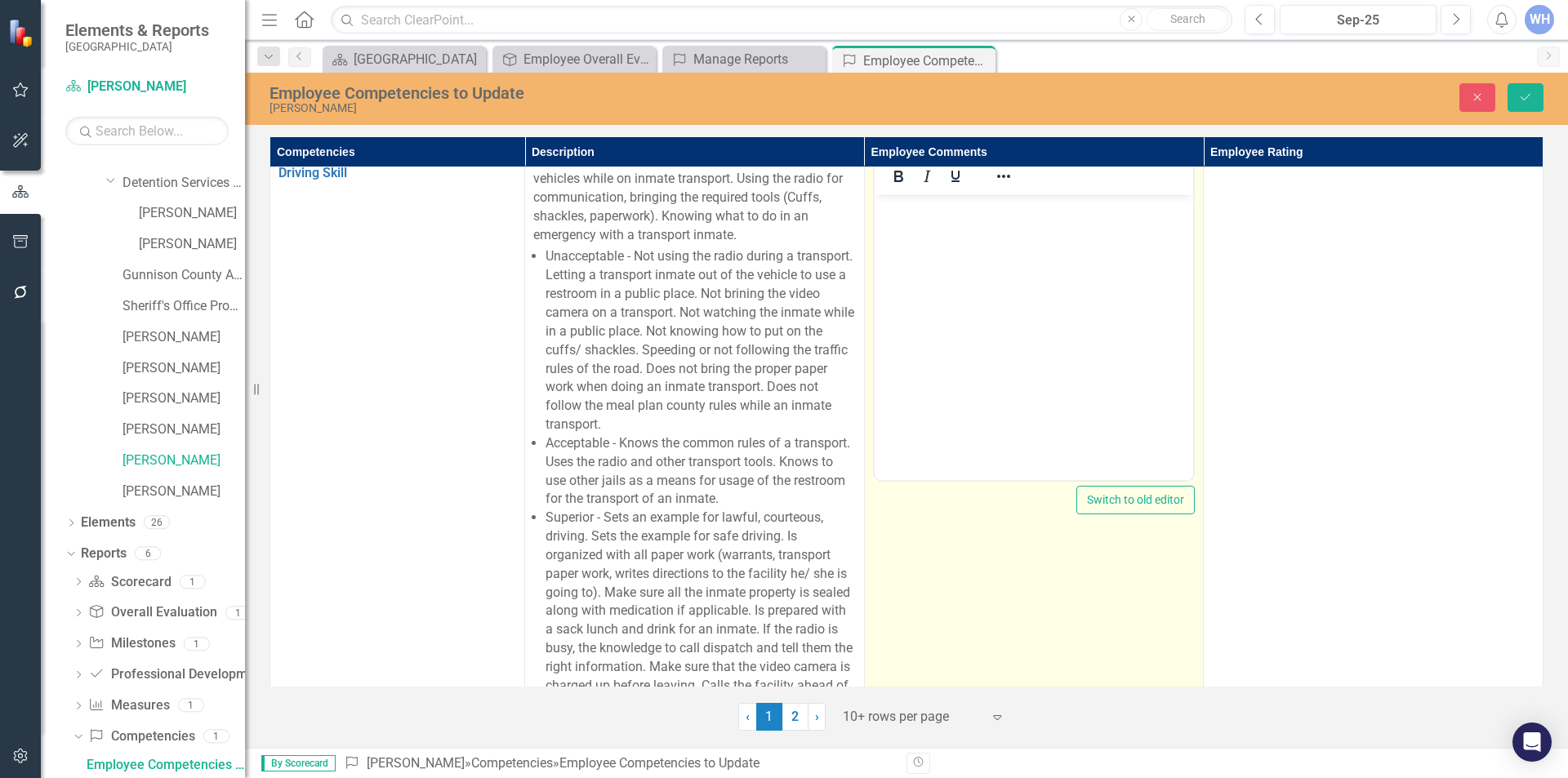
scroll to position [0, 0]
click at [897, 211] on p "Rich Text Area. Press ALT-0 for help." at bounding box center [1033, 209] width 311 height 20
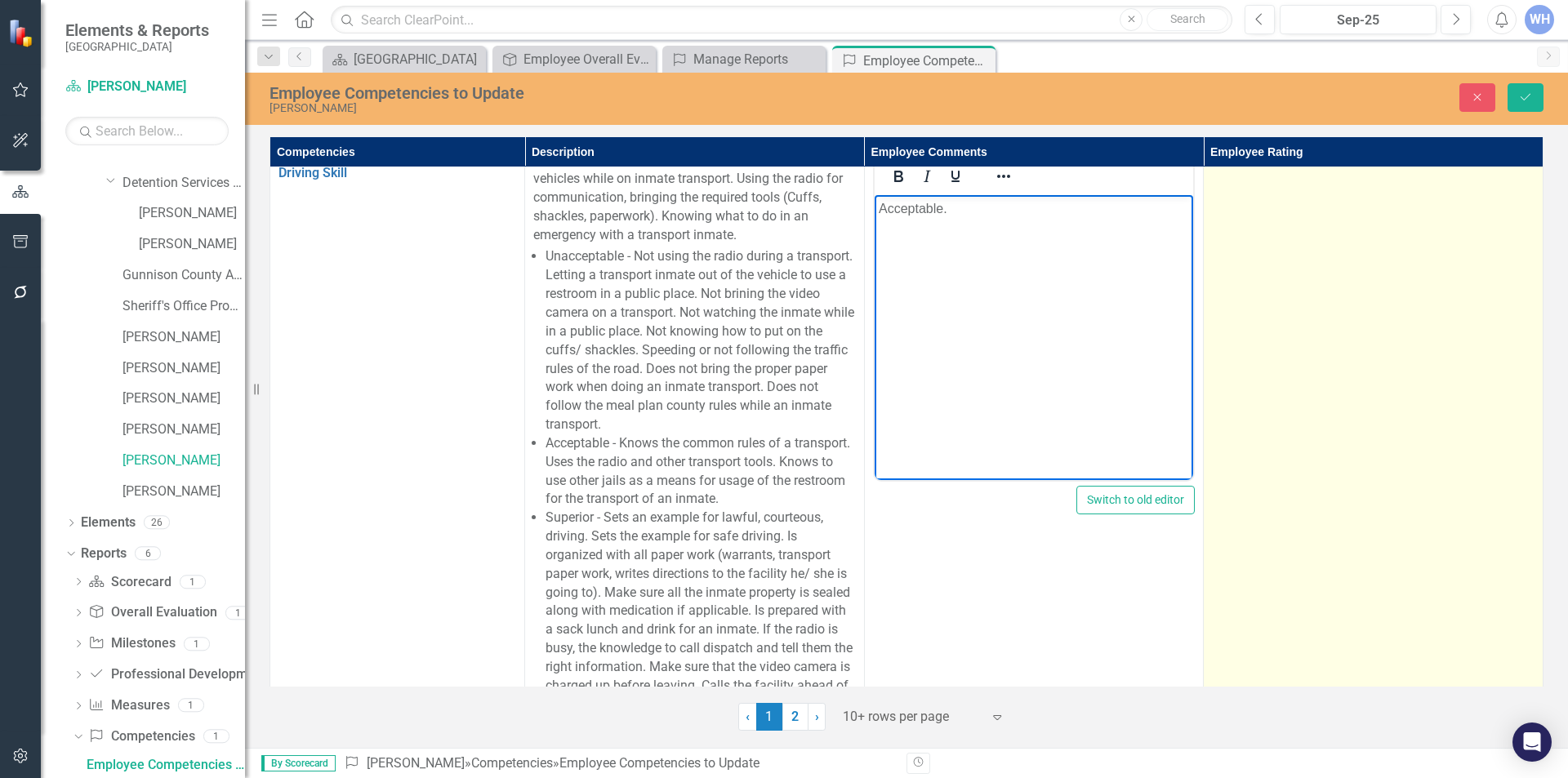
click at [1254, 191] on td at bounding box center [1373, 444] width 340 height 595
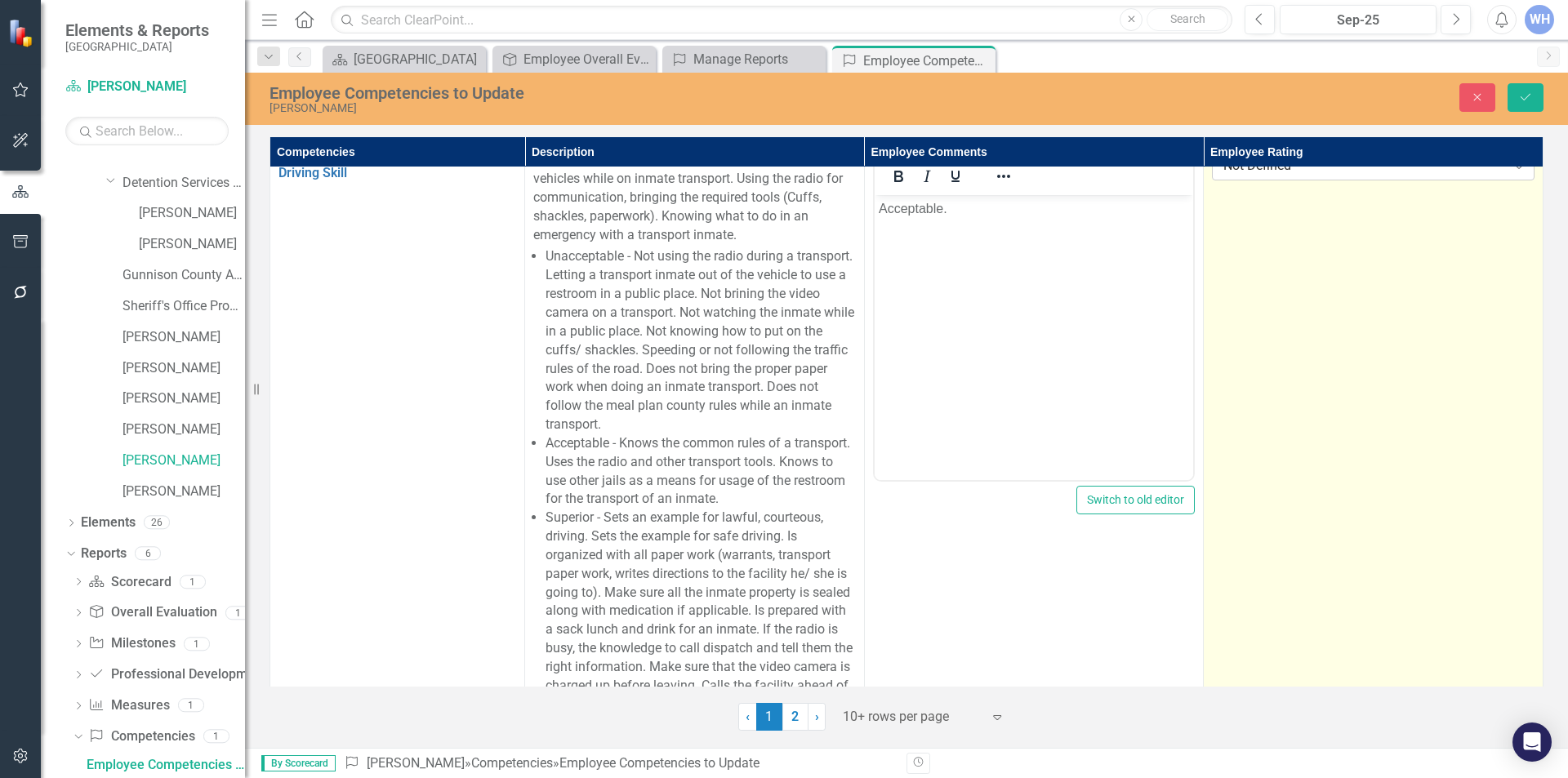
click at [1511, 172] on icon "Expand" at bounding box center [1519, 165] width 16 height 13
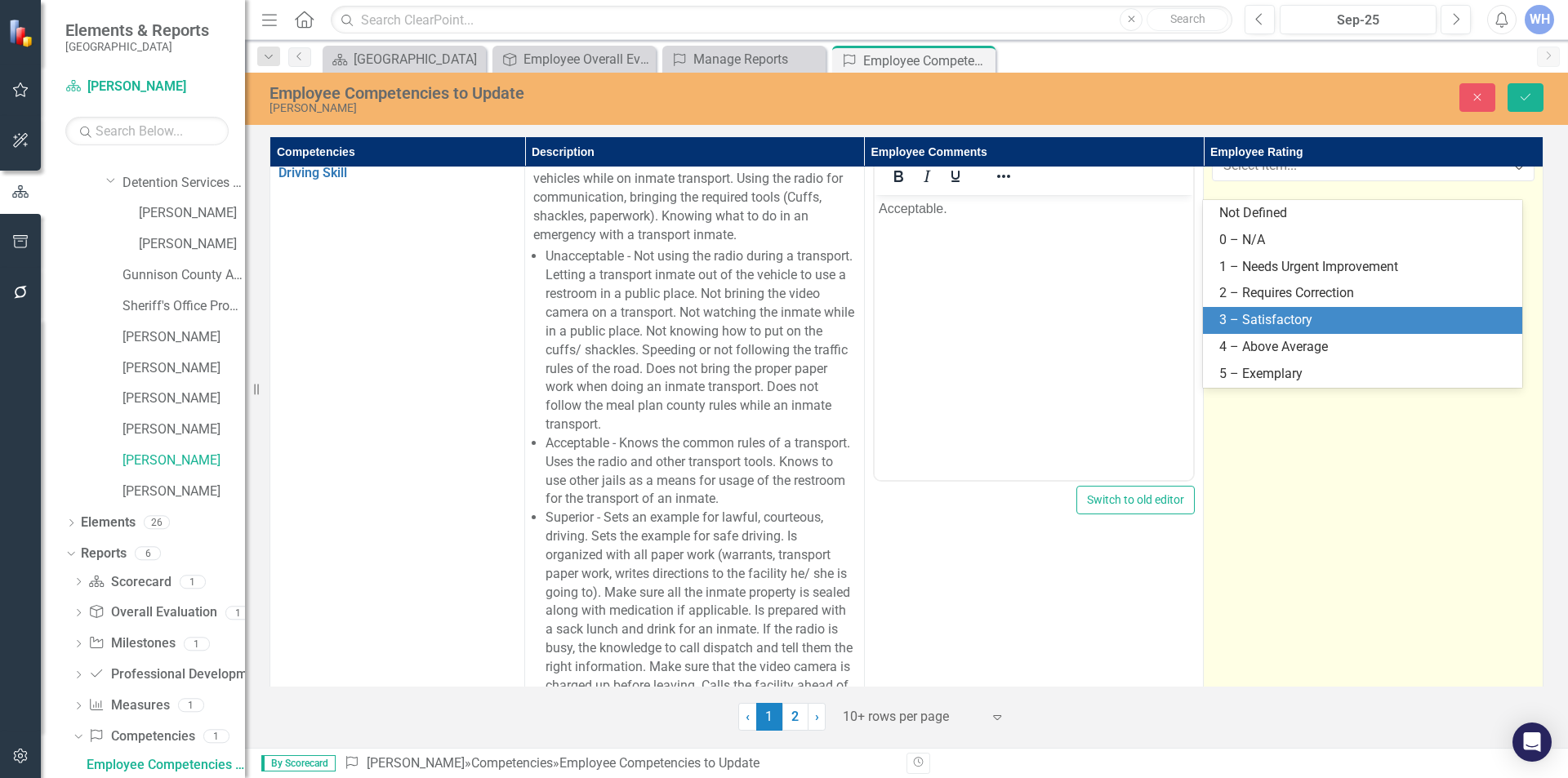
click at [1310, 316] on div "3 – Satisfactory" at bounding box center [1367, 321] width 293 height 19
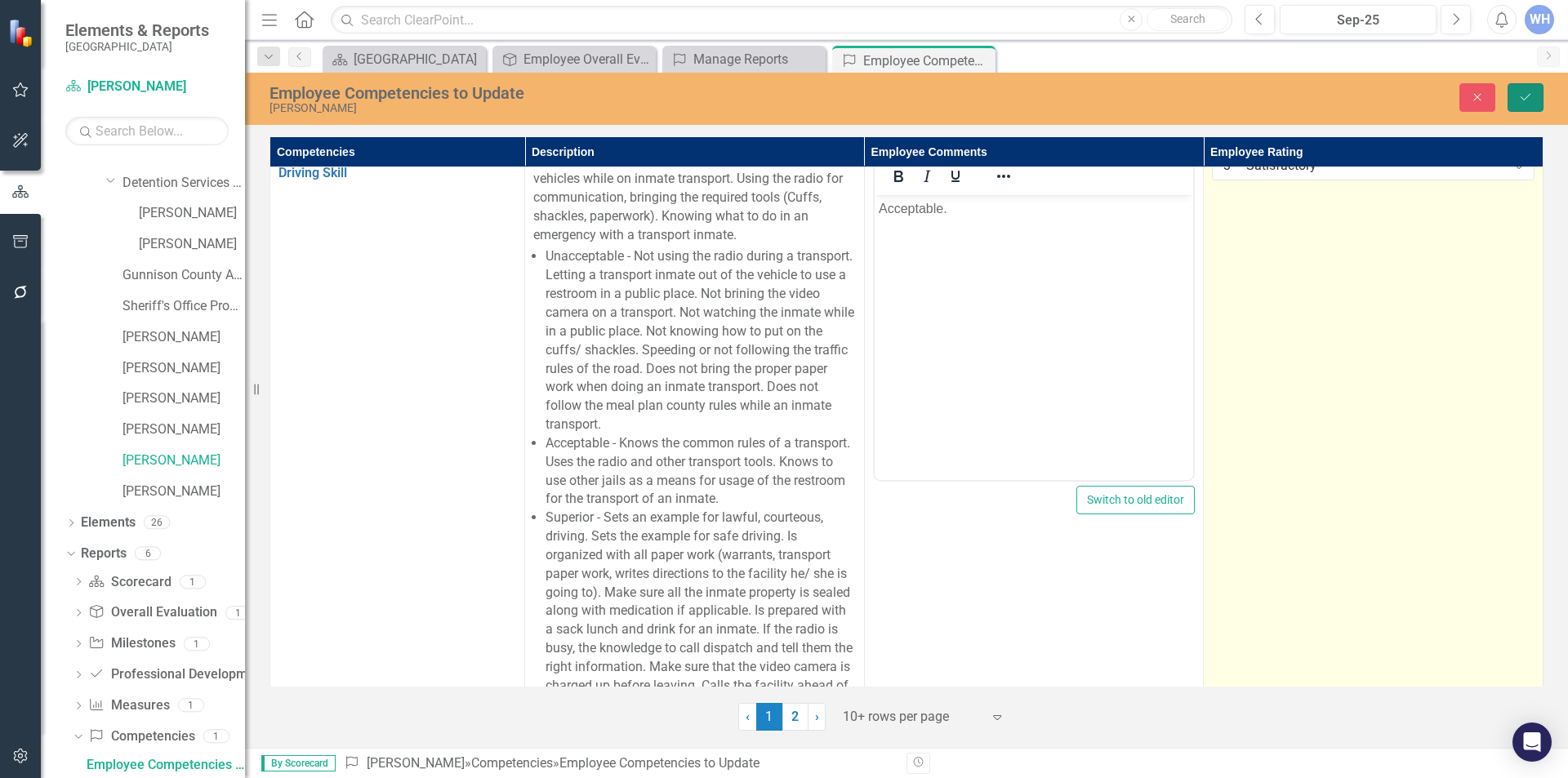
click at [1517, 90] on button "Save" at bounding box center [1525, 98] width 36 height 29
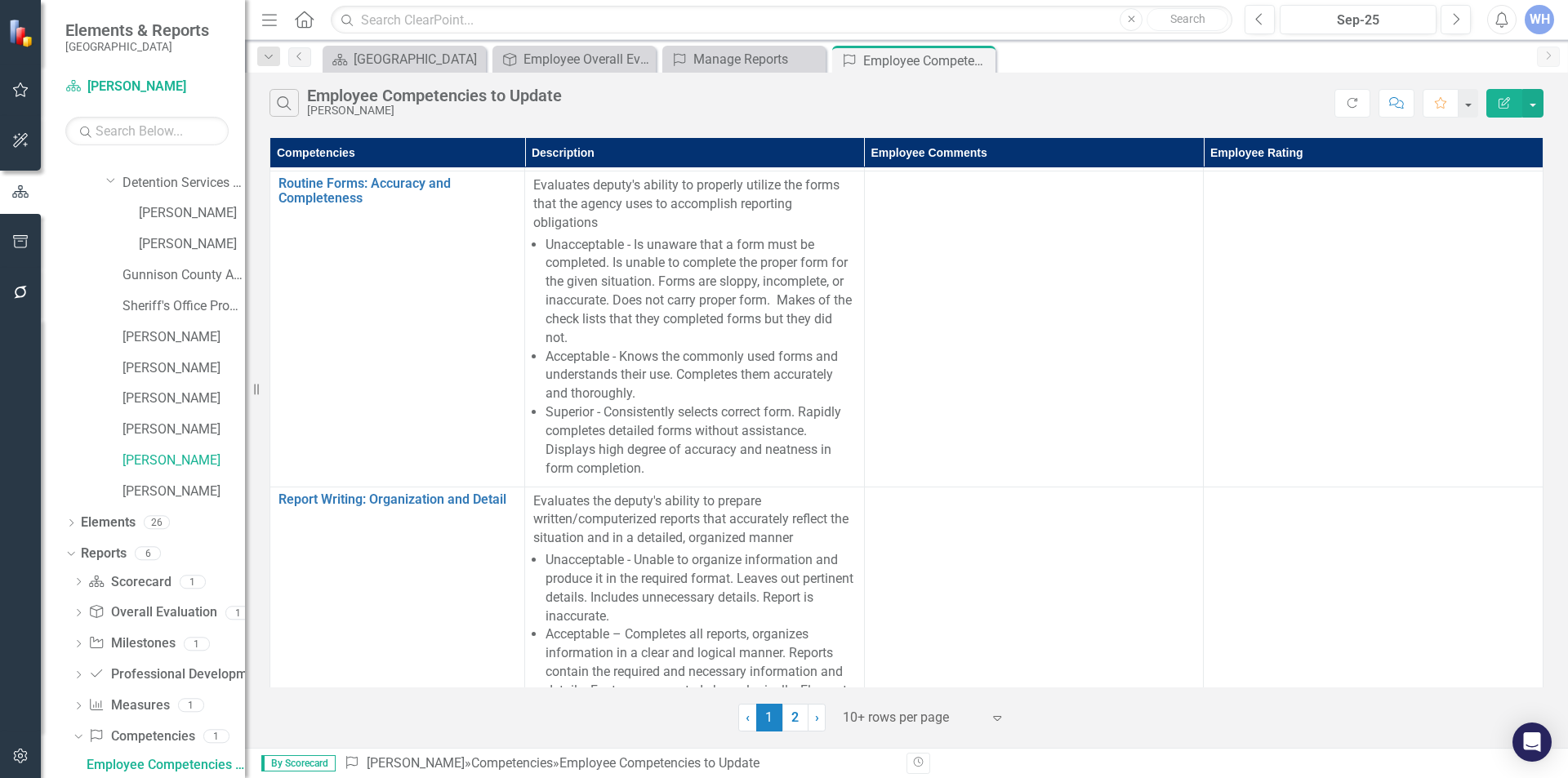
scroll to position [1878, 0]
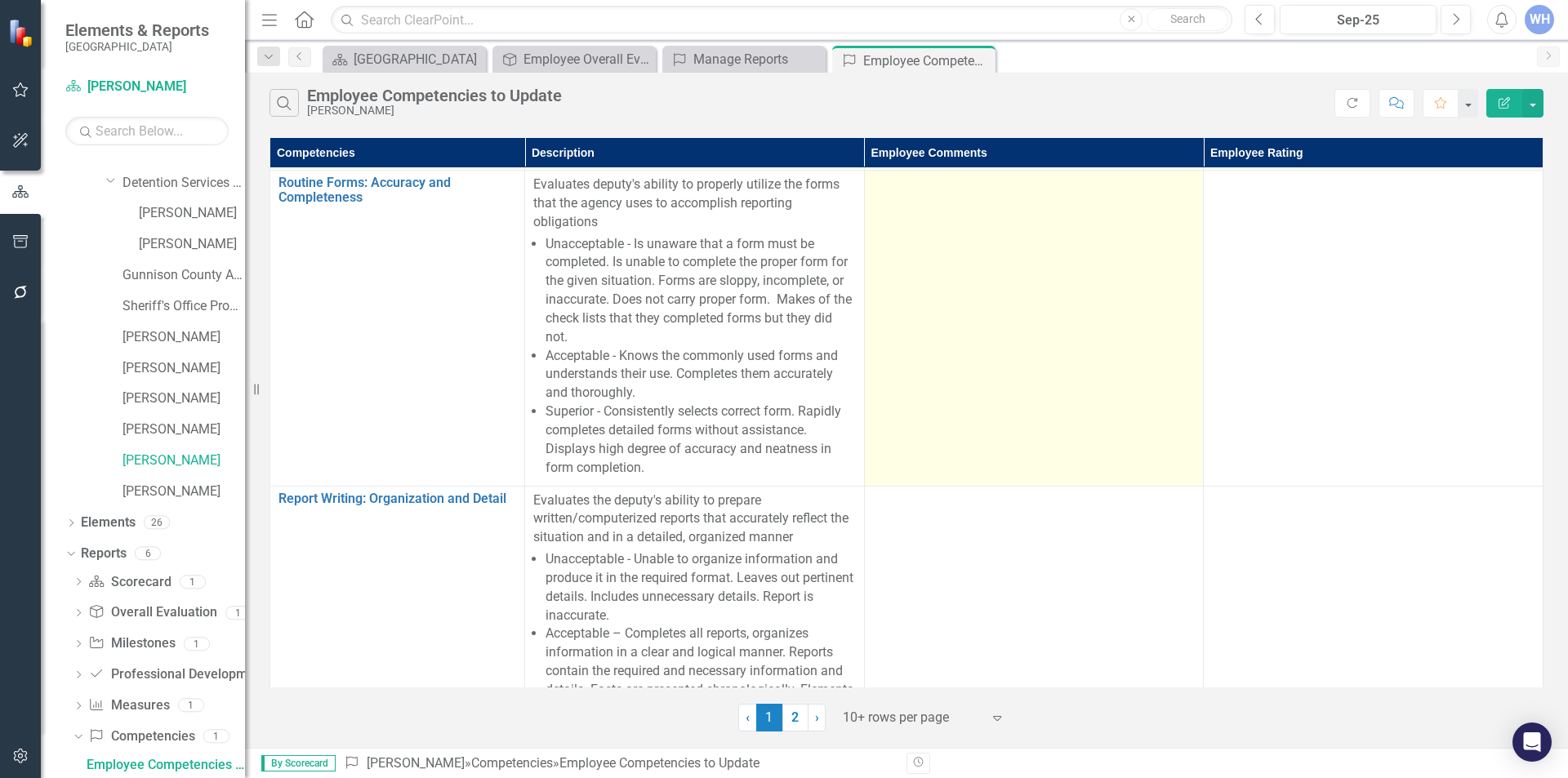
click at [891, 195] on div at bounding box center [1035, 185] width 322 height 20
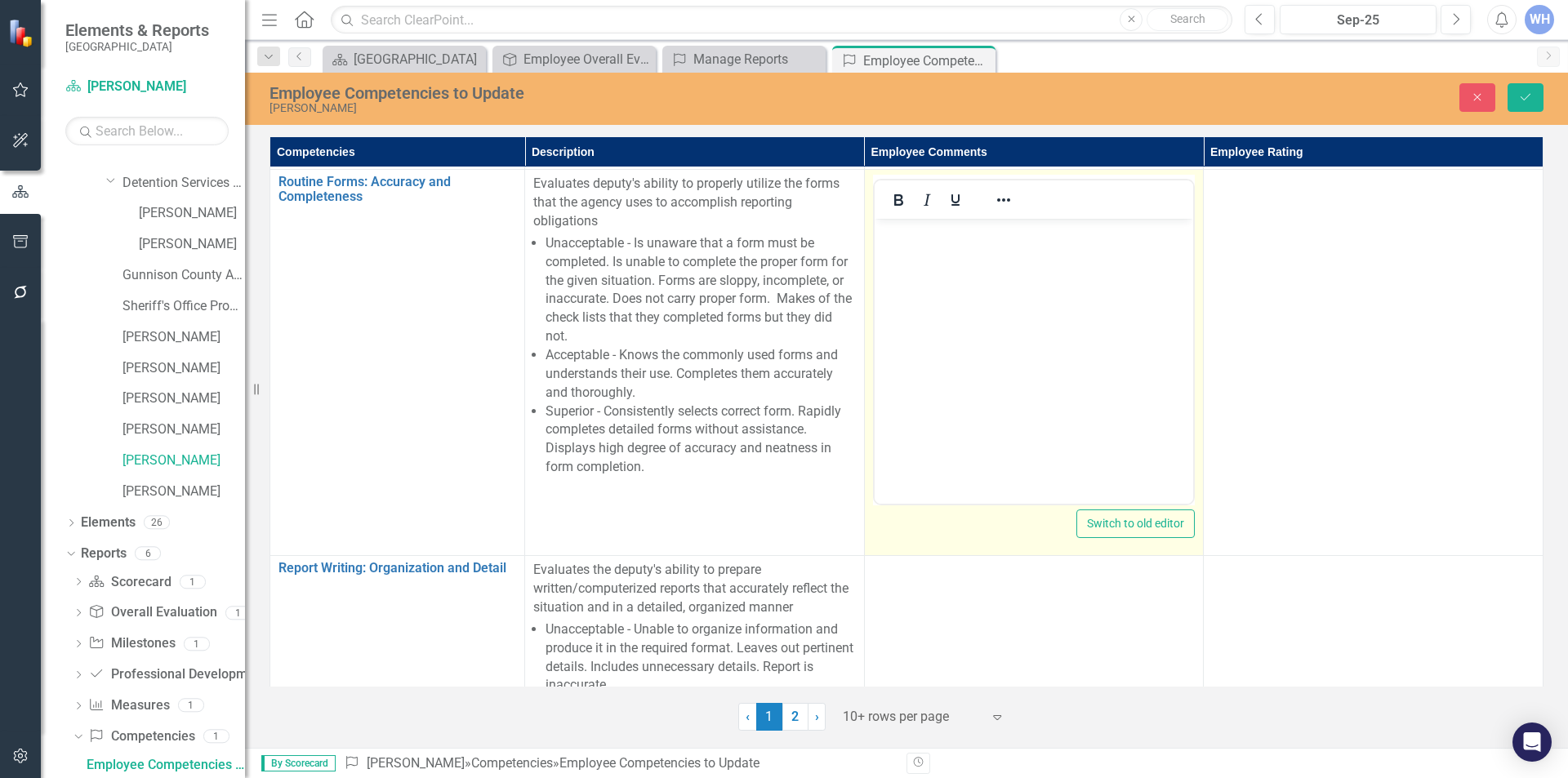
scroll to position [0, 0]
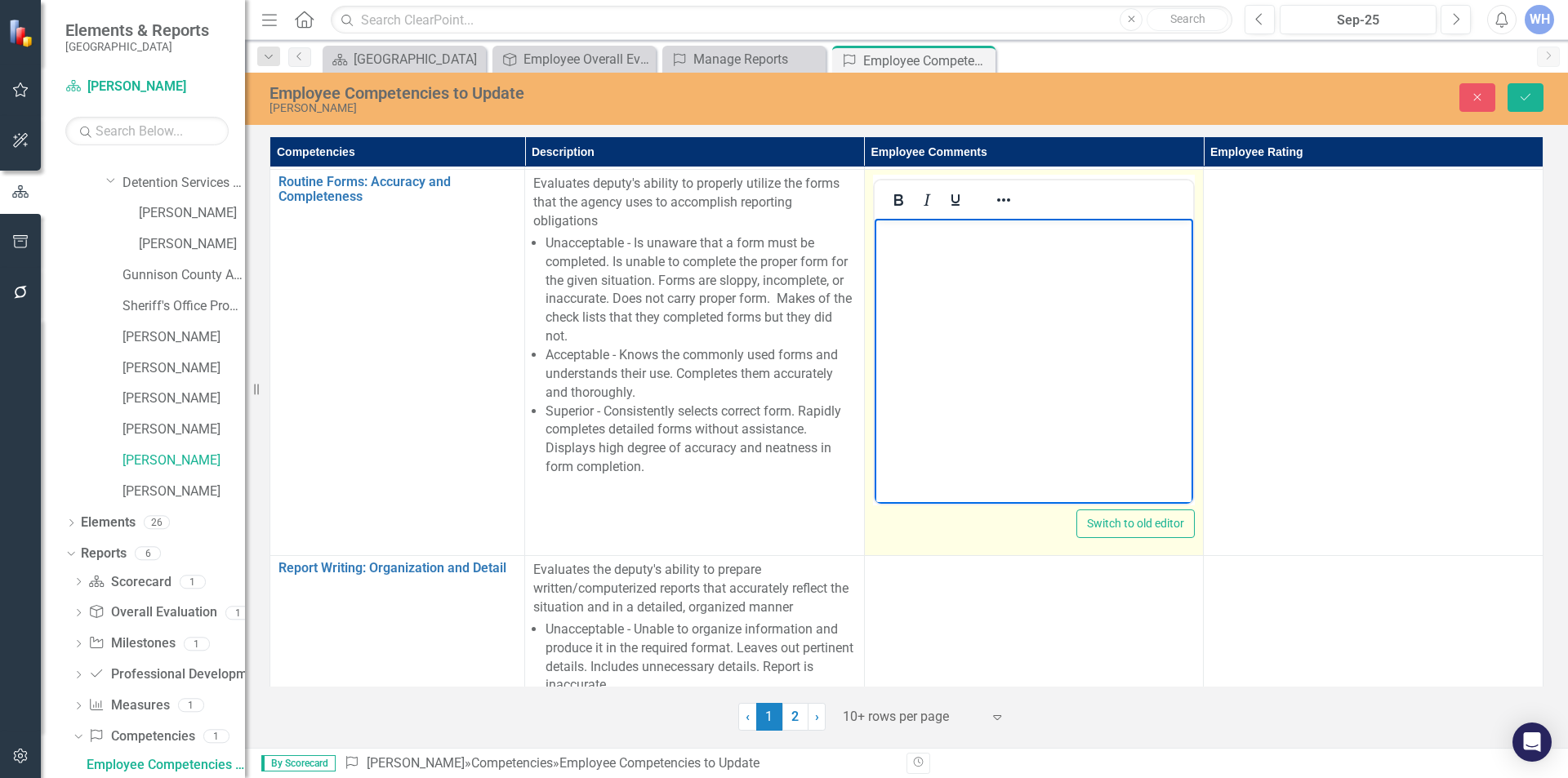
click at [896, 232] on p "Rich Text Area. Press ALT-0 for help." at bounding box center [1033, 232] width 311 height 20
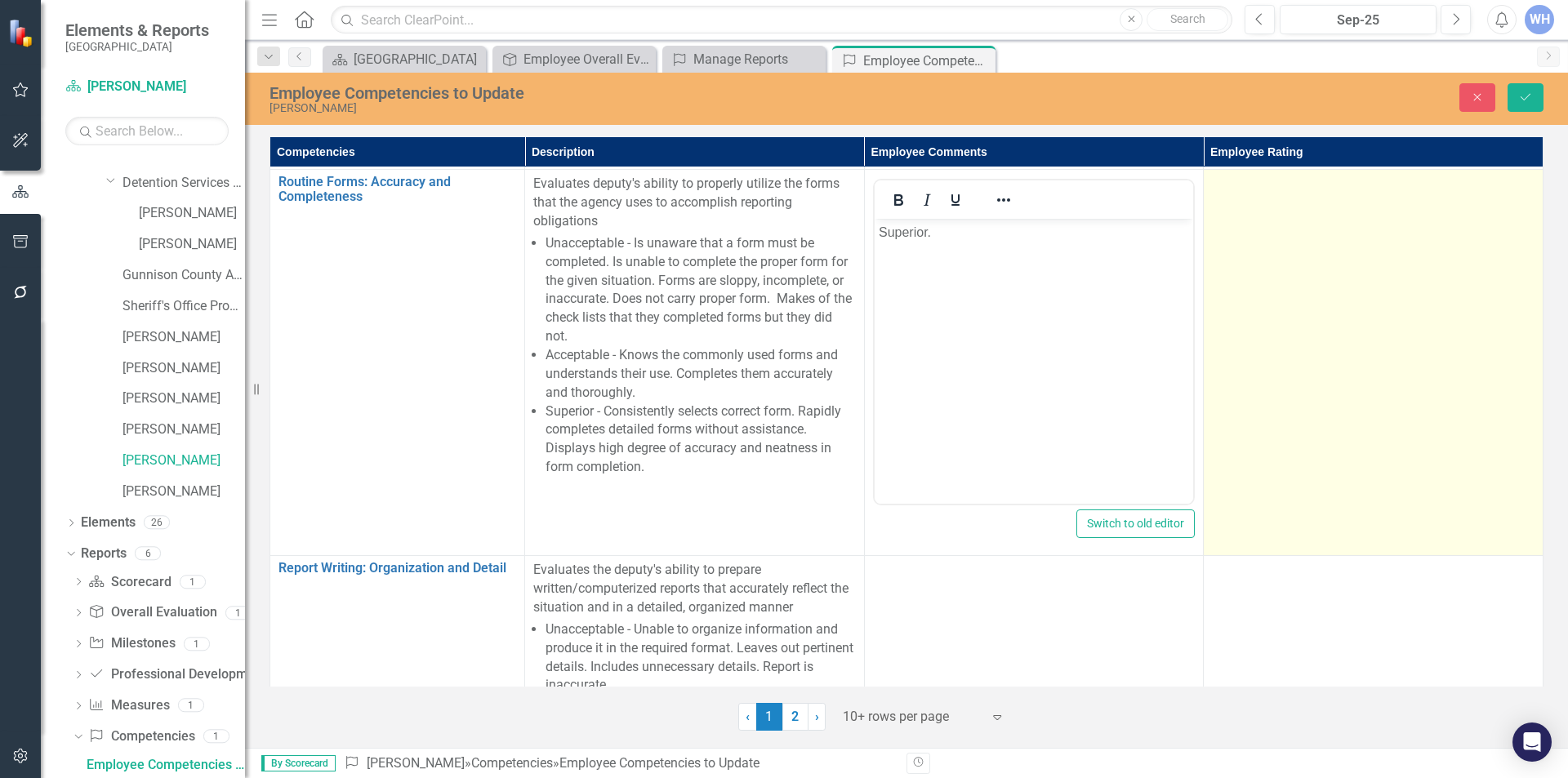
click at [1225, 223] on td at bounding box center [1373, 363] width 340 height 386
click at [1505, 202] on div "Expand" at bounding box center [1519, 189] width 29 height 26
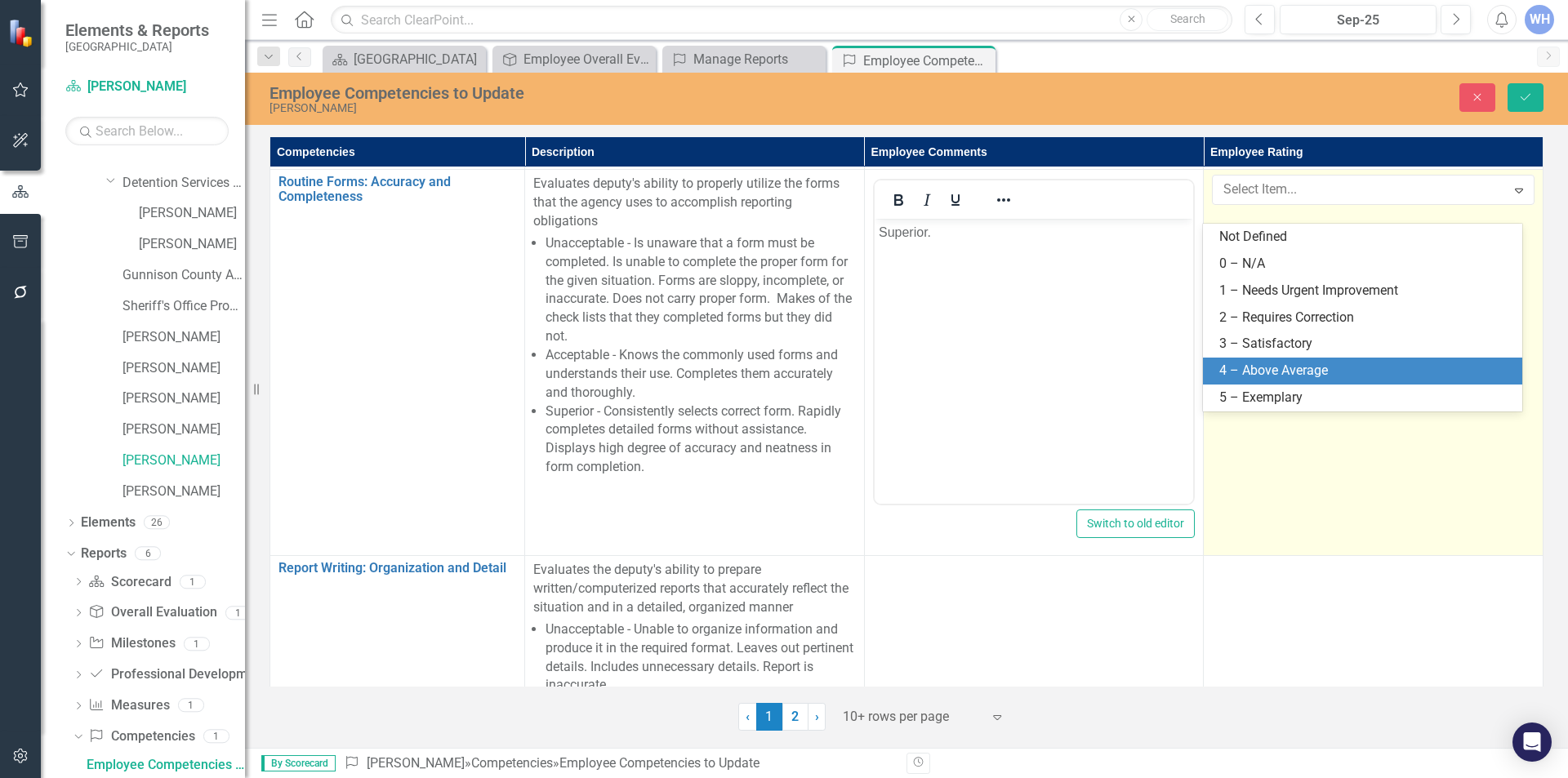
click at [1320, 365] on div "4 – Above Average" at bounding box center [1367, 371] width 293 height 19
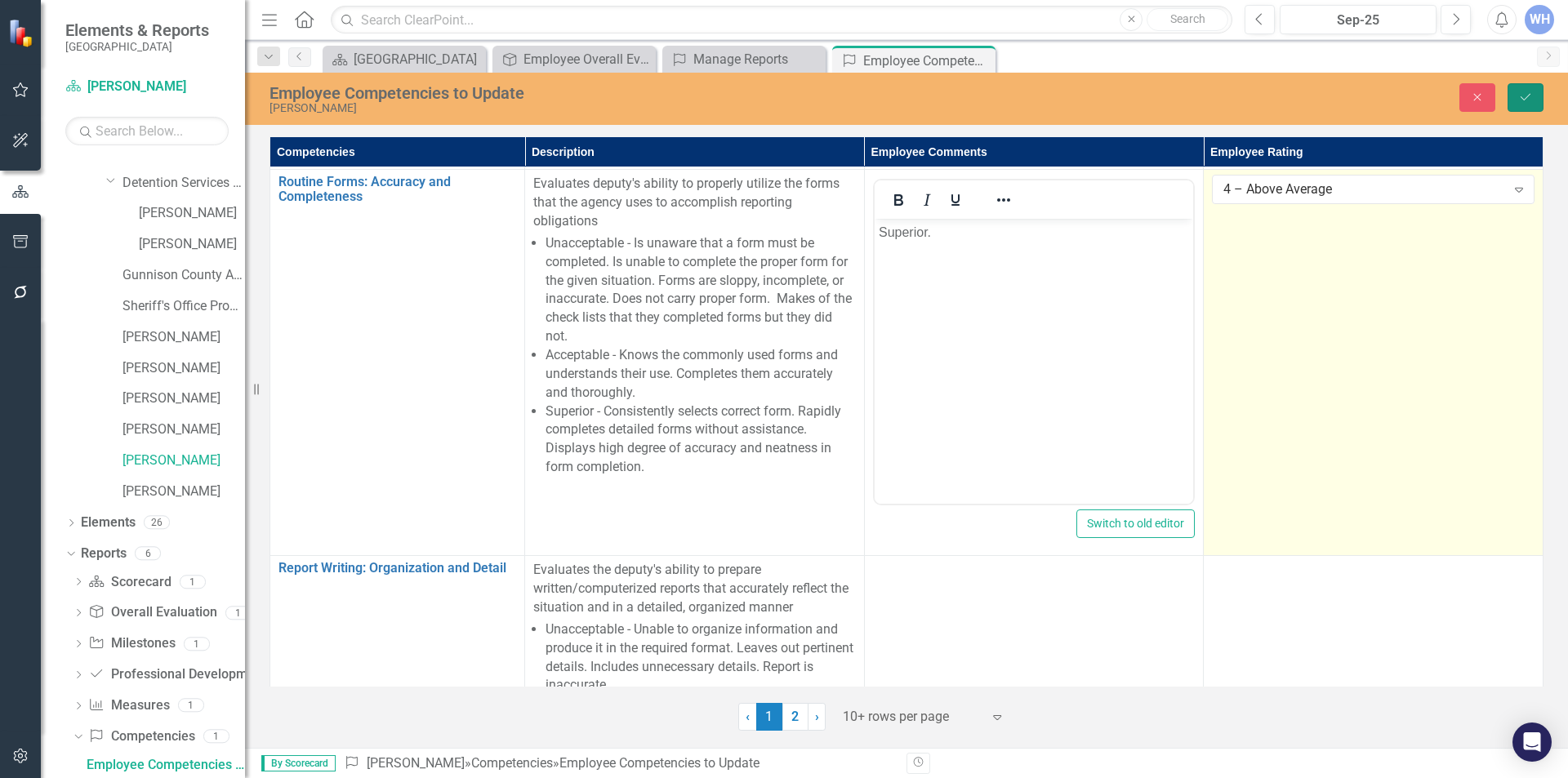
click at [1522, 96] on icon "Save" at bounding box center [1525, 96] width 15 height 11
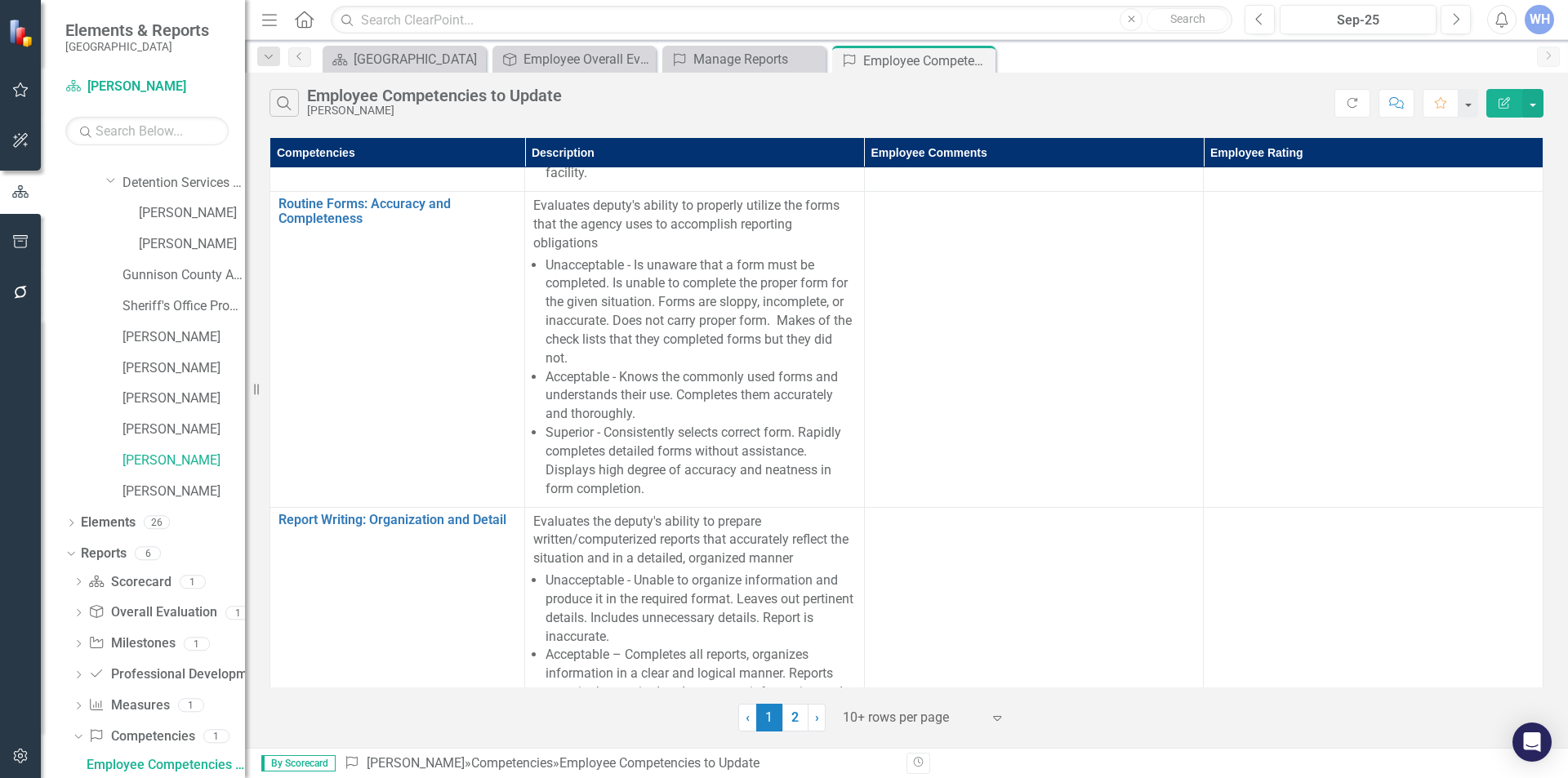
scroll to position [1878, 0]
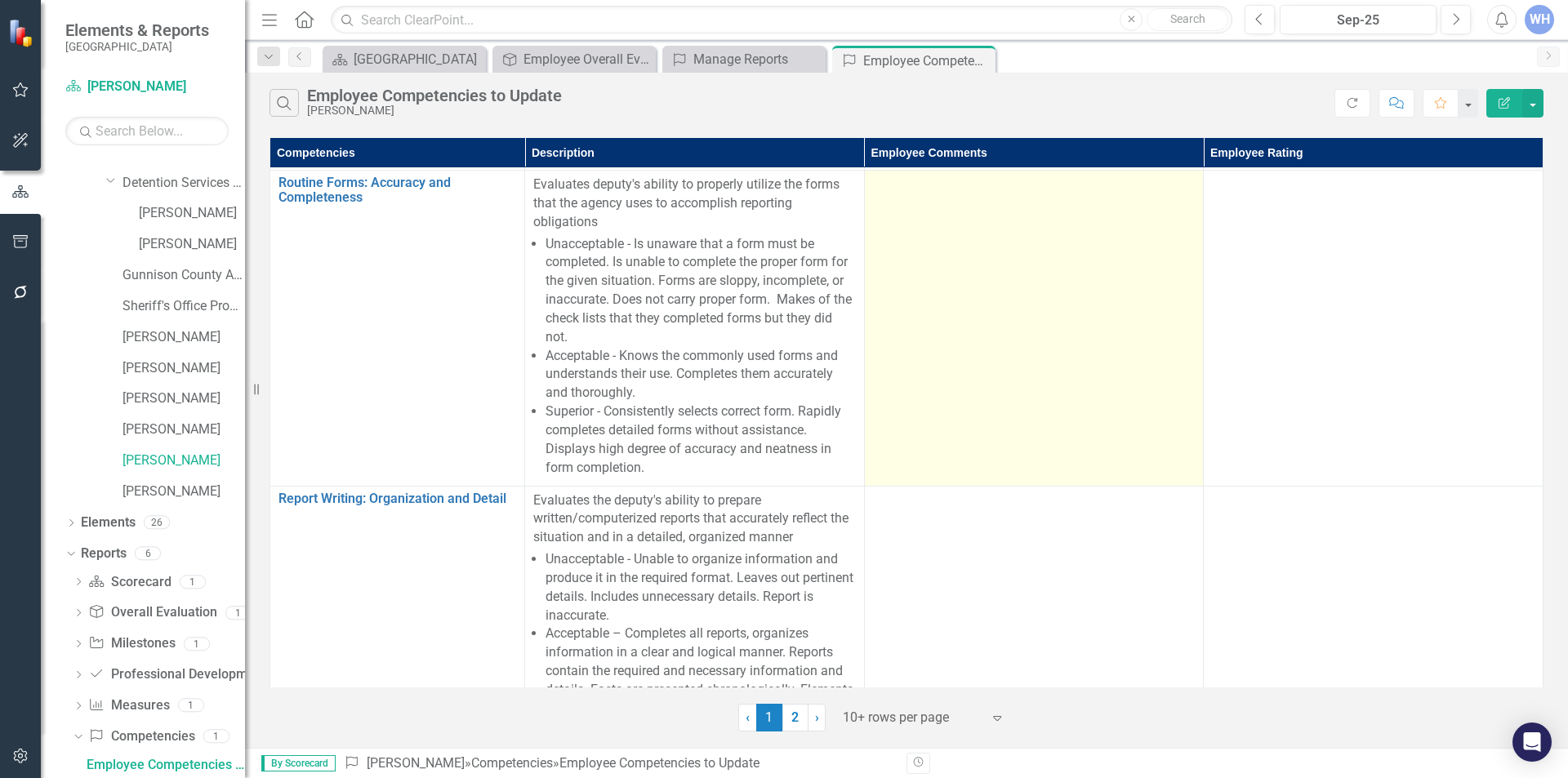
click at [890, 195] on div at bounding box center [1035, 185] width 322 height 20
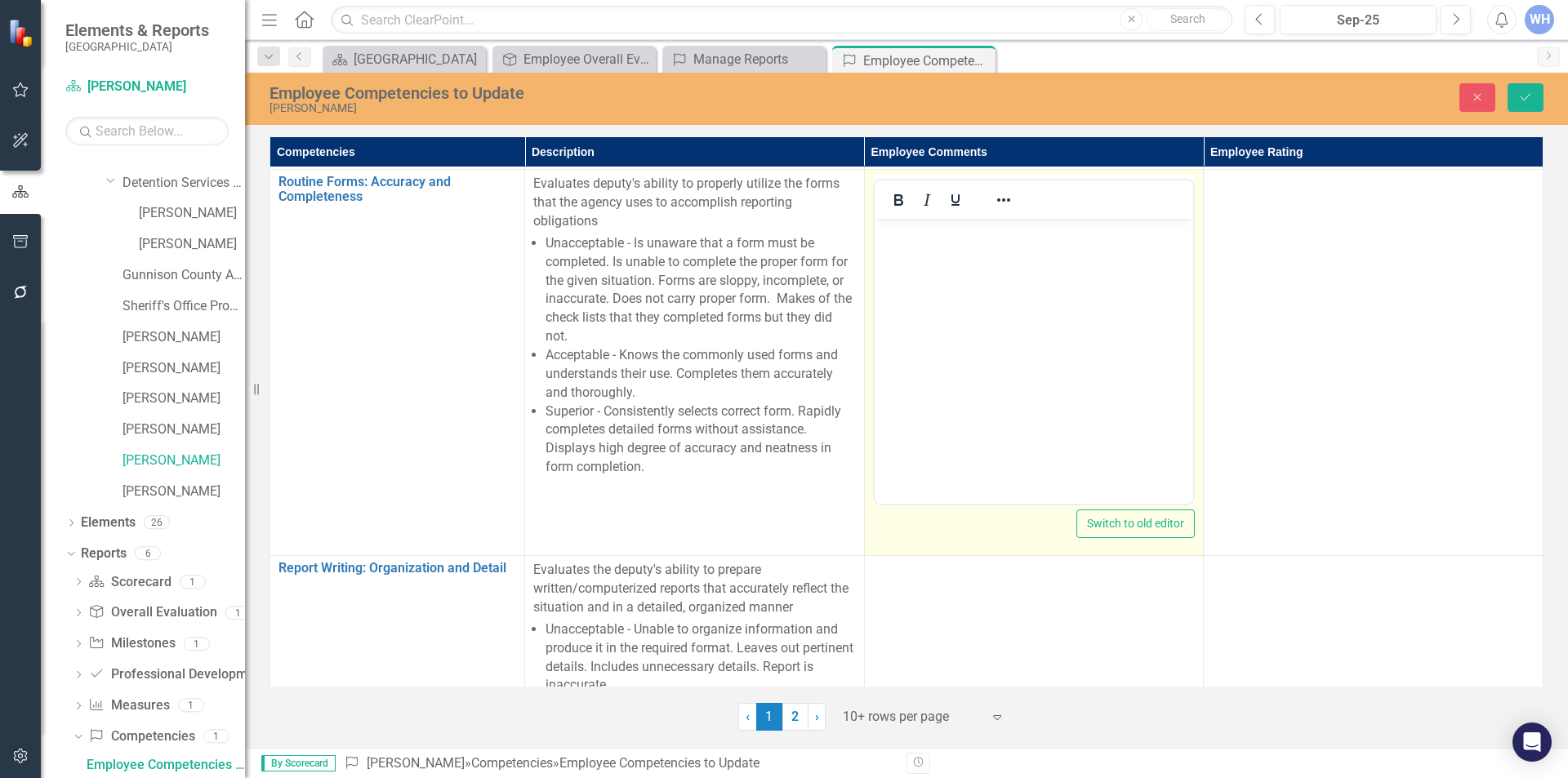
scroll to position [0, 0]
click at [882, 236] on p "Rich Text Area. Press ALT-0 for help." at bounding box center [1033, 232] width 311 height 20
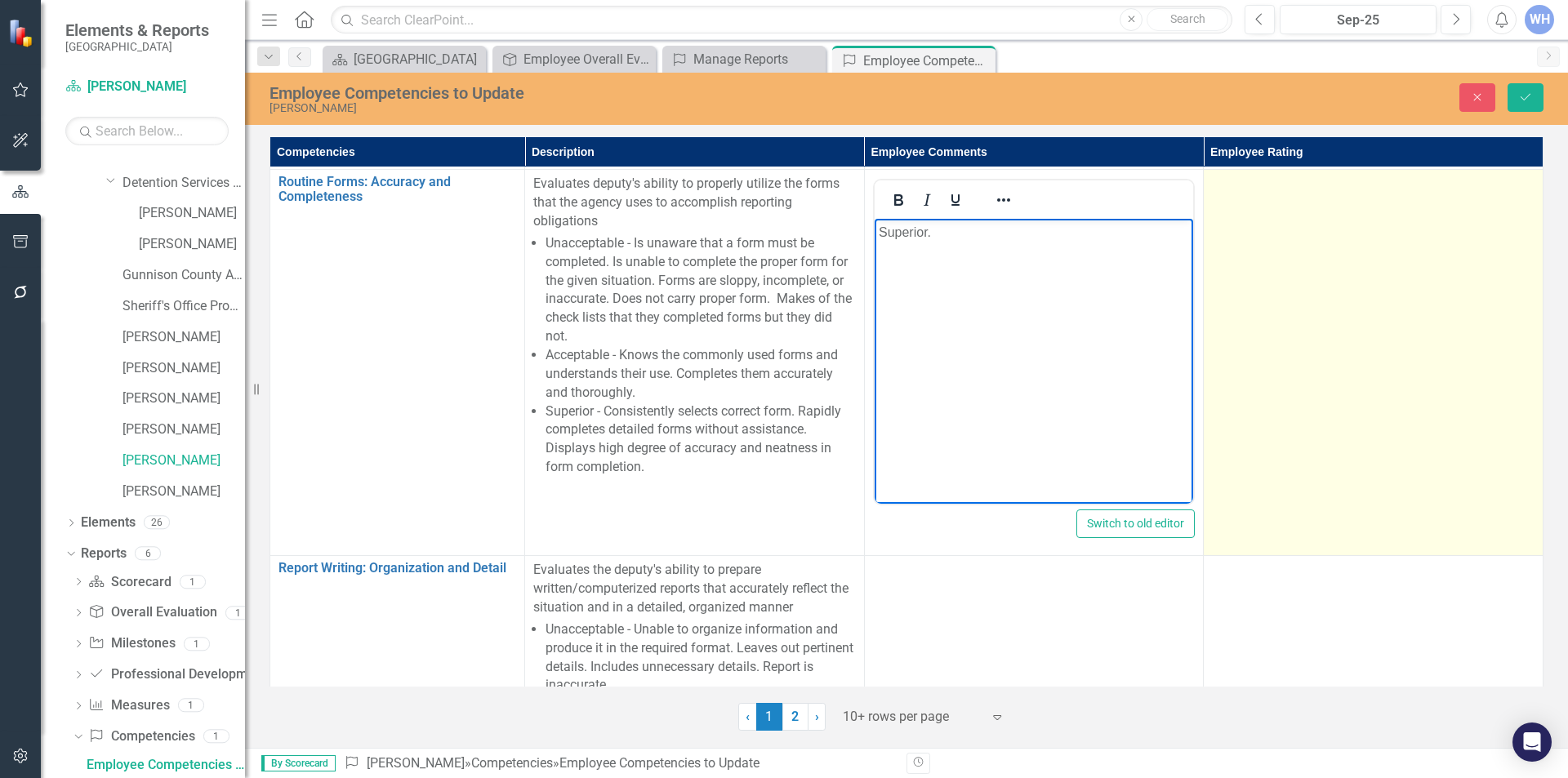
click at [1368, 238] on td at bounding box center [1373, 363] width 340 height 386
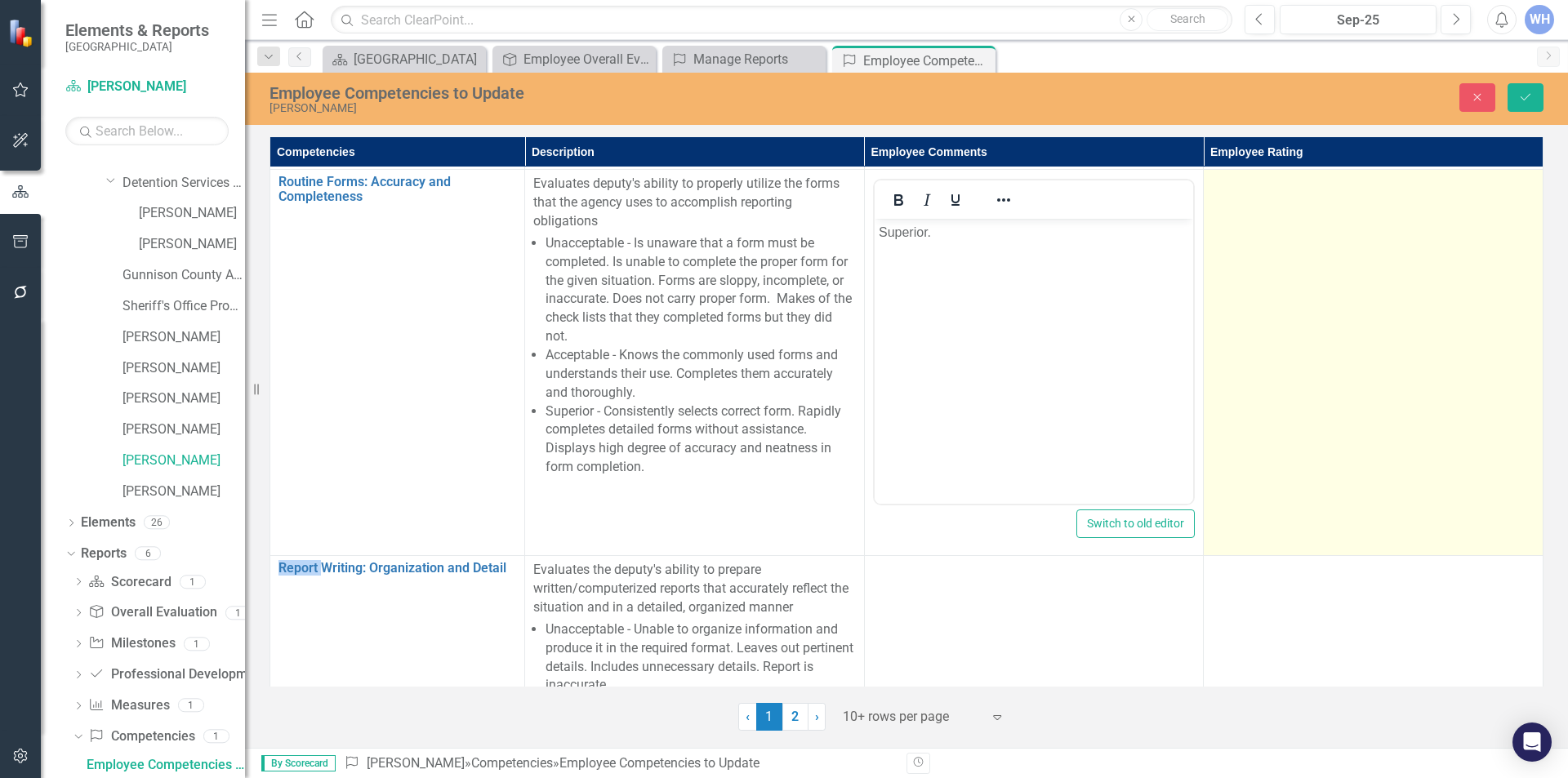
click at [1368, 238] on td at bounding box center [1373, 363] width 340 height 386
click at [1513, 196] on icon "Expand" at bounding box center [1519, 189] width 16 height 13
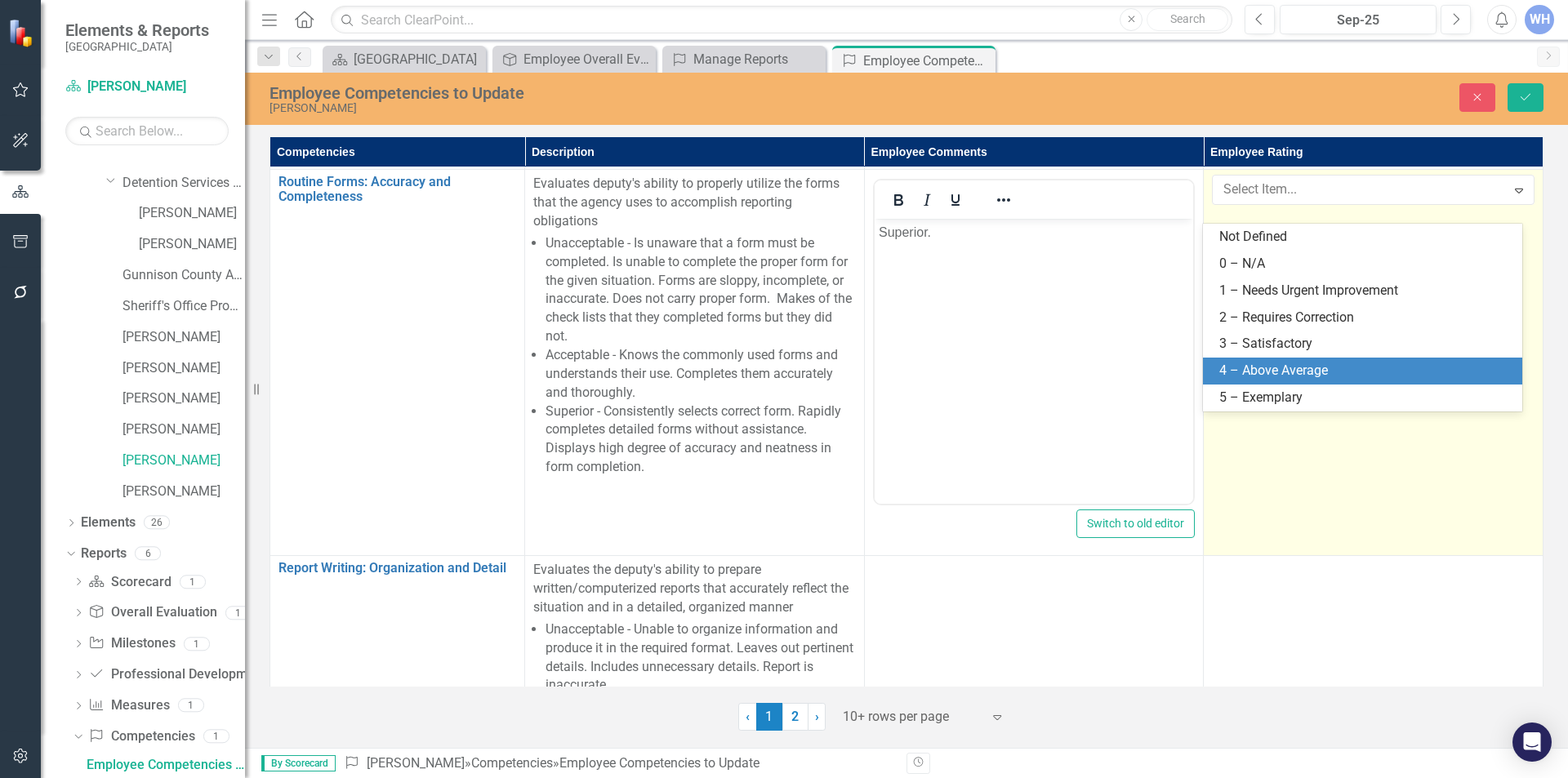
drag, startPoint x: 1229, startPoint y: 369, endPoint x: 1239, endPoint y: 362, distance: 12.2
click at [1230, 369] on div "4 – Above Average" at bounding box center [1367, 371] width 293 height 19
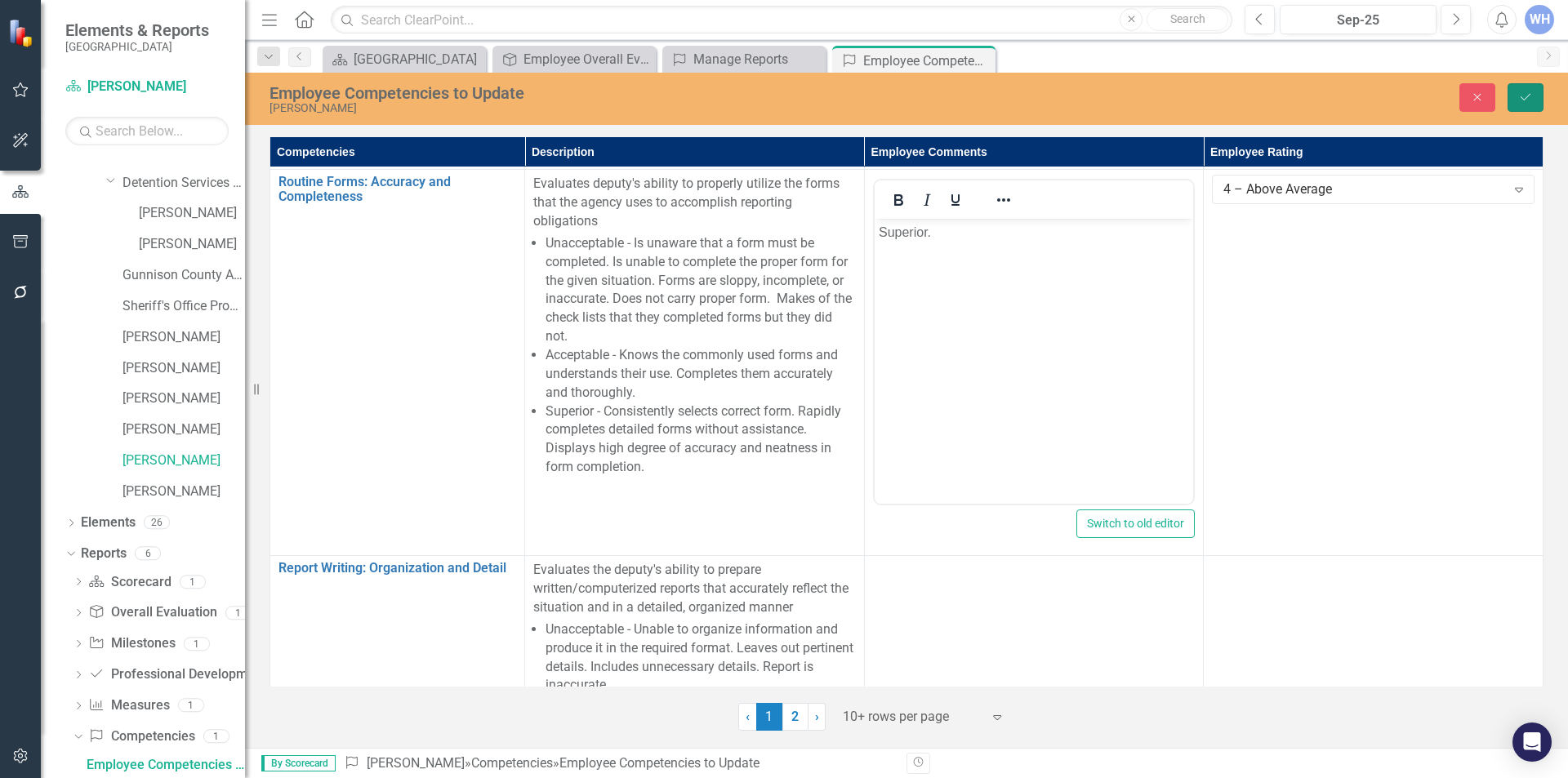
click at [1543, 97] on button "Save" at bounding box center [1525, 98] width 36 height 29
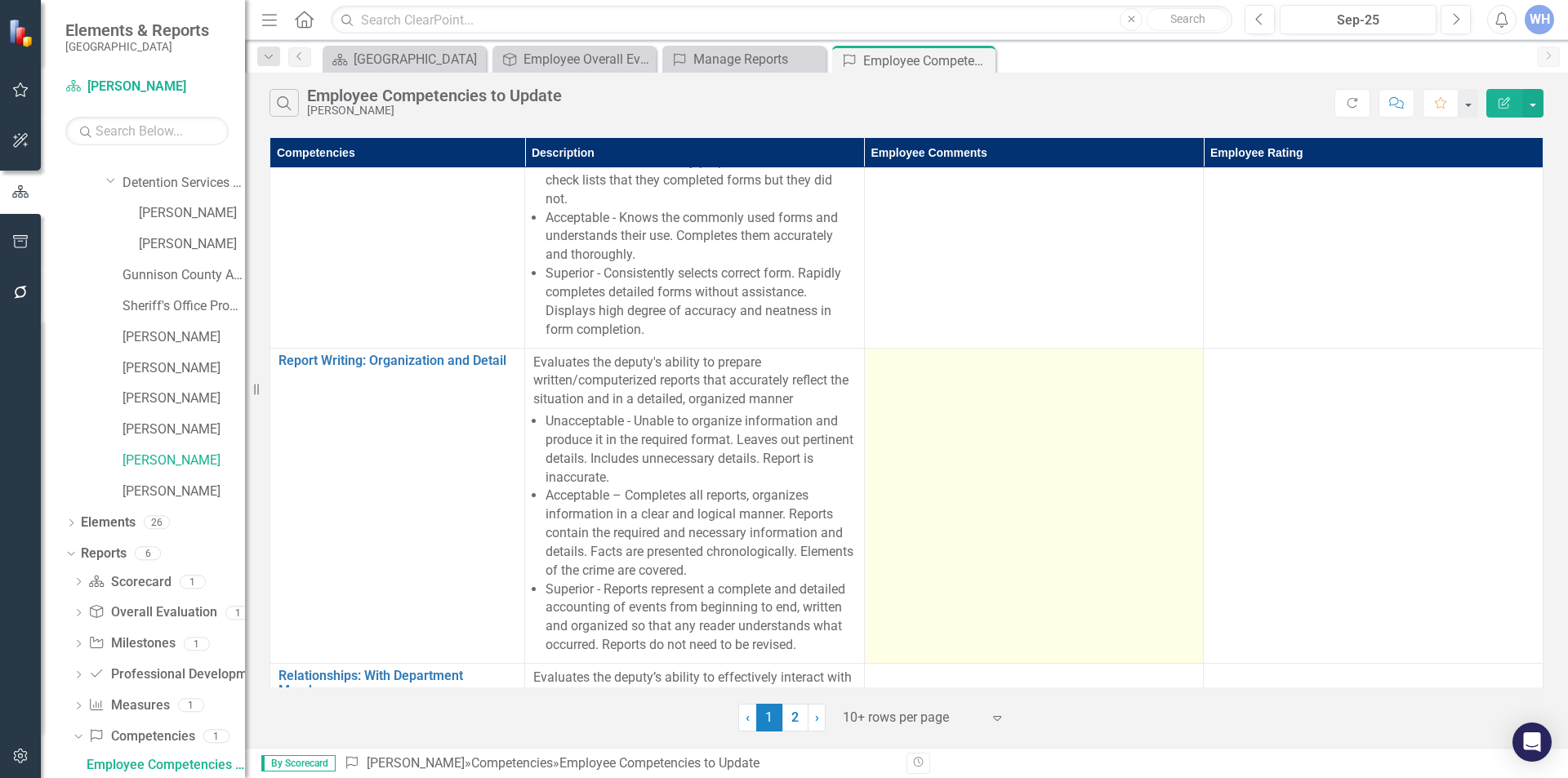
scroll to position [2042, 0]
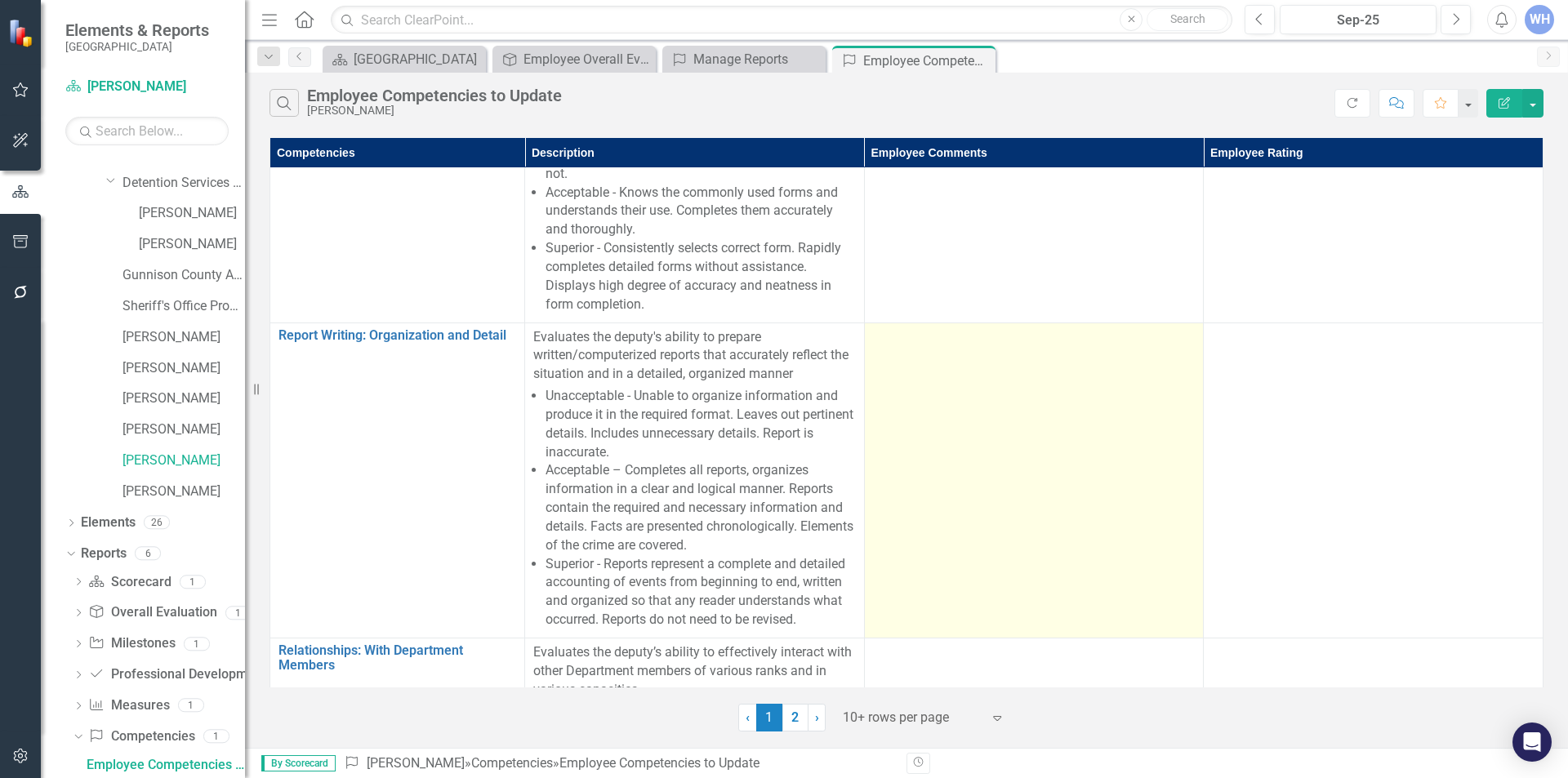
click at [880, 348] on div at bounding box center [1035, 338] width 322 height 20
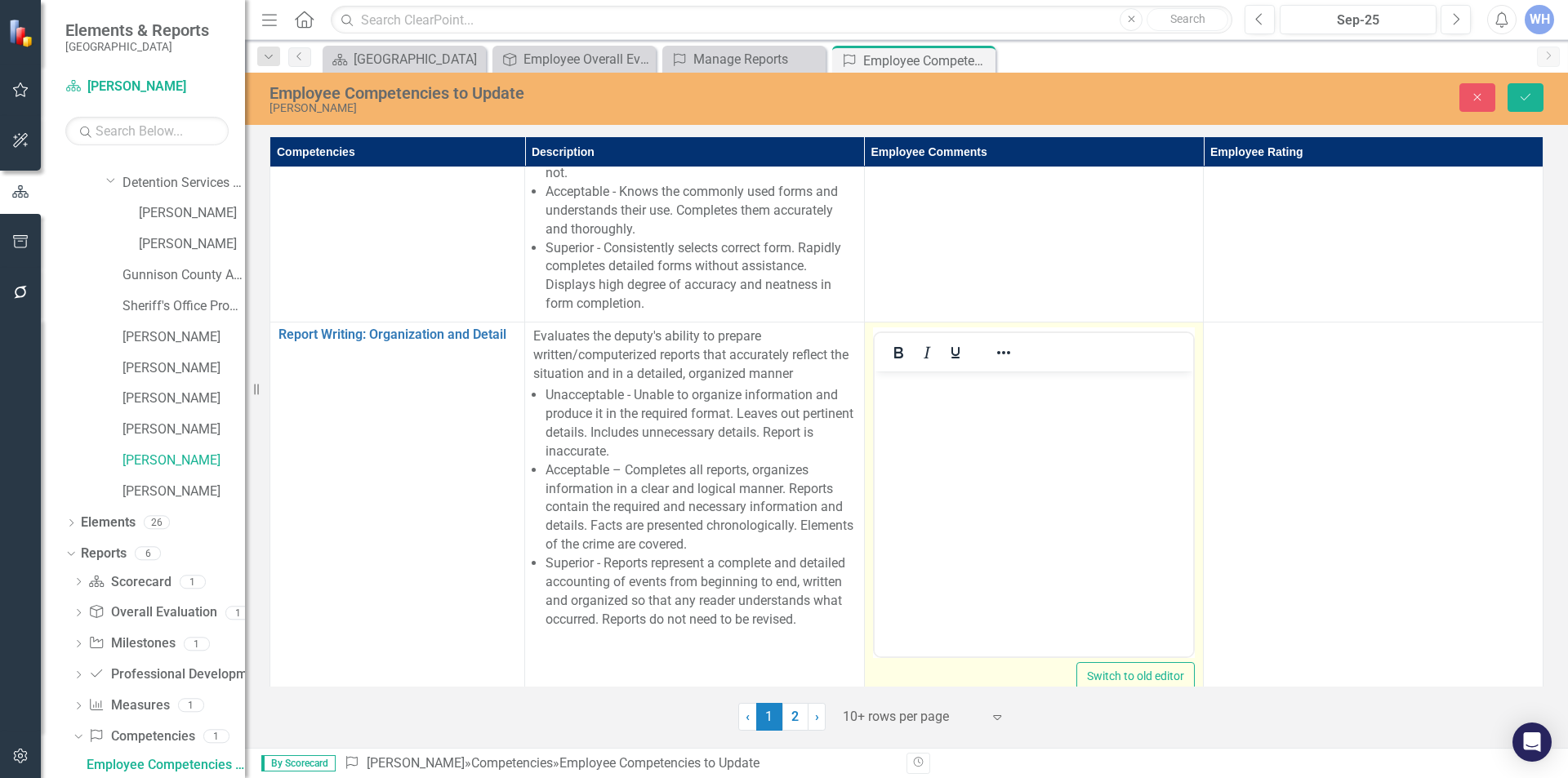
scroll to position [0, 0]
click at [885, 383] on p "Rich Text Area. Press ALT-0 for help." at bounding box center [1033, 384] width 311 height 20
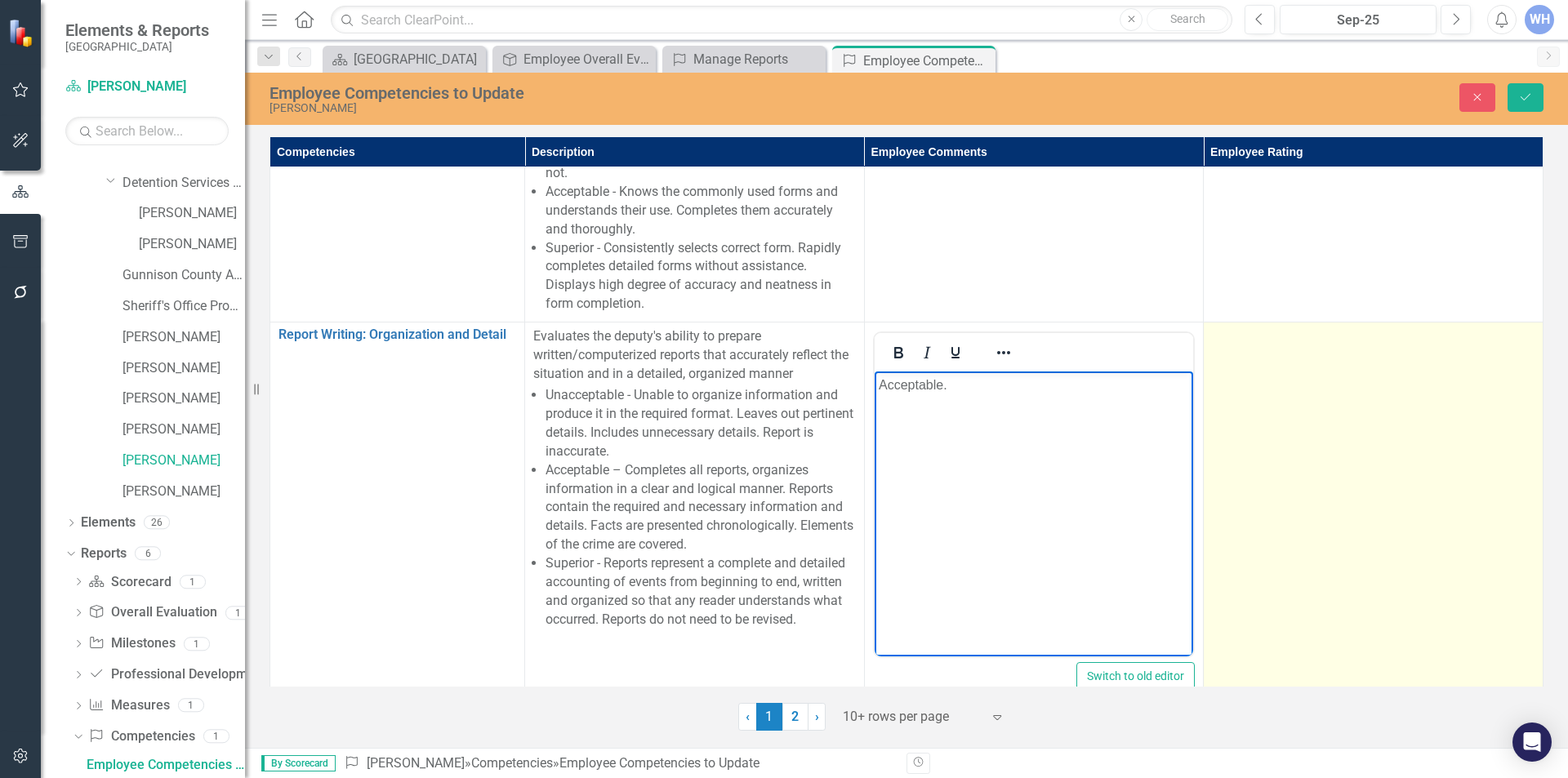
click at [1281, 386] on td at bounding box center [1373, 514] width 340 height 386
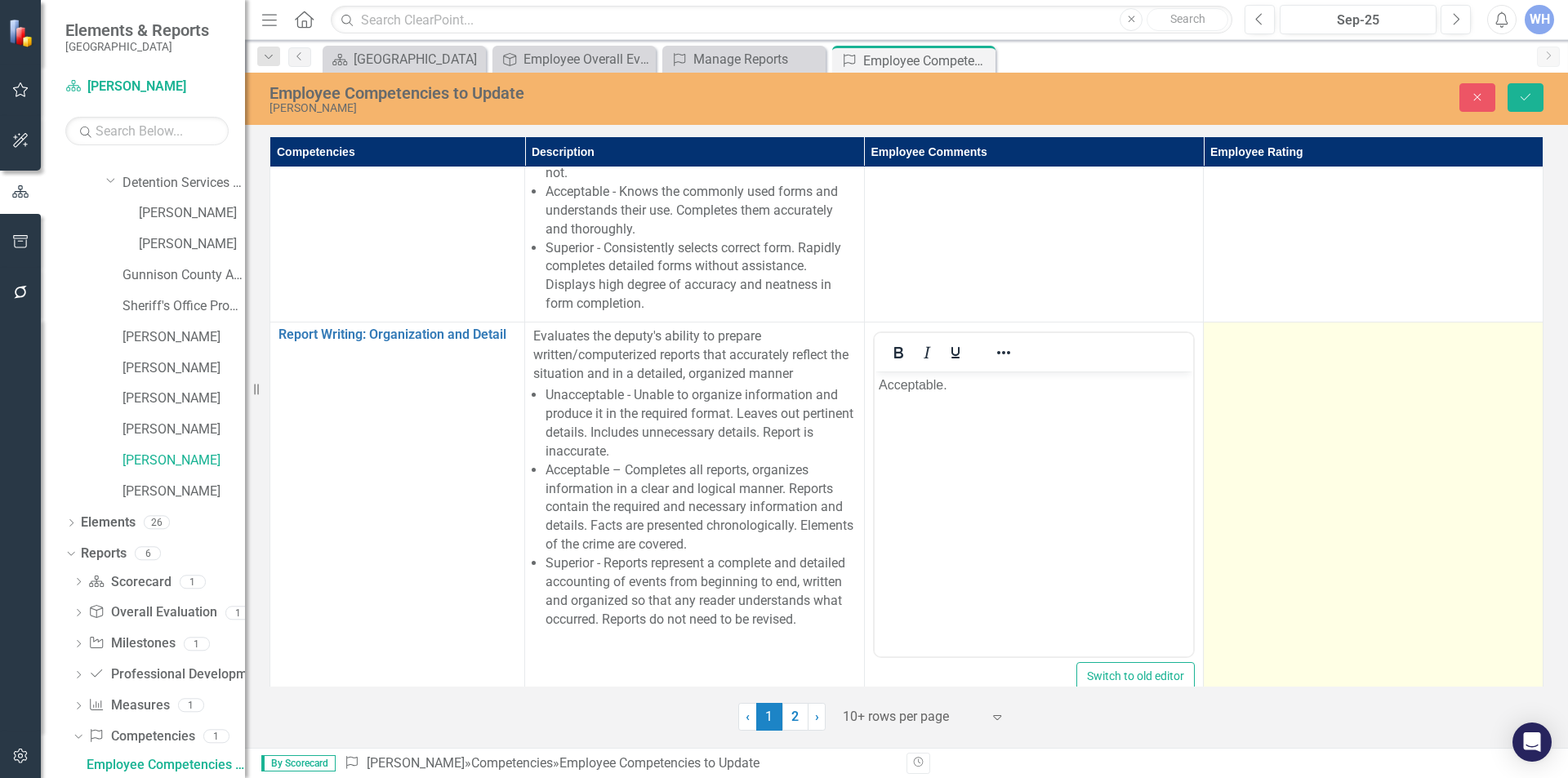
click at [1281, 386] on td at bounding box center [1373, 514] width 340 height 386
click at [1511, 349] on icon "Expand" at bounding box center [1519, 342] width 16 height 13
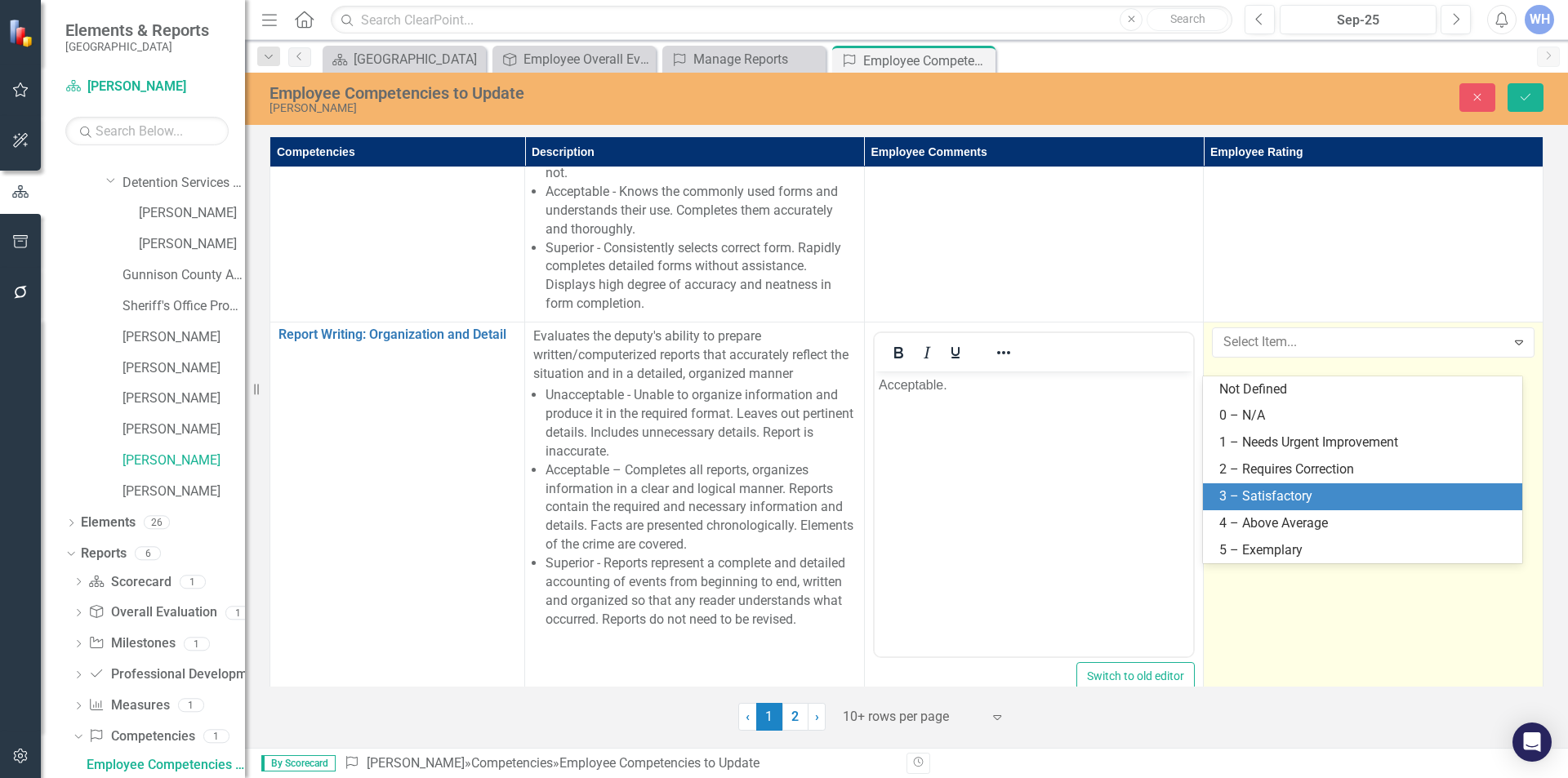
click at [1301, 498] on div "3 – Satisfactory" at bounding box center [1367, 497] width 293 height 19
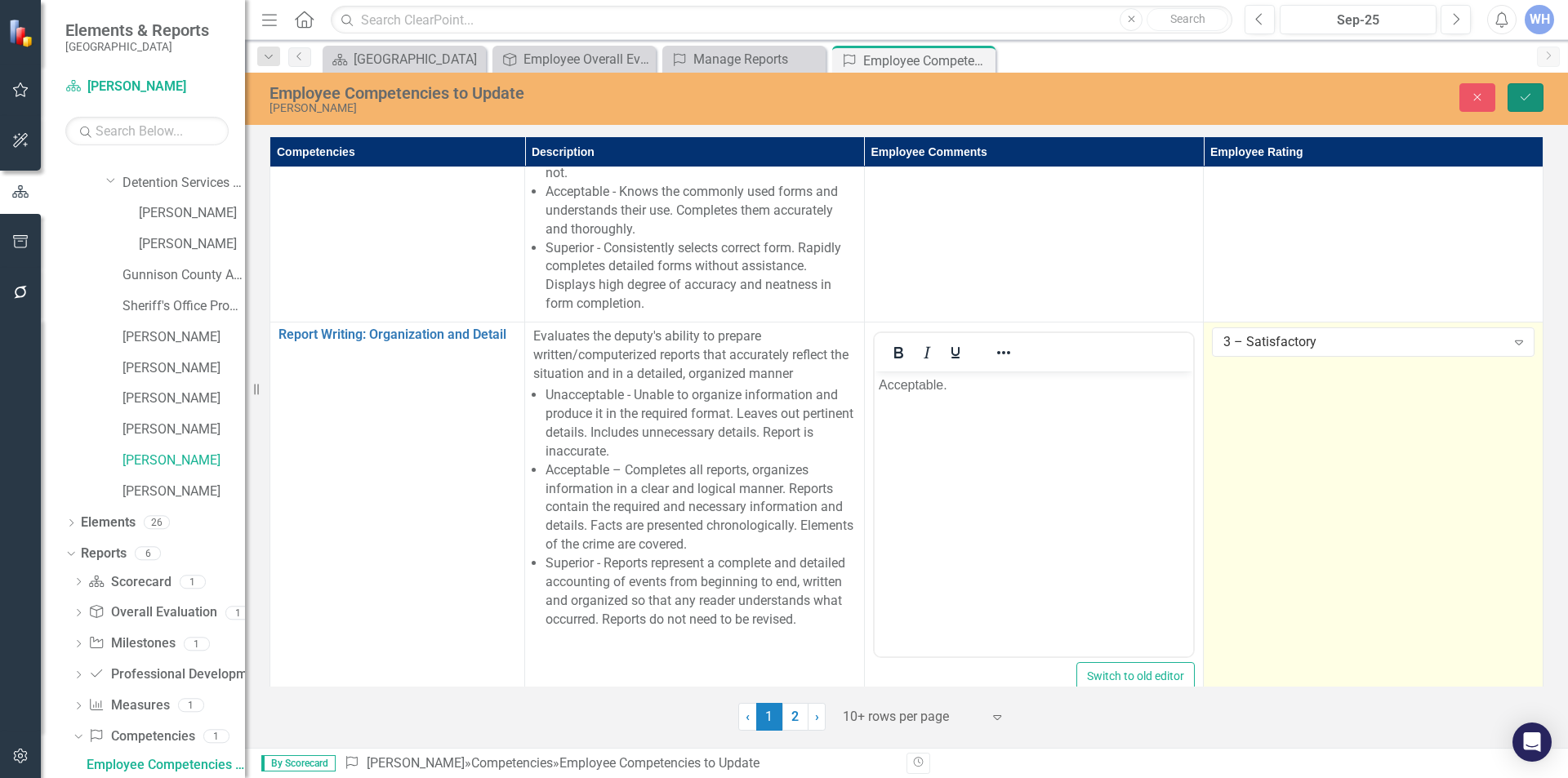
click at [1531, 94] on icon "Save" at bounding box center [1525, 96] width 15 height 11
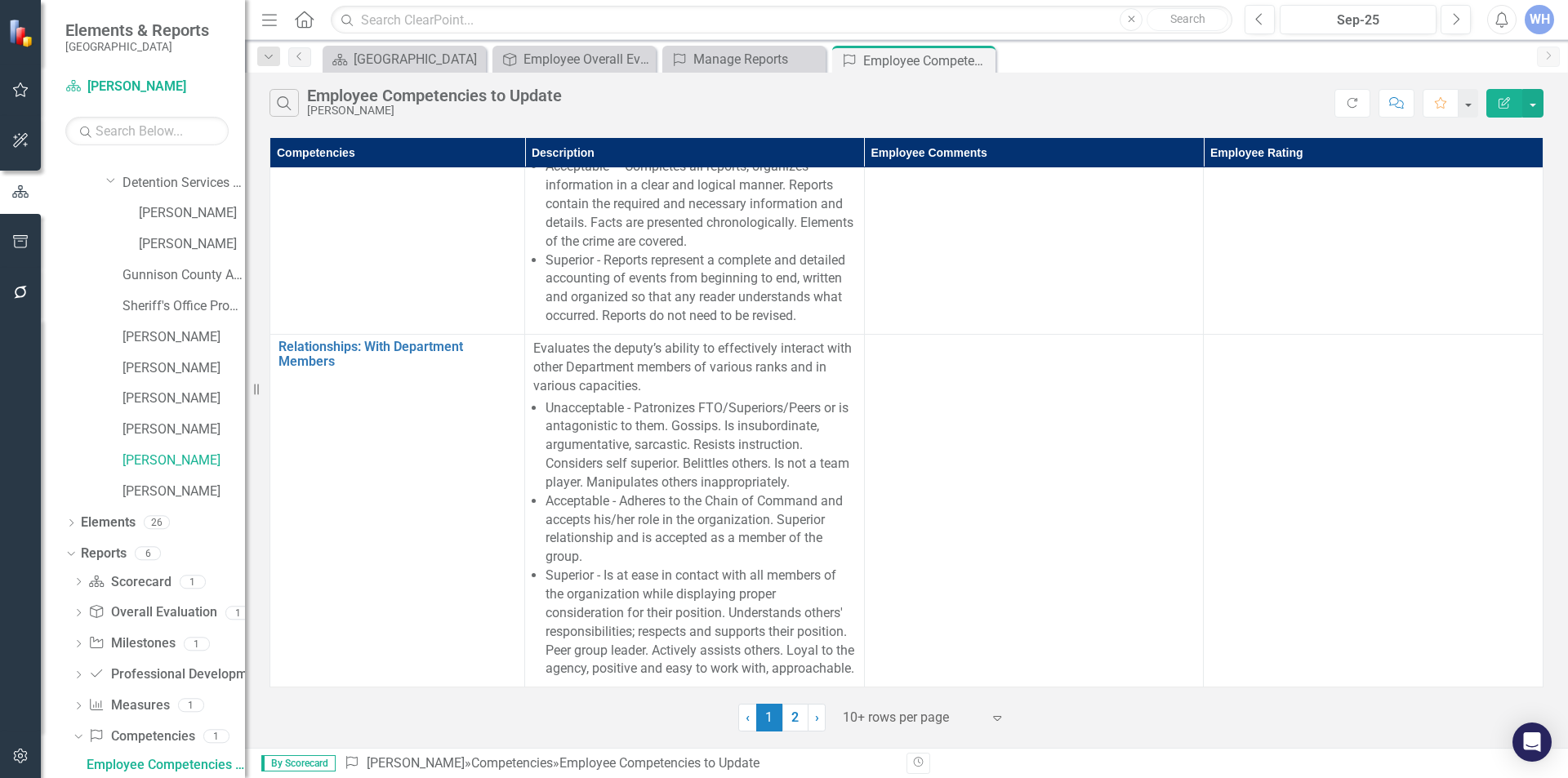
scroll to position [2383, 0]
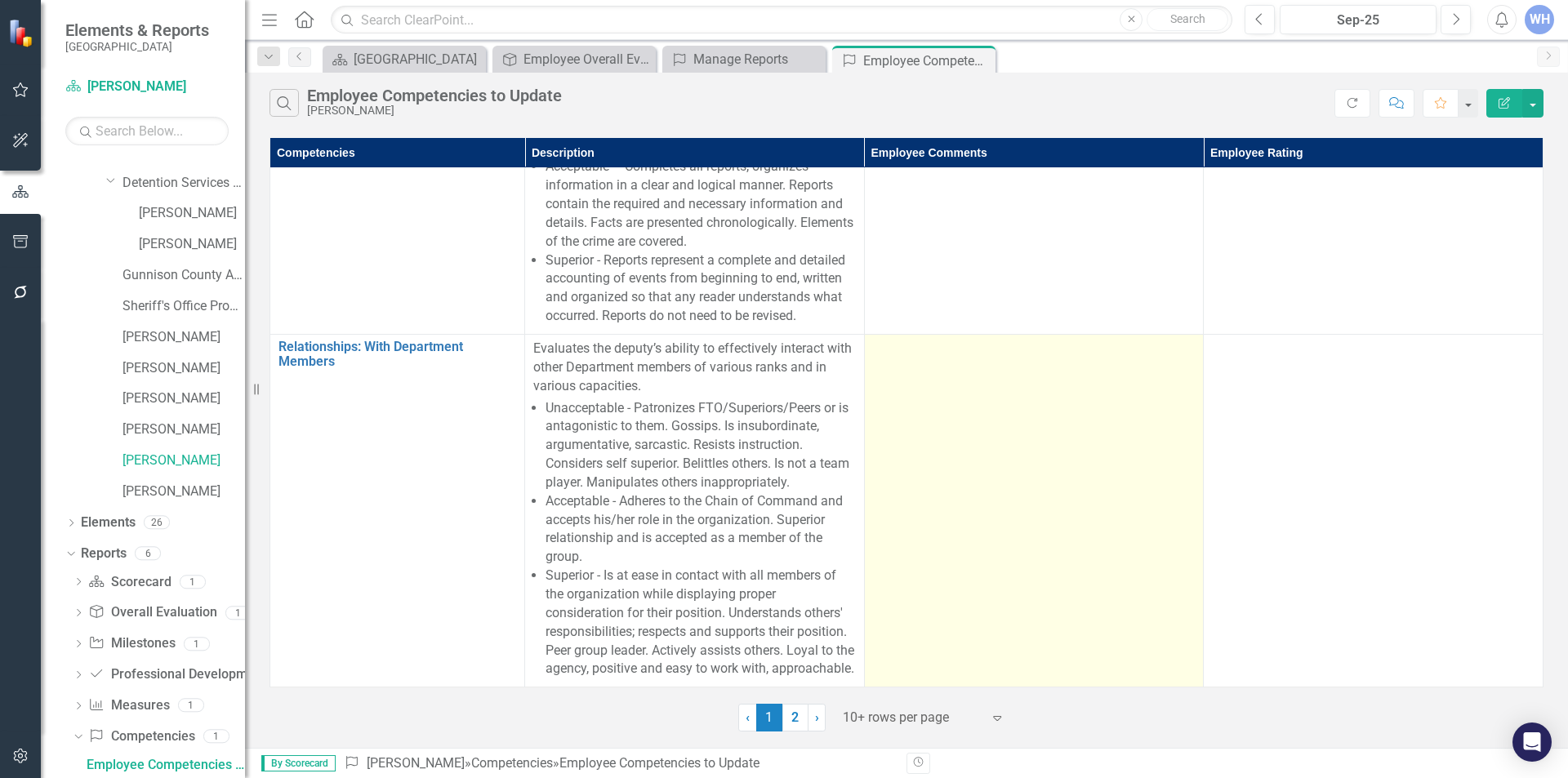
click at [893, 340] on div at bounding box center [1035, 349] width 322 height 20
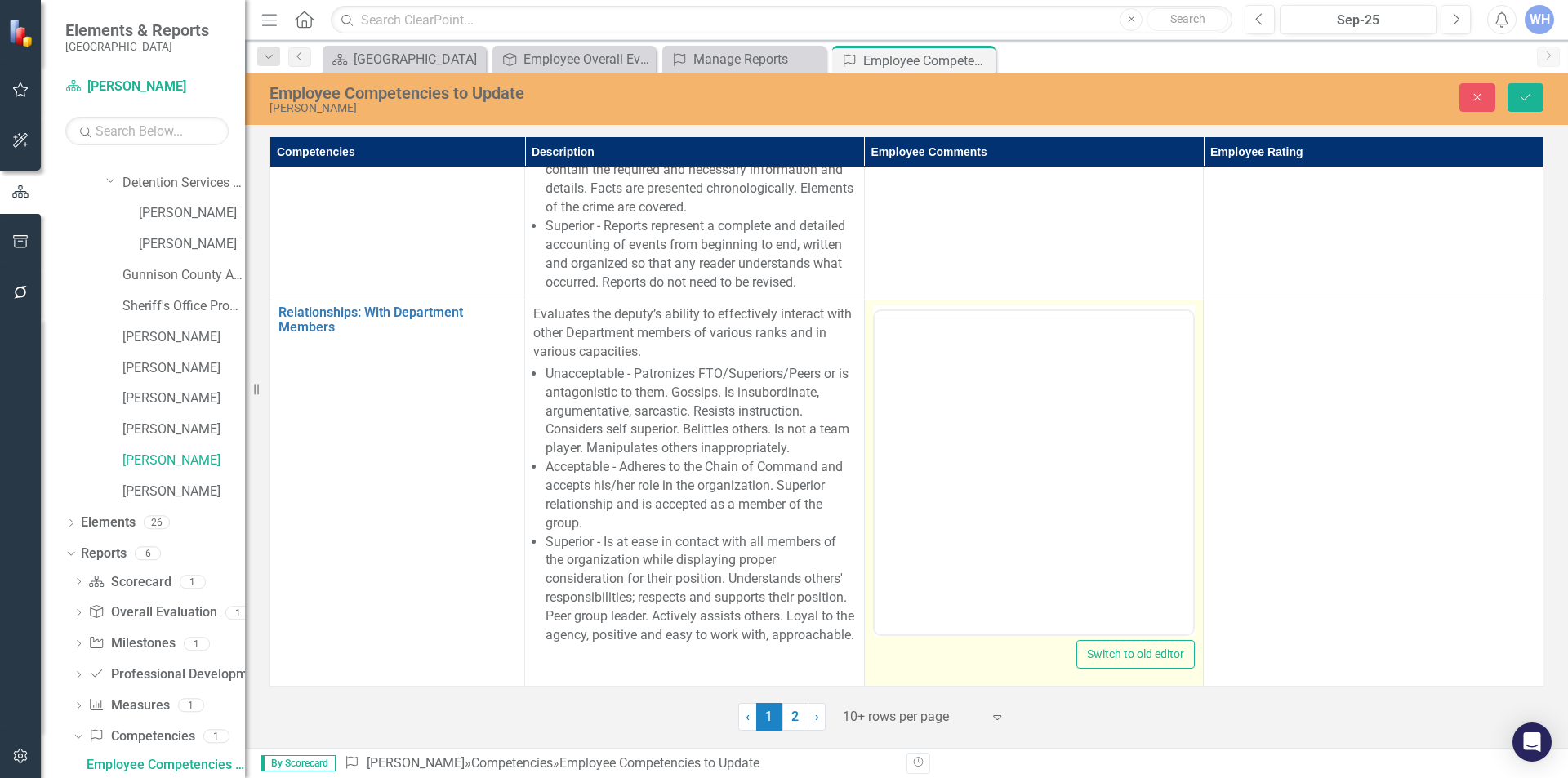
scroll to position [0, 0]
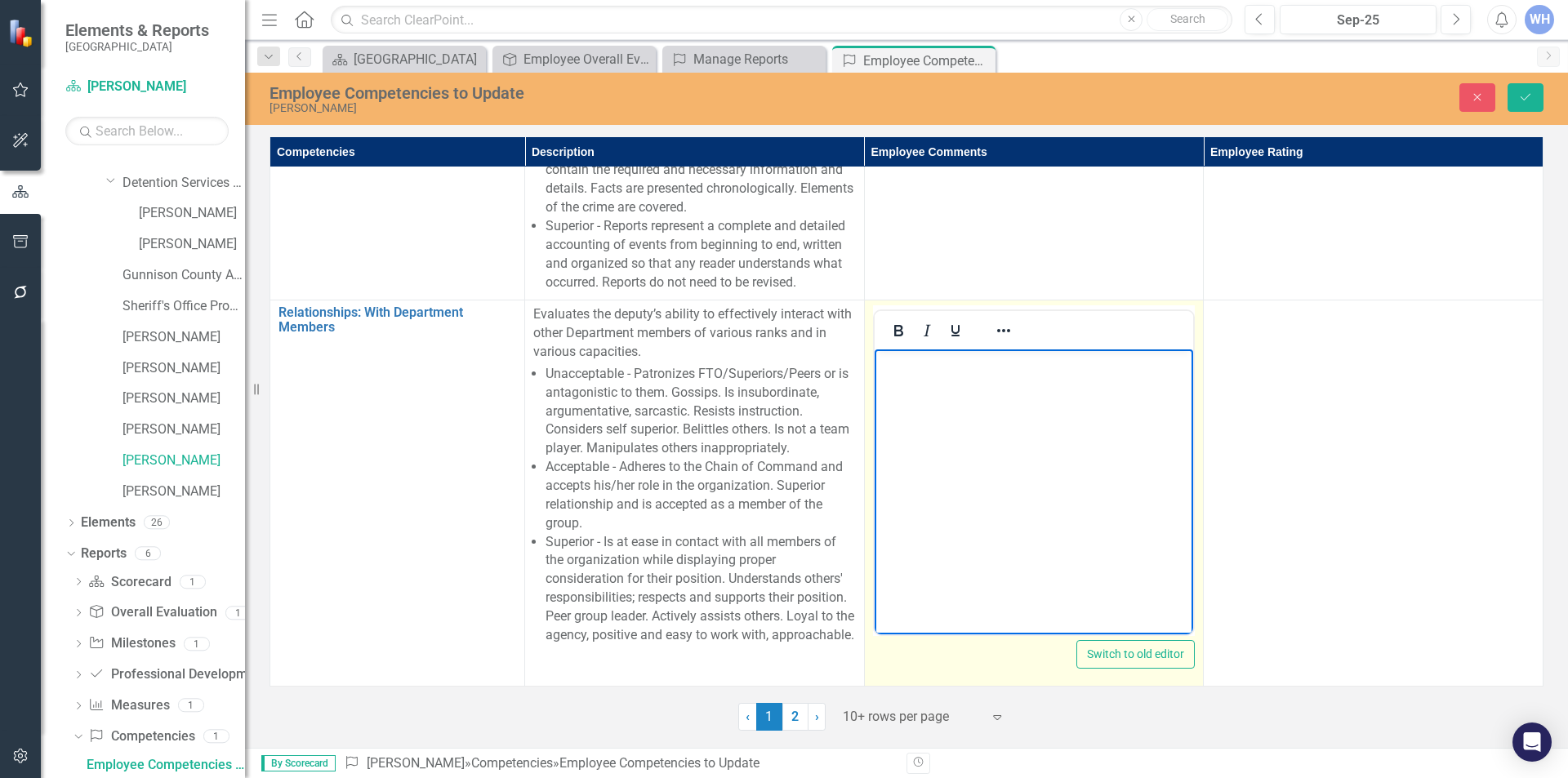
click at [890, 370] on p "Rich Text Area. Press ALT-0 for help." at bounding box center [1033, 363] width 311 height 20
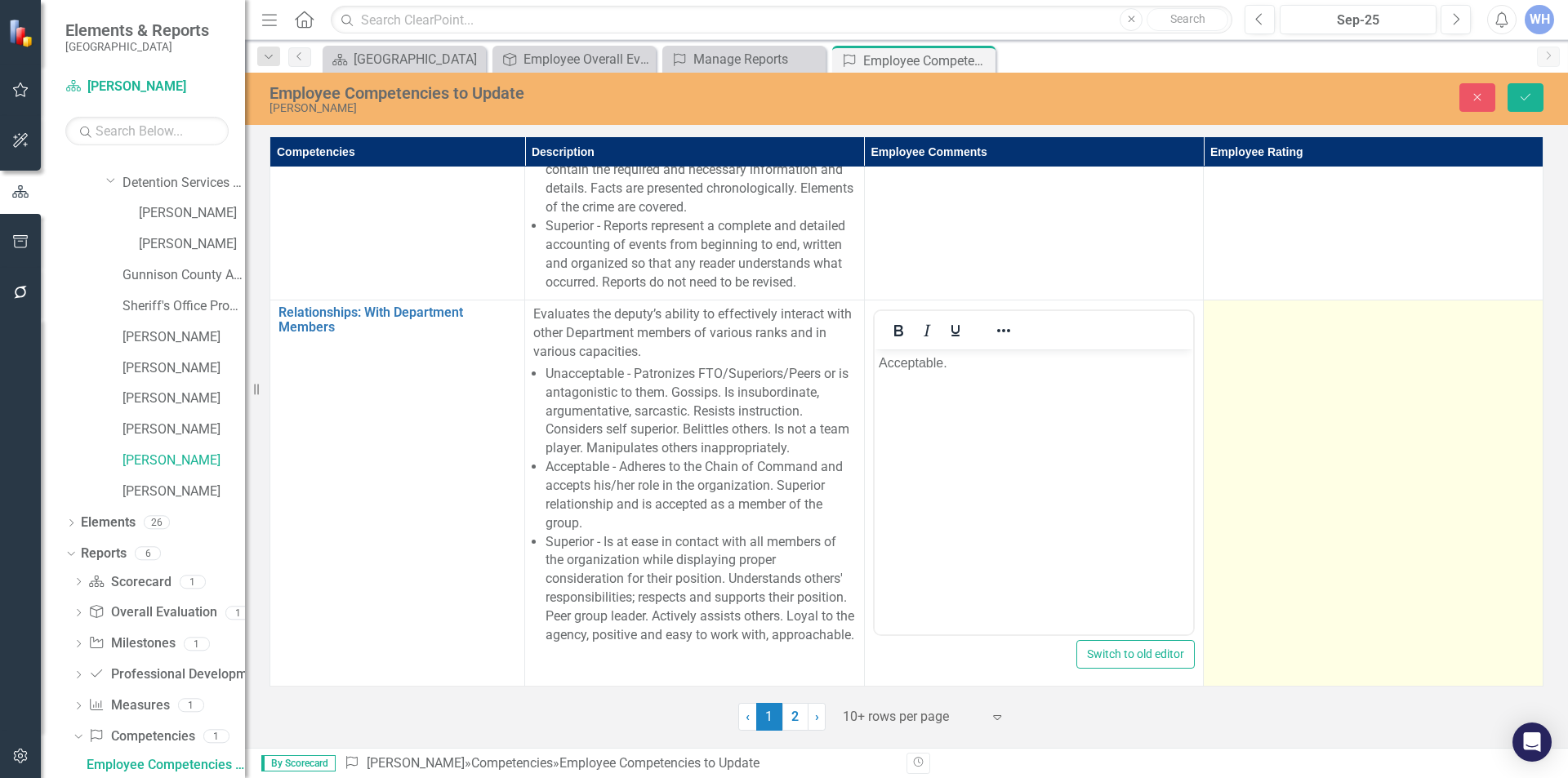
click at [1228, 345] on td at bounding box center [1373, 493] width 340 height 386
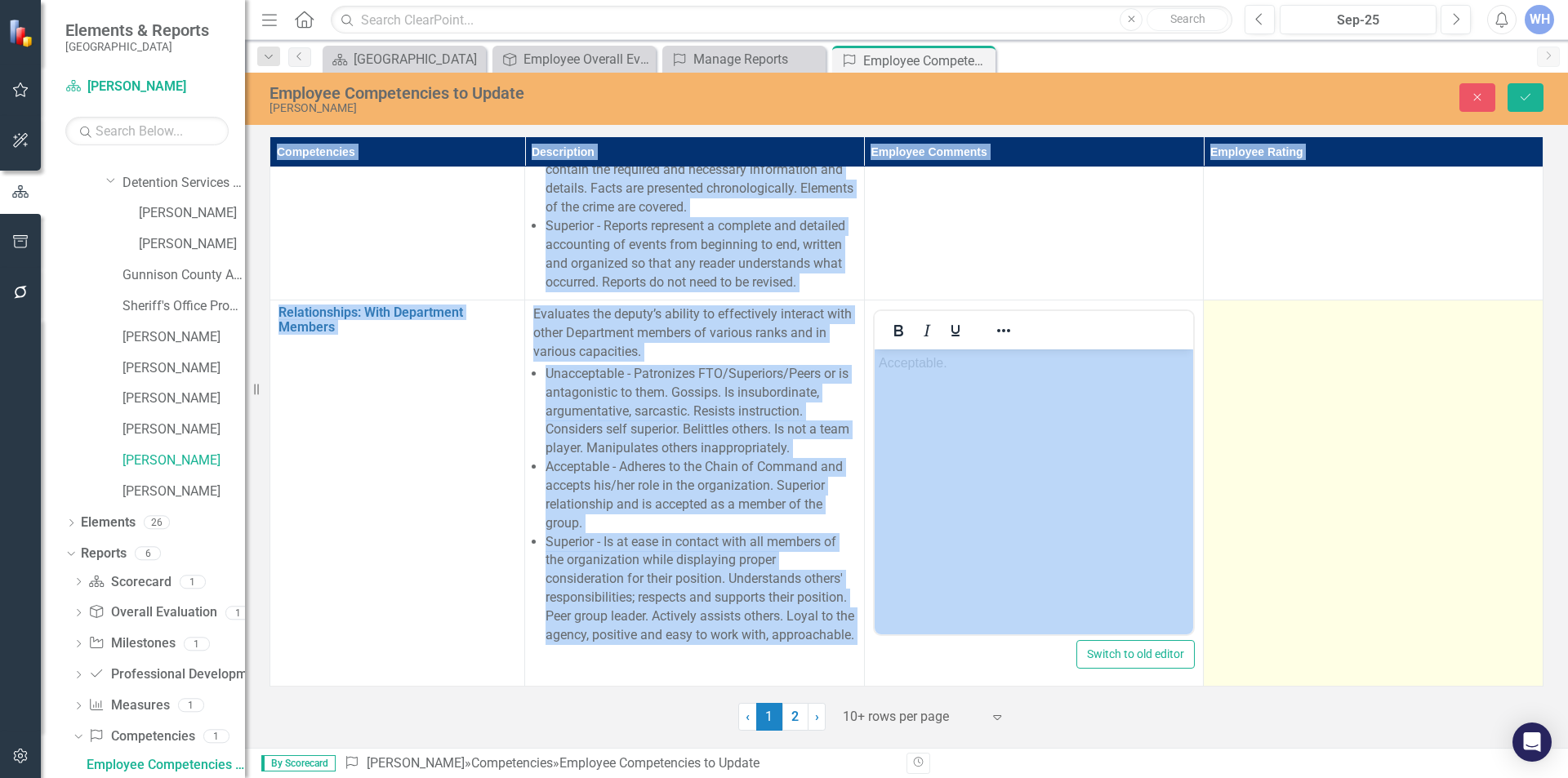
click at [1228, 345] on td at bounding box center [1373, 493] width 340 height 386
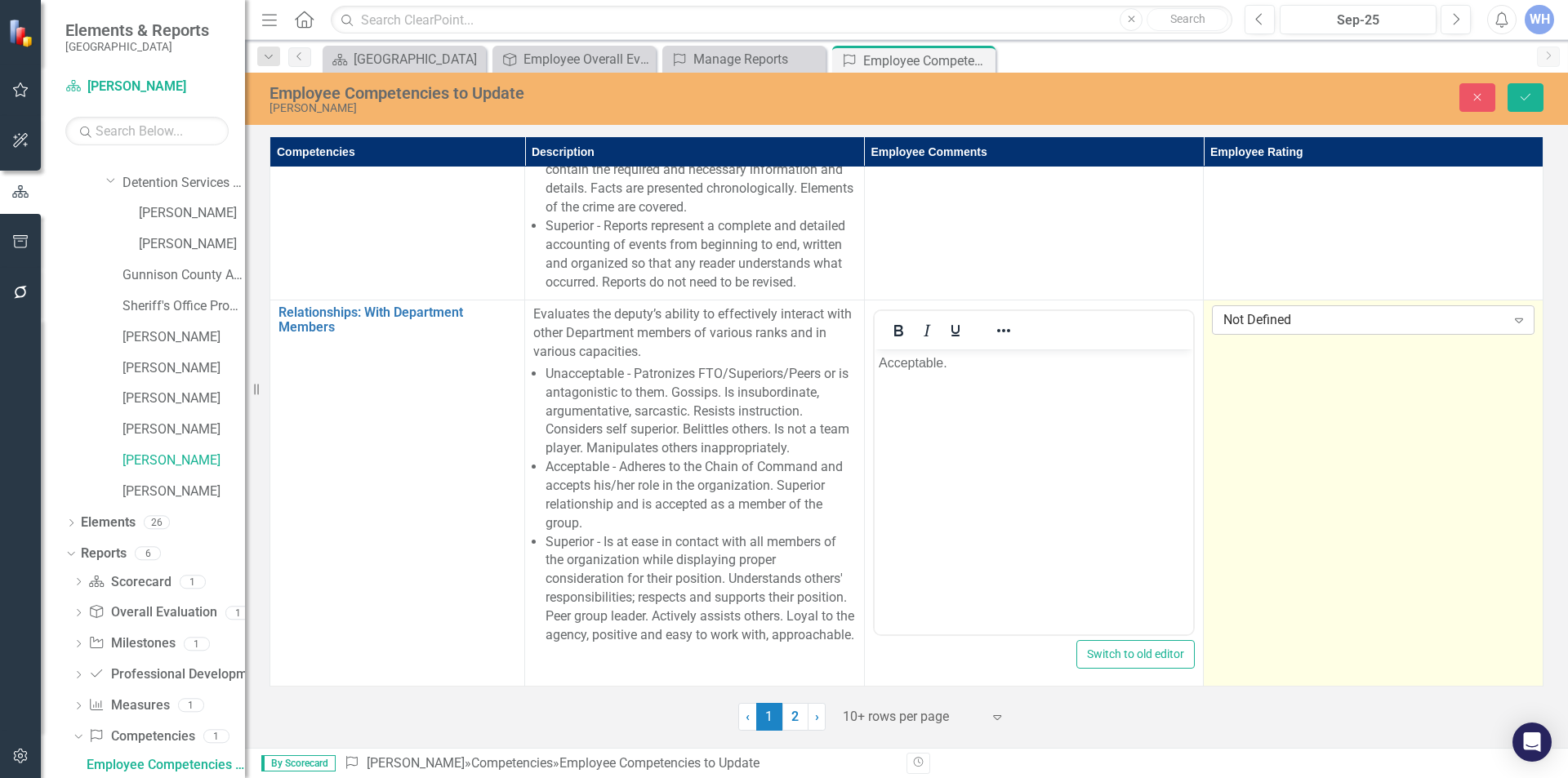
click at [1505, 334] on div "Expand" at bounding box center [1519, 320] width 29 height 26
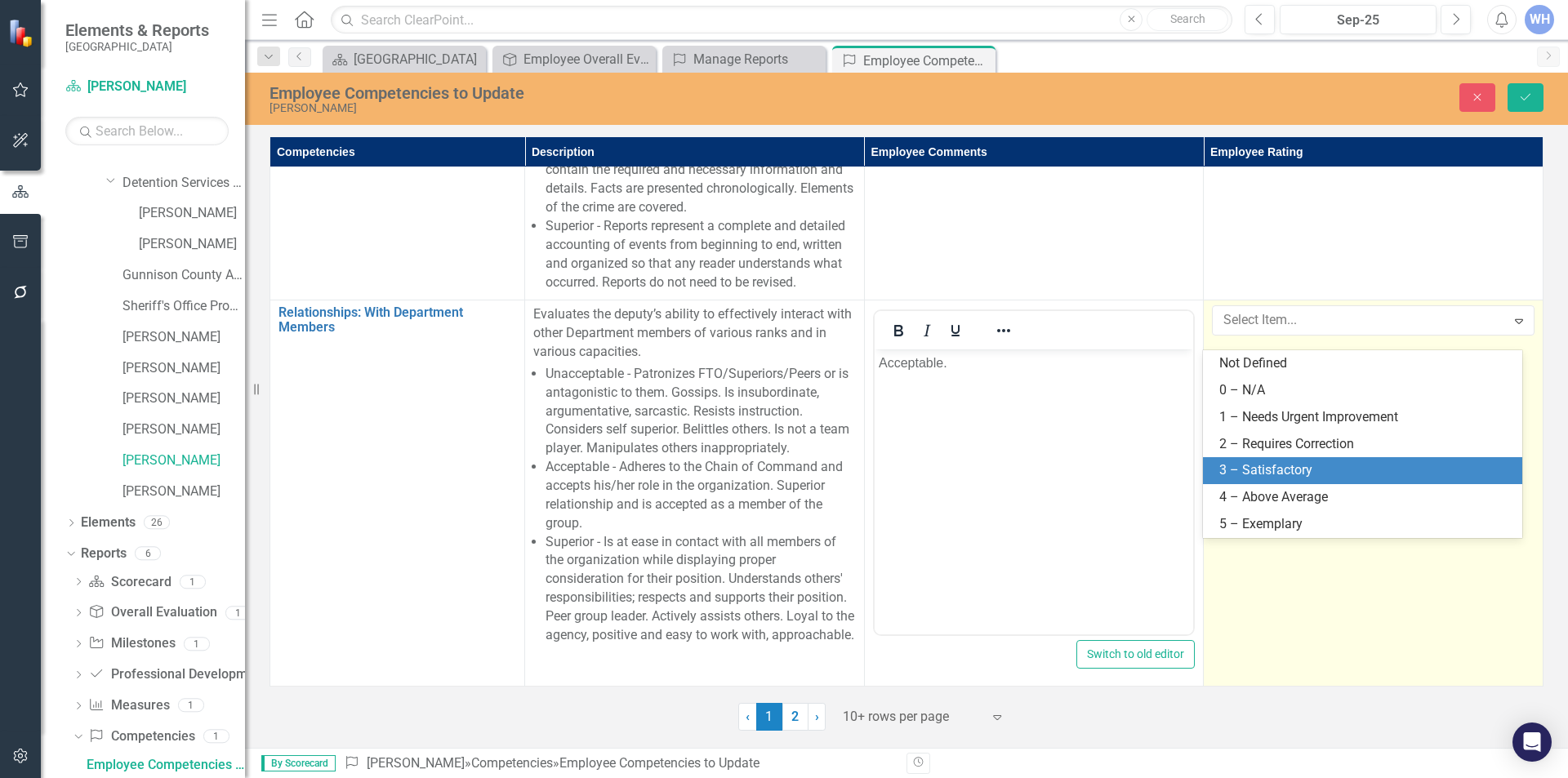
click at [1316, 462] on div "3 – Satisfactory" at bounding box center [1367, 471] width 293 height 19
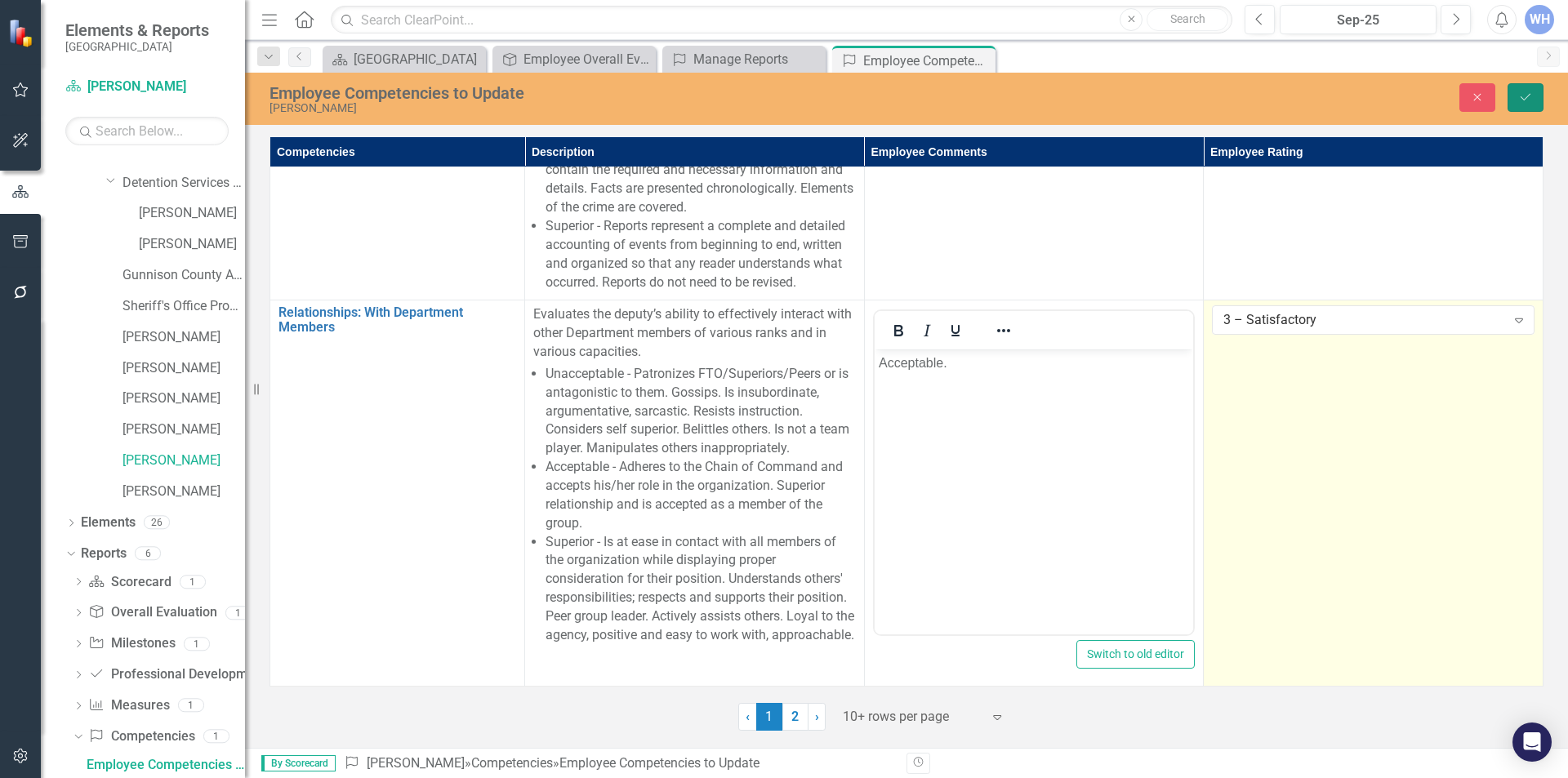
click at [1536, 90] on button "Save" at bounding box center [1525, 98] width 36 height 29
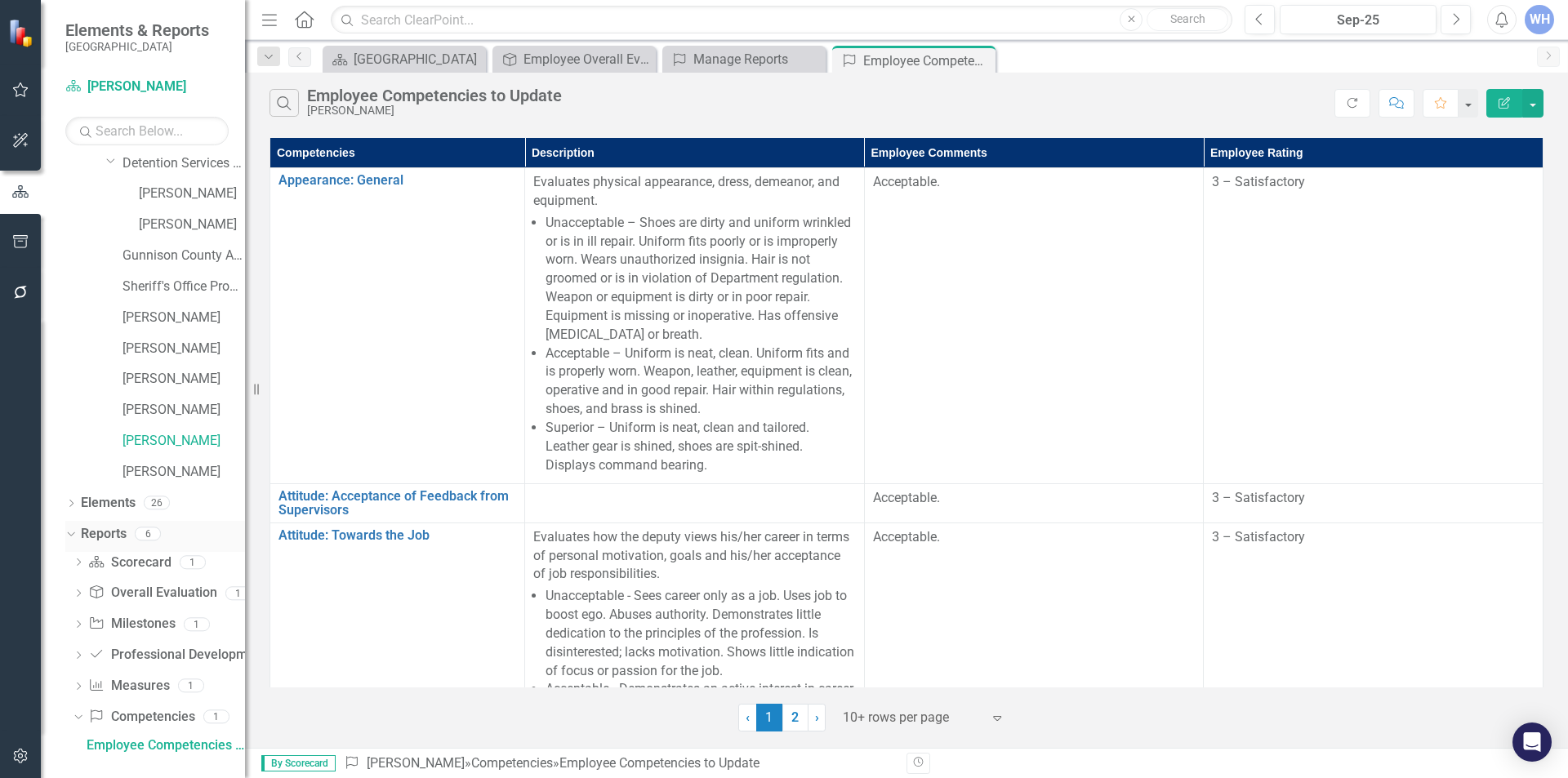
scroll to position [109, 0]
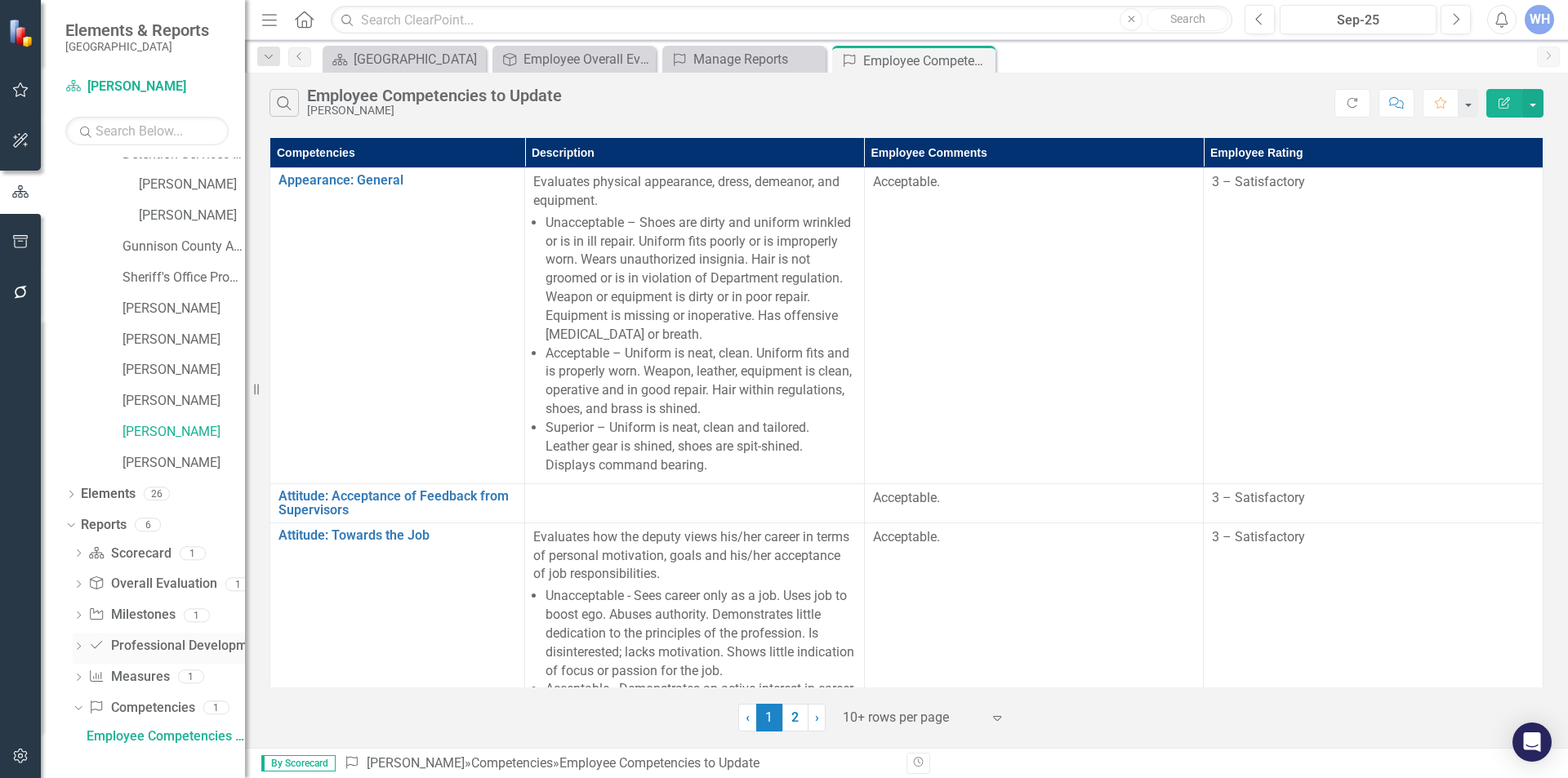
click at [78, 638] on div "Dropdown Professional Development Professional Development 1" at bounding box center [159, 648] width 172 height 31
click at [75, 645] on icon "Dropdown" at bounding box center [78, 647] width 11 height 9
click at [119, 671] on div "Employee Professional Development to Update" at bounding box center [166, 674] width 159 height 15
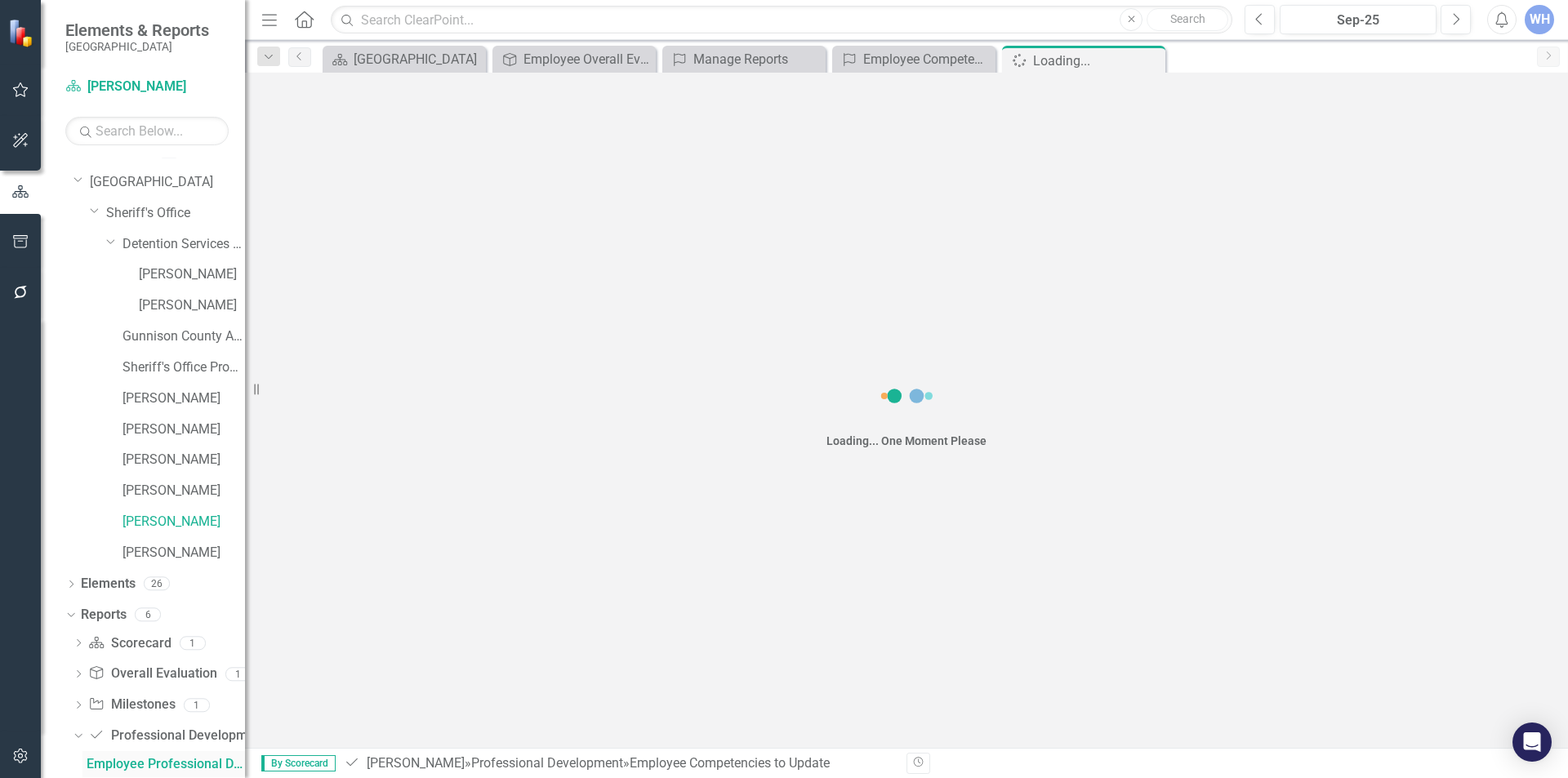
scroll to position [19, 0]
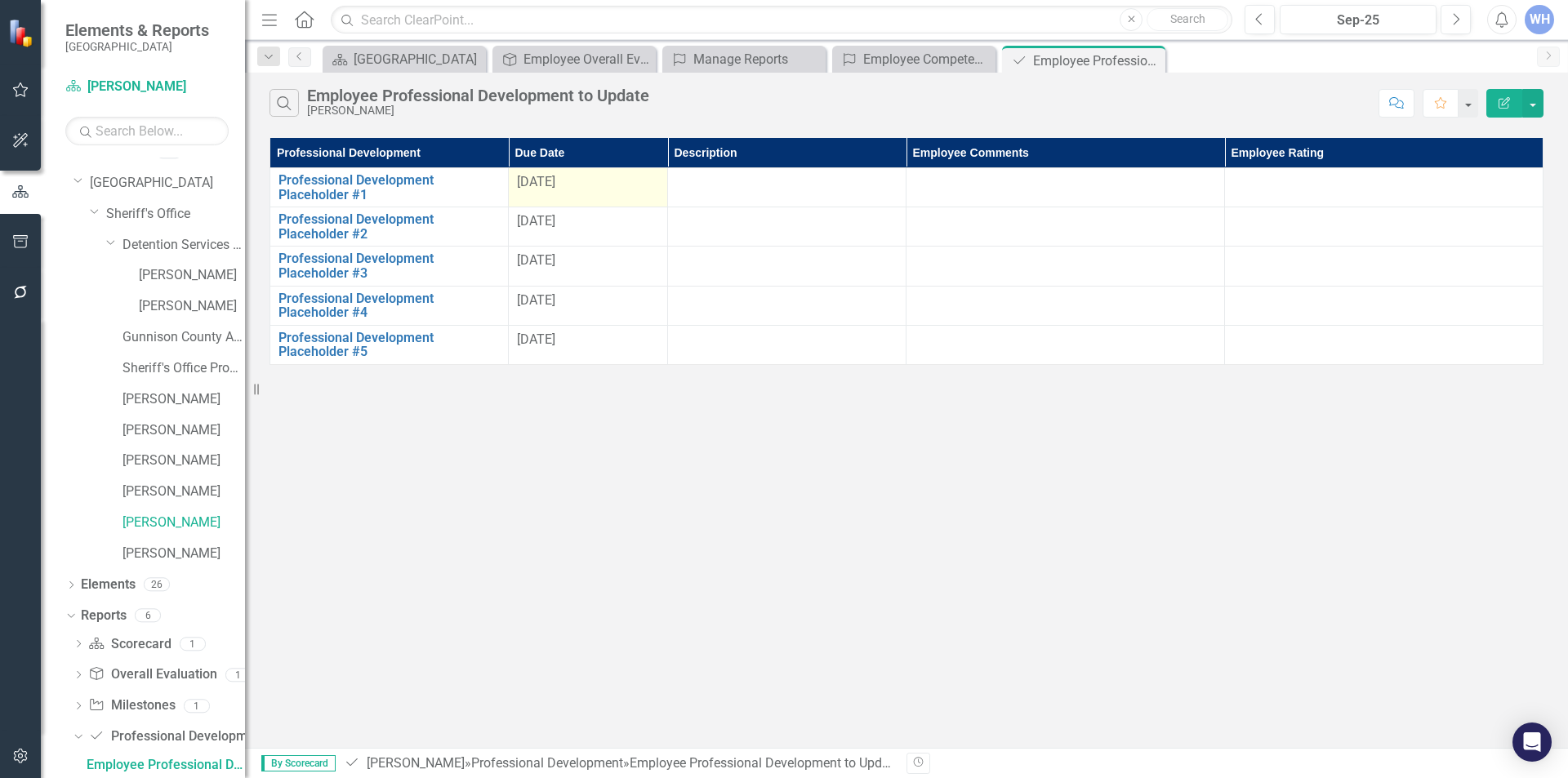
click at [555, 185] on span "[DATE]" at bounding box center [536, 182] width 38 height 15
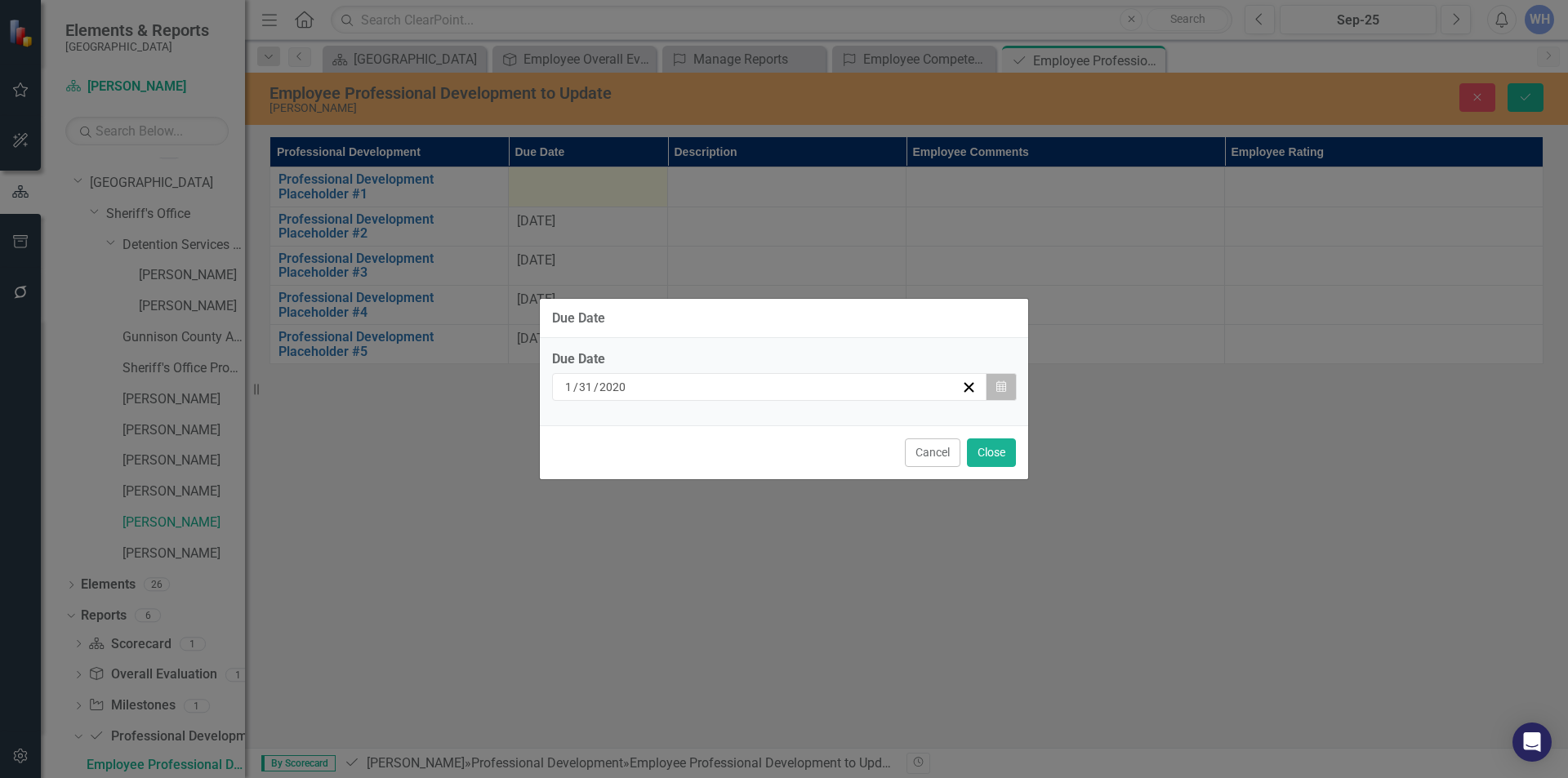
click at [998, 386] on icon "Calendar" at bounding box center [1001, 386] width 9 height 11
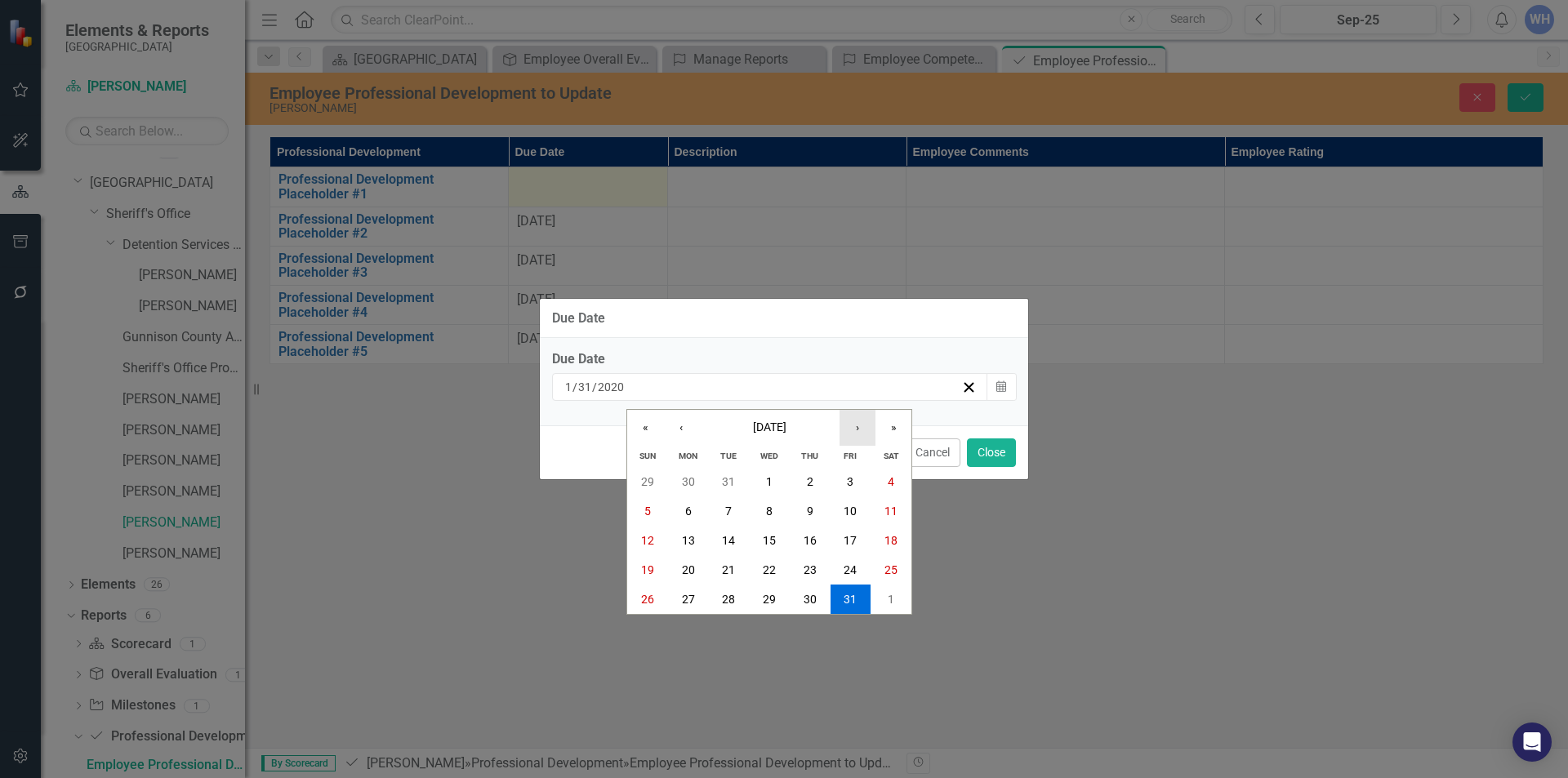
click at [859, 430] on button "›" at bounding box center [857, 428] width 36 height 36
click at [894, 427] on button "»" at bounding box center [893, 428] width 36 height 36
click at [893, 427] on button "»" at bounding box center [893, 428] width 36 height 36
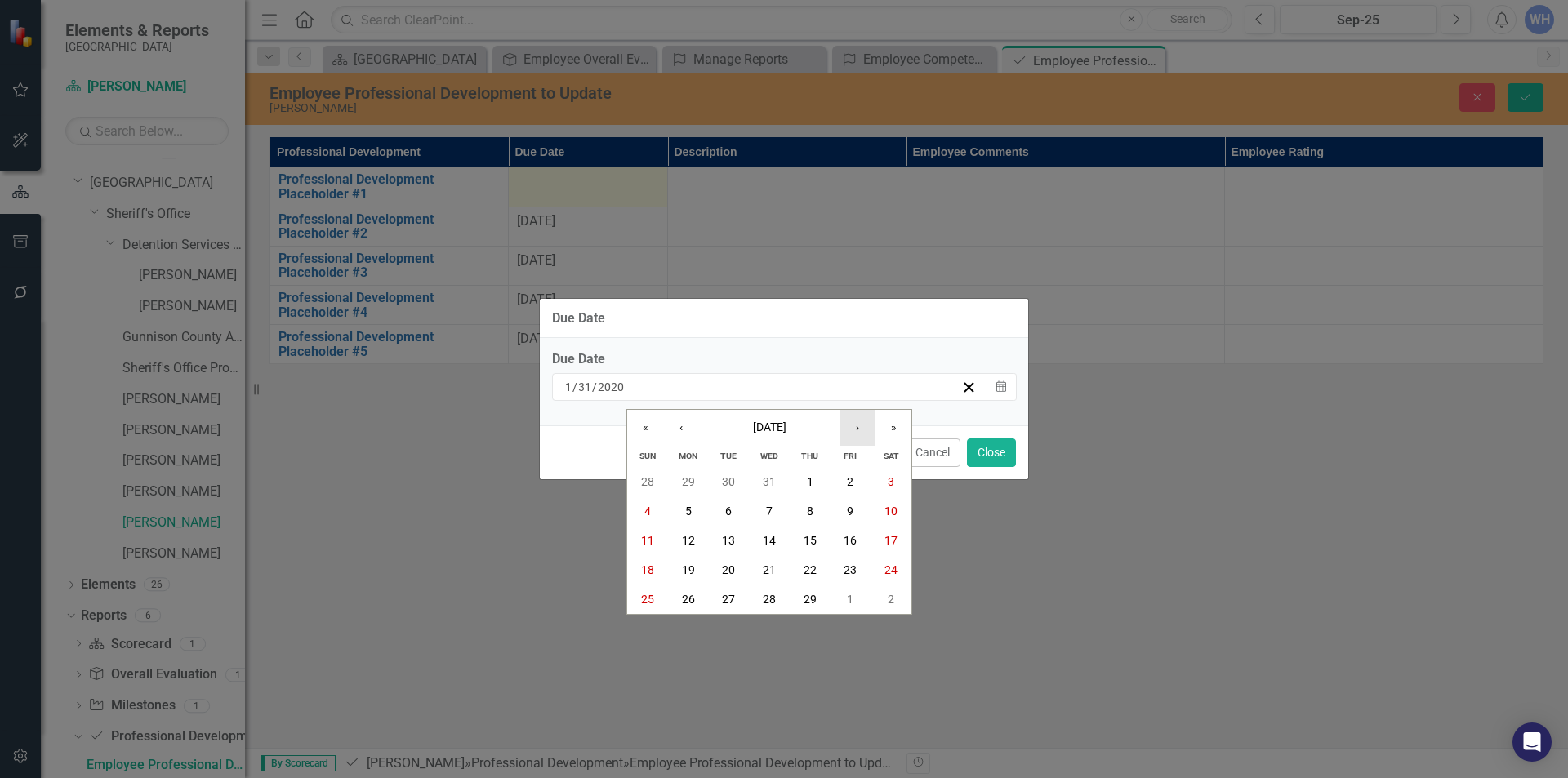
click at [851, 428] on button "›" at bounding box center [857, 428] width 36 height 36
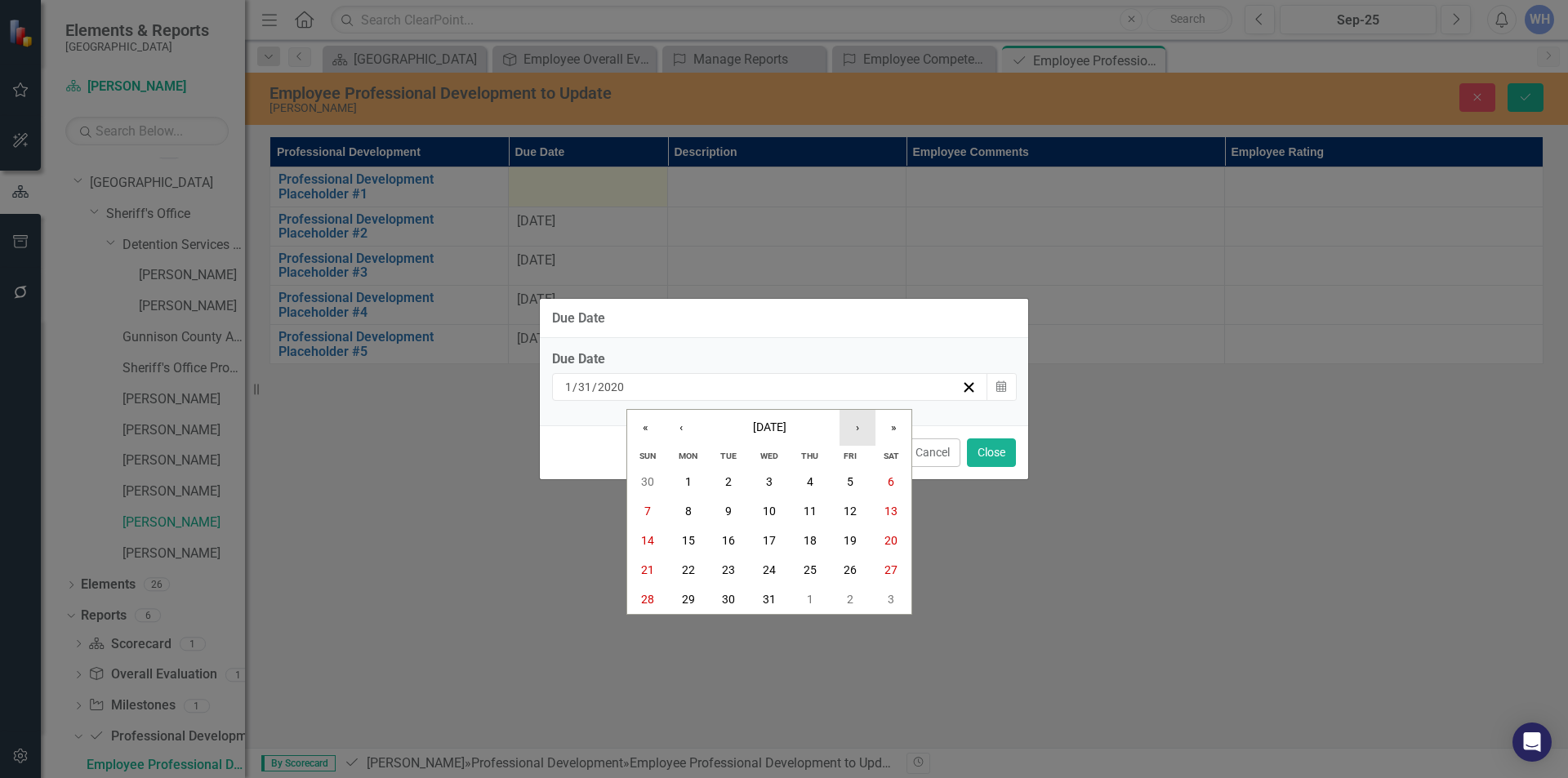
click at [851, 428] on button "›" at bounding box center [857, 428] width 36 height 36
click at [768, 565] on abbr "25" at bounding box center [769, 570] width 13 height 13
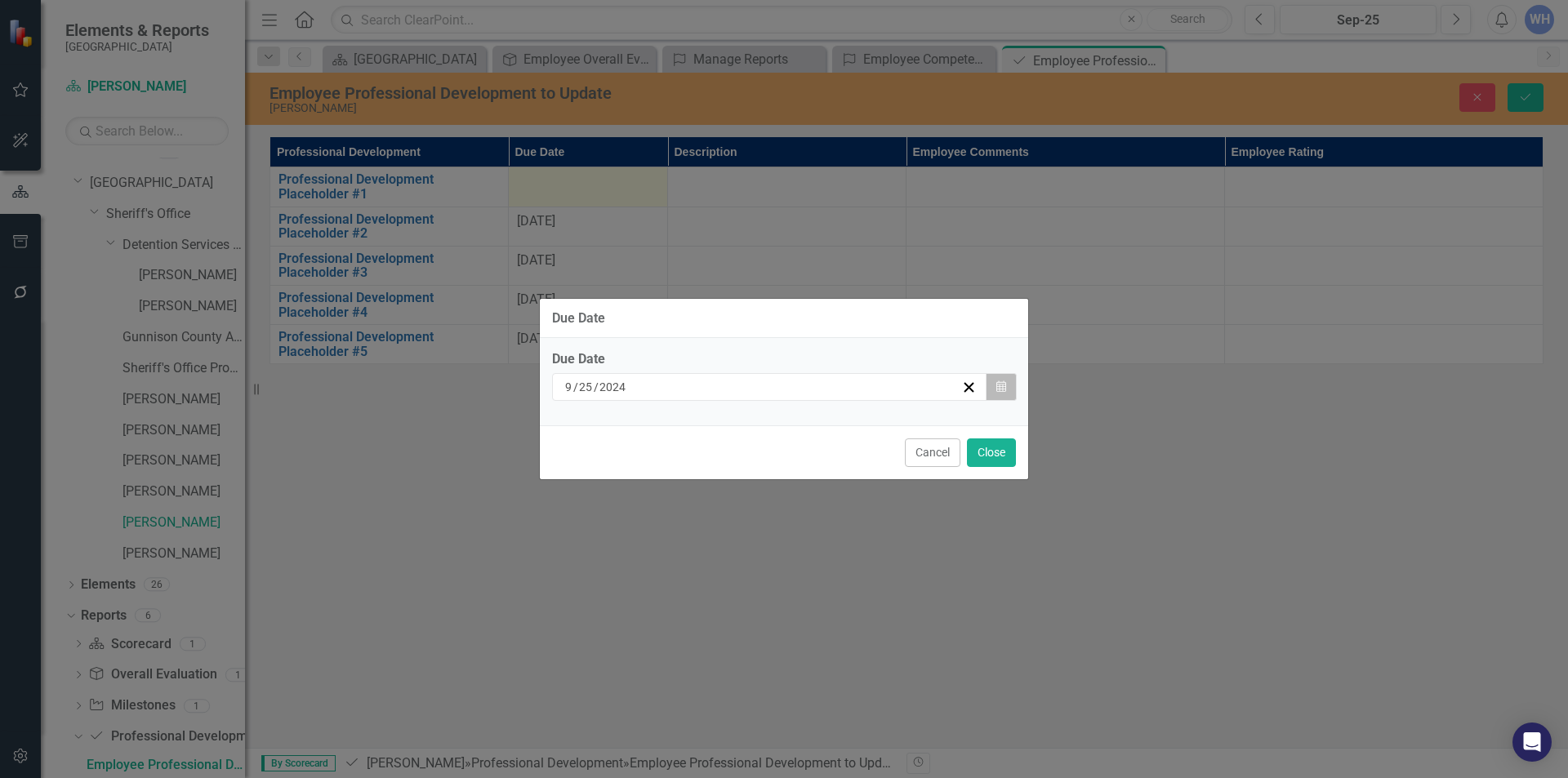
click at [999, 393] on icon "Calendar" at bounding box center [1001, 386] width 9 height 11
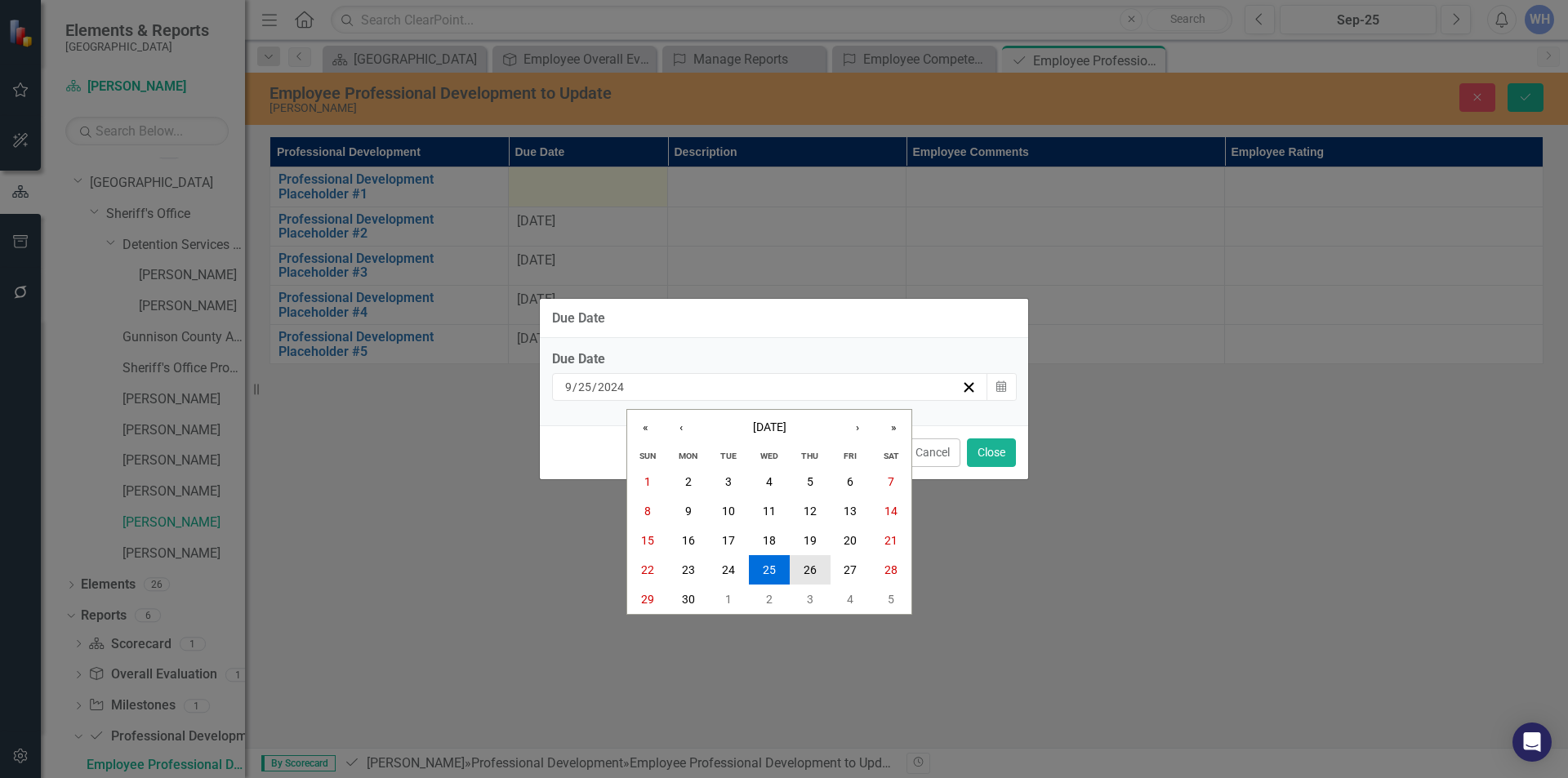
click at [816, 570] on abbr "26" at bounding box center [810, 570] width 13 height 13
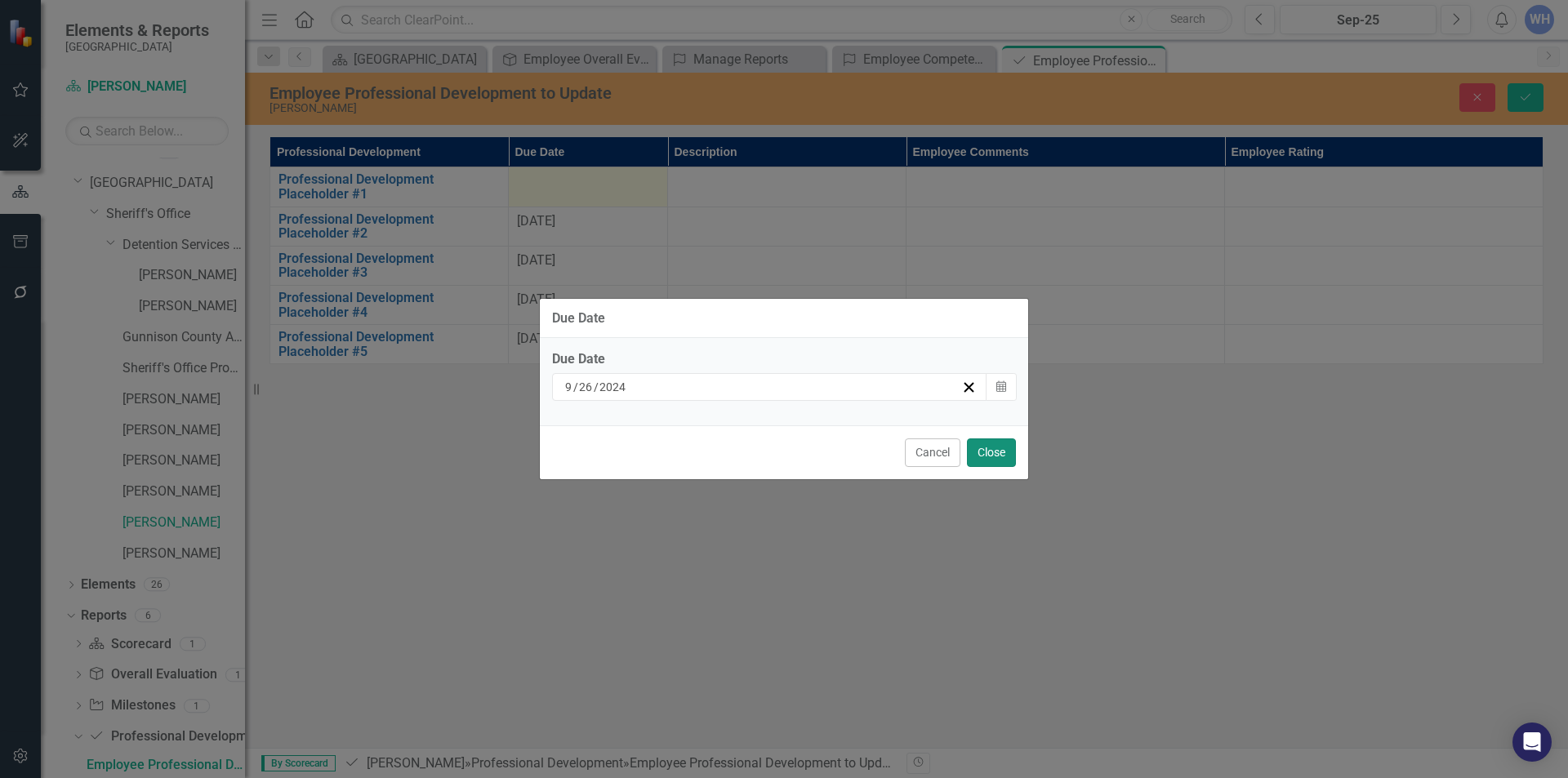
click at [989, 450] on button "Close" at bounding box center [991, 453] width 49 height 29
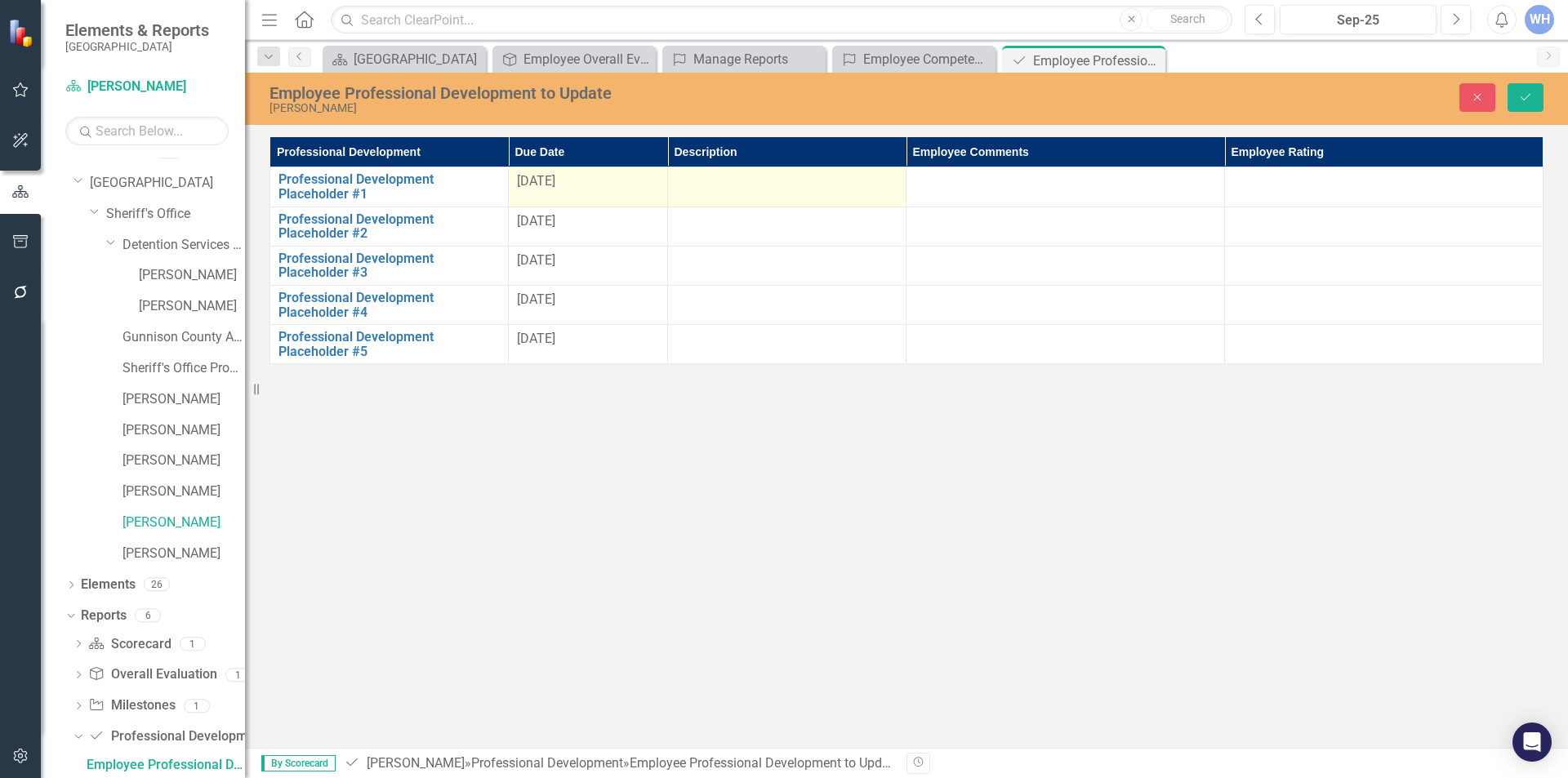
click at [687, 169] on td at bounding box center [787, 187] width 239 height 39
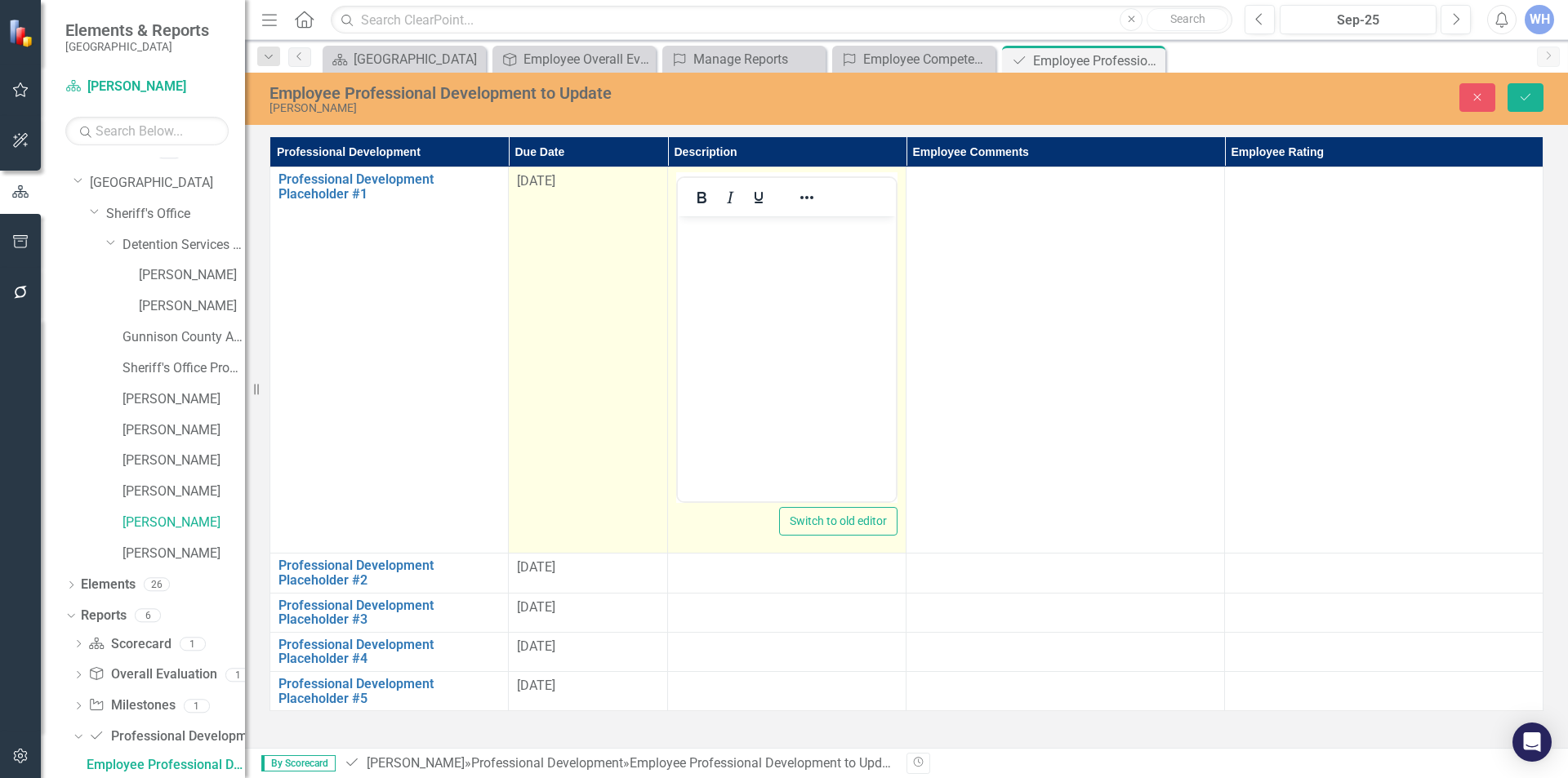
scroll to position [0, 0]
click at [684, 227] on p "Rich Text Area. Press ALT-0 for help." at bounding box center [787, 230] width 210 height 20
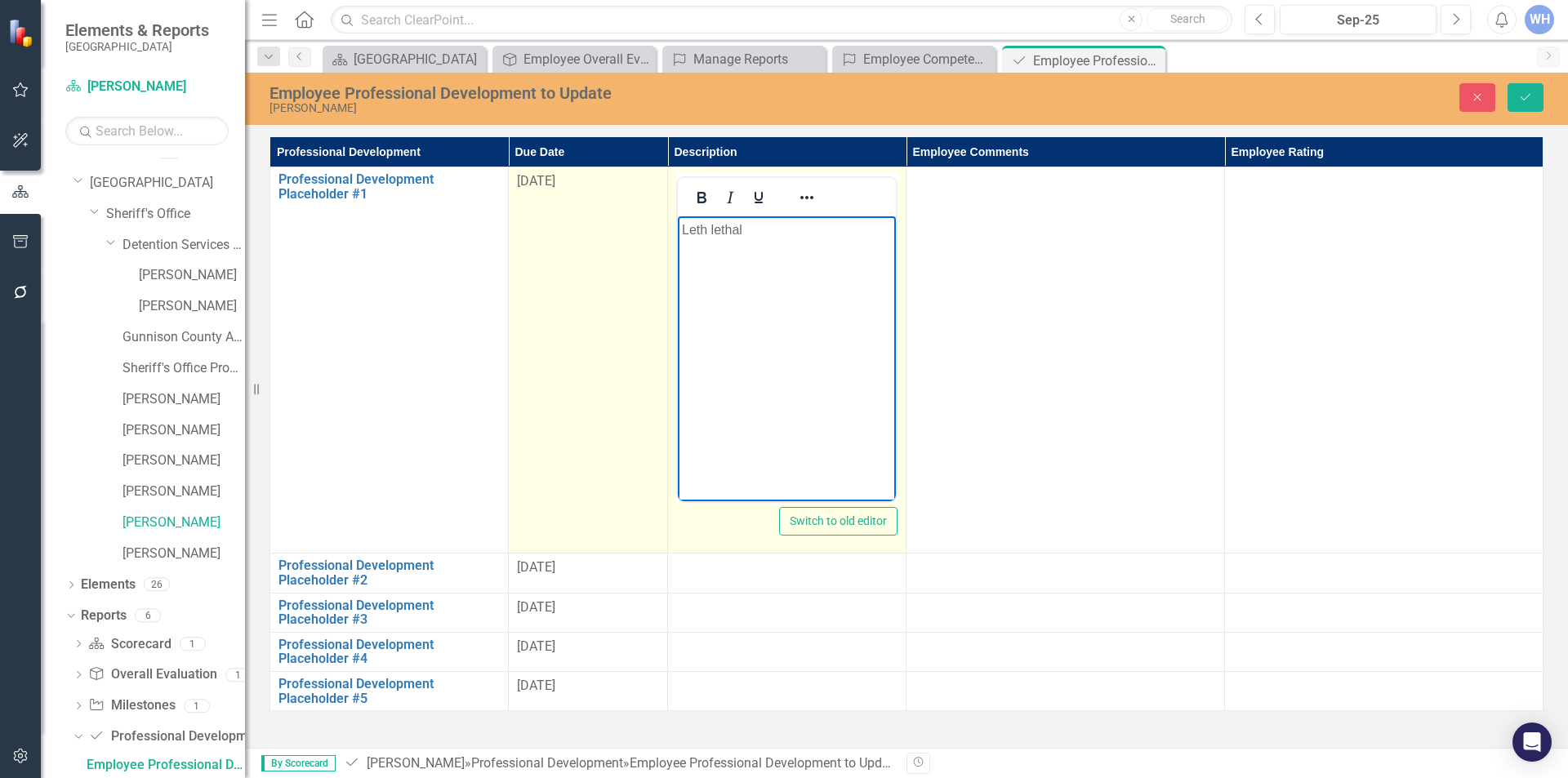
click at [709, 229] on p "Leth lethal" at bounding box center [787, 230] width 210 height 20
click at [752, 230] on p "Less lethal" at bounding box center [787, 230] width 210 height 20
